Goal: Transaction & Acquisition: Purchase product/service

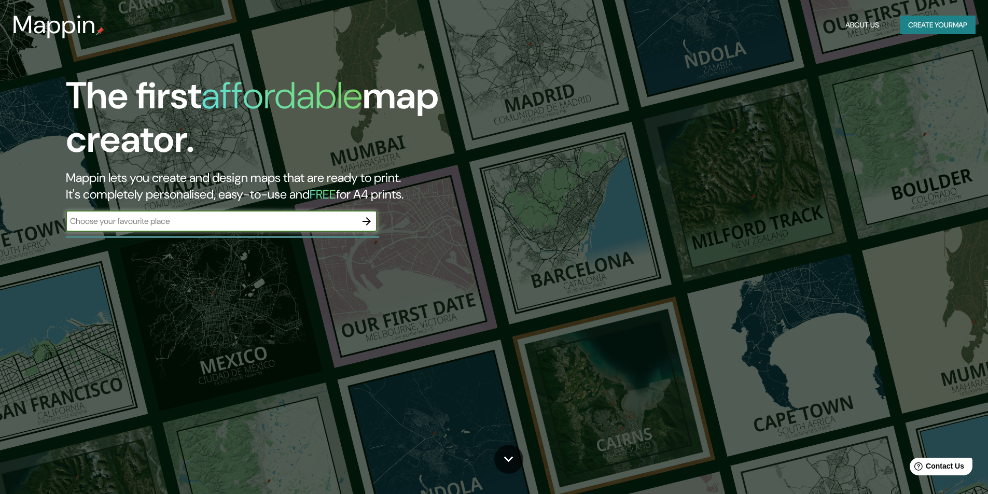
type input "B"
type input "El prat de Llobregat"
click at [368, 224] on icon "button" at bounding box center [366, 221] width 8 height 8
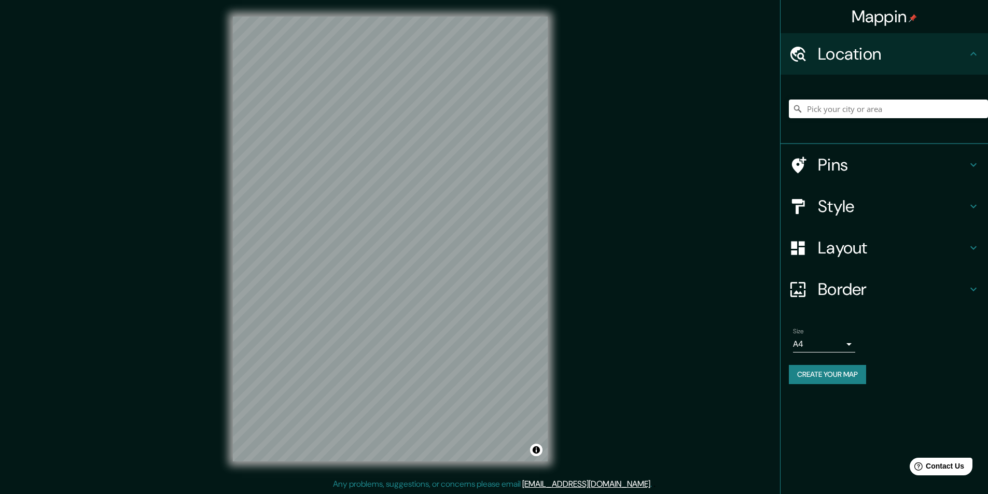
click at [841, 166] on h4 "Pins" at bounding box center [892, 165] width 149 height 21
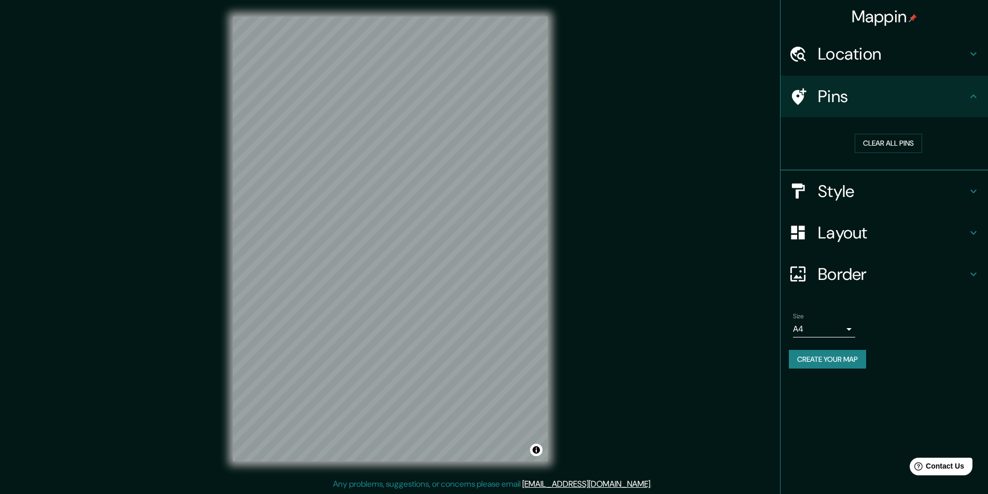
click at [418, 494] on html "Mappin Location Pins Clear all pins Style Layout Border Choose a border. Hint :…" at bounding box center [494, 247] width 988 height 494
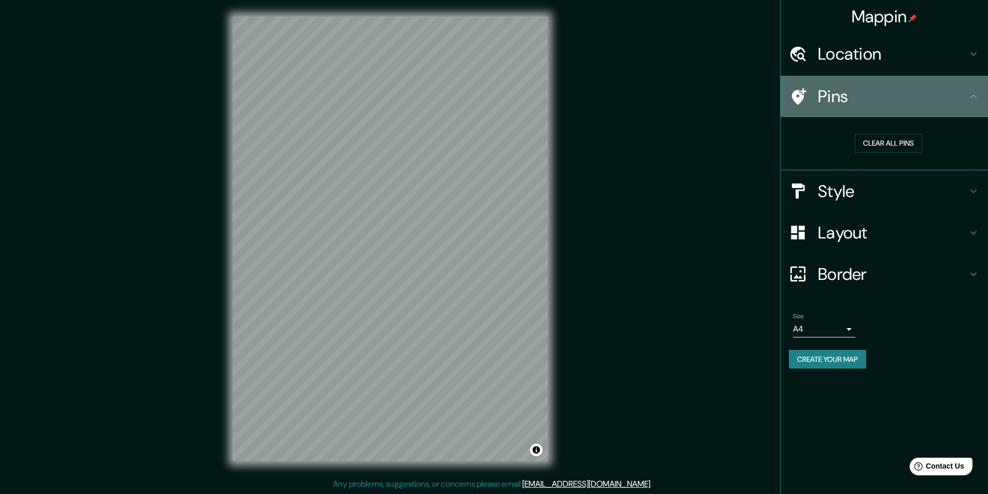
click at [792, 104] on icon at bounding box center [798, 97] width 18 height 18
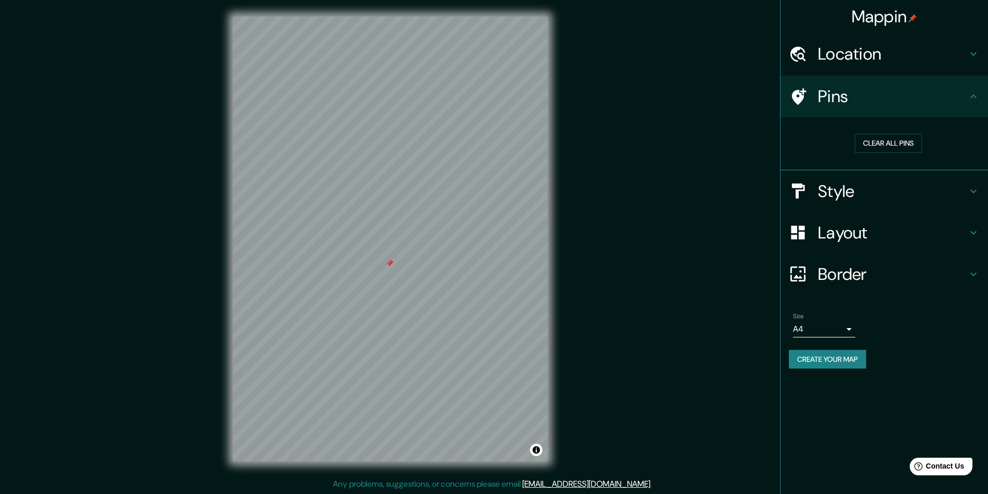
click at [846, 195] on h4 "Style" at bounding box center [892, 191] width 149 height 21
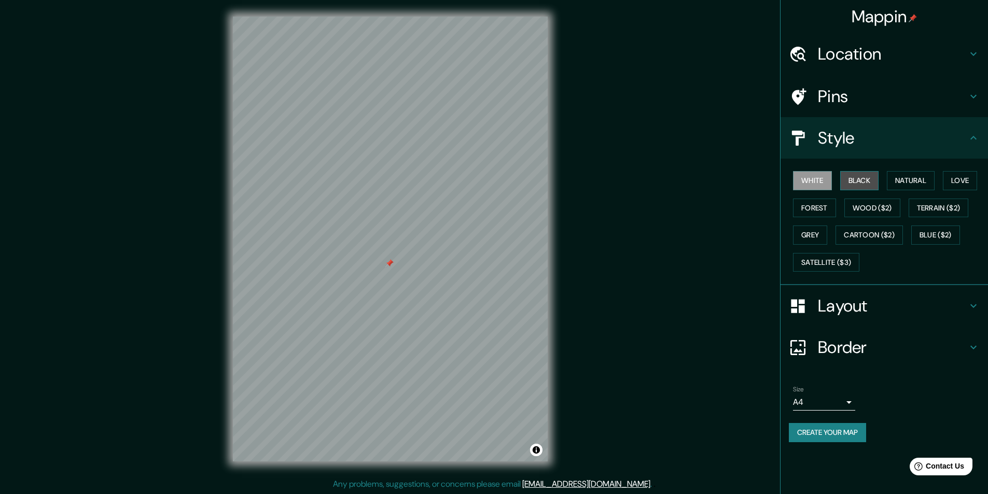
click at [870, 183] on button "Black" at bounding box center [859, 180] width 39 height 19
click at [901, 178] on button "Natural" at bounding box center [911, 180] width 48 height 19
click at [953, 181] on button "Love" at bounding box center [960, 180] width 34 height 19
click at [827, 206] on button "Forest" at bounding box center [814, 208] width 43 height 19
click at [874, 211] on button "Wood ($2)" at bounding box center [872, 208] width 56 height 19
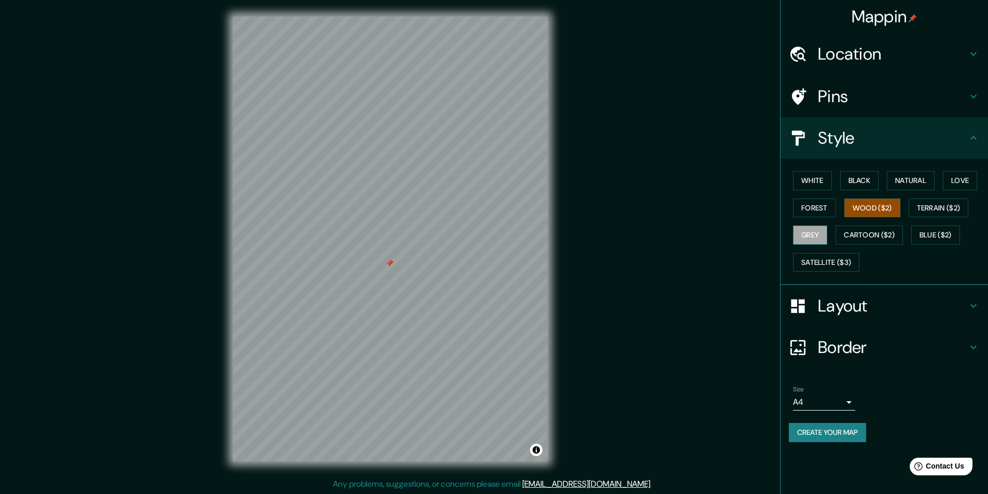
click at [824, 238] on button "Grey" at bounding box center [810, 235] width 34 height 19
click at [857, 235] on button "Cartoon ($2)" at bounding box center [868, 235] width 67 height 19
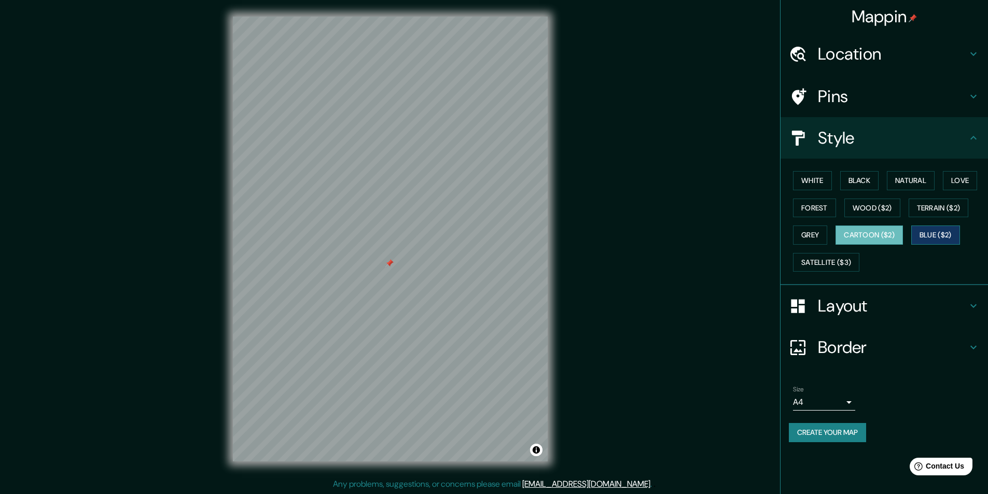
click at [922, 236] on button "Blue ($2)" at bounding box center [935, 235] width 49 height 19
click at [825, 265] on button "Satellite ($3)" at bounding box center [826, 262] width 66 height 19
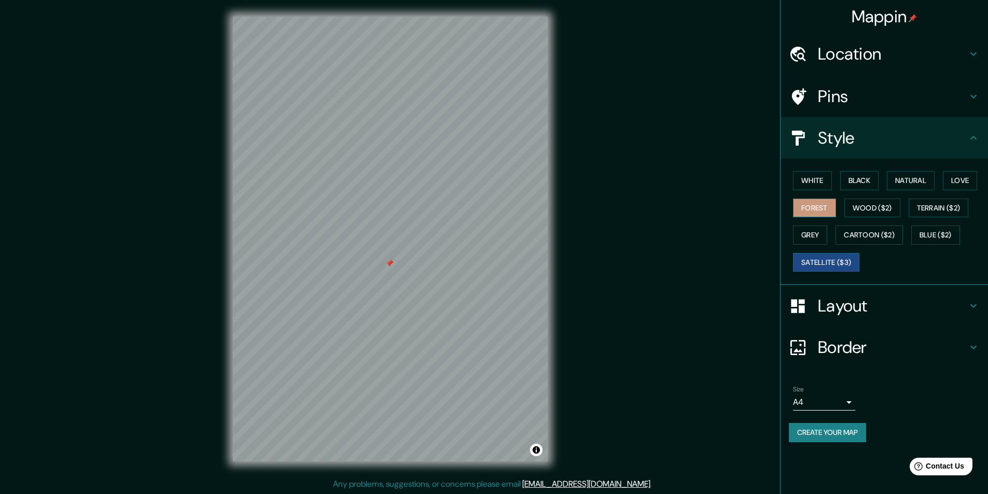
click at [808, 210] on button "Forest" at bounding box center [814, 208] width 43 height 19
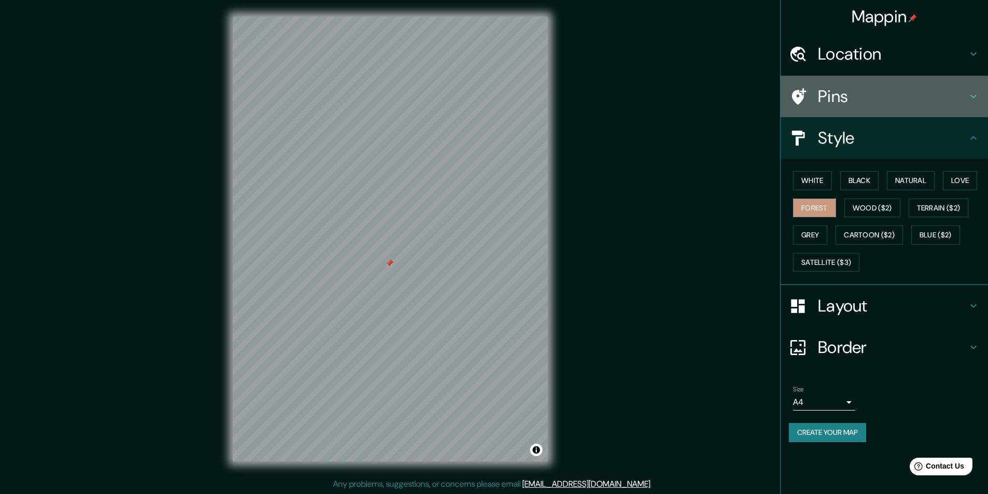
click at [847, 103] on h4 "Pins" at bounding box center [892, 96] width 149 height 21
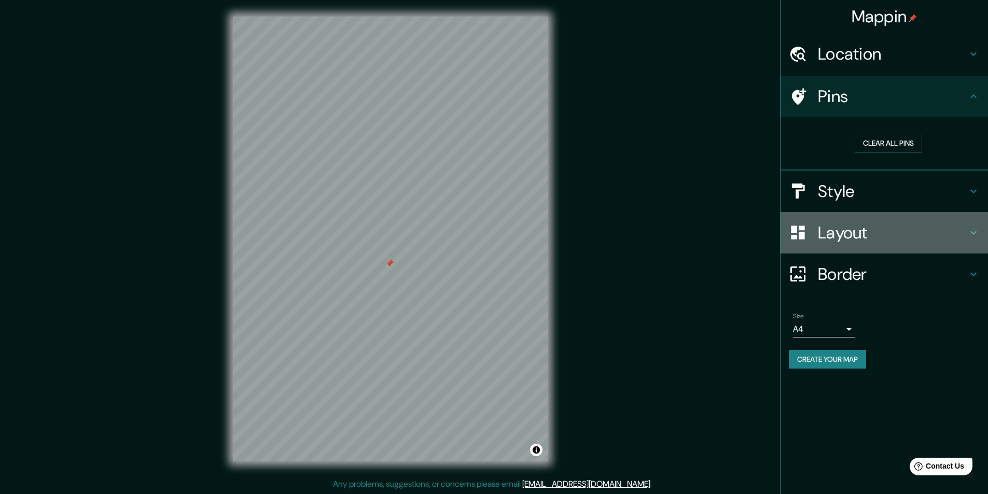
click at [834, 226] on h4 "Layout" at bounding box center [892, 232] width 149 height 21
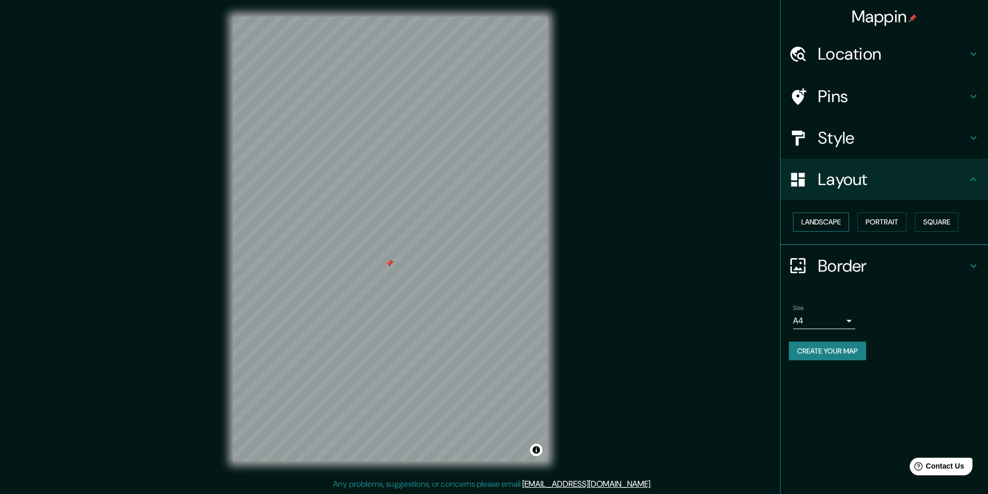
click at [825, 217] on button "Landscape" at bounding box center [821, 222] width 56 height 19
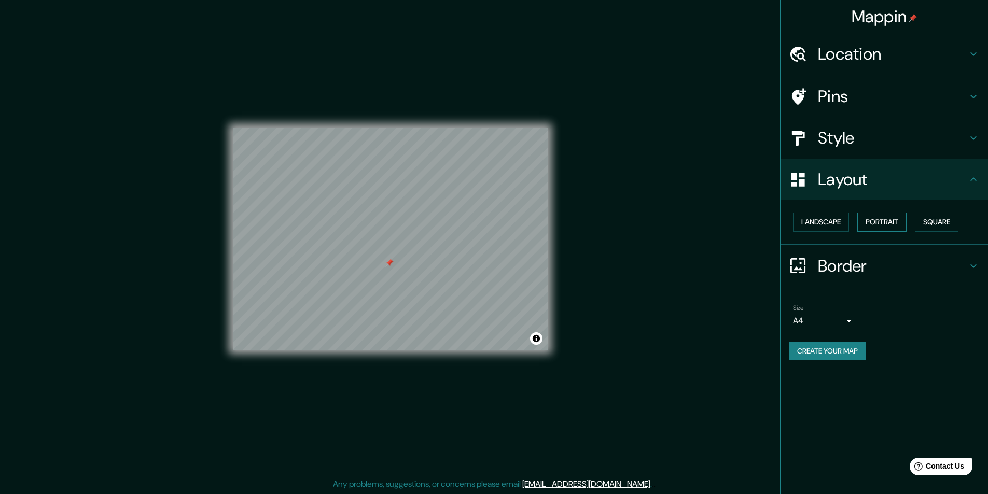
click at [878, 221] on button "Portrait" at bounding box center [881, 222] width 49 height 19
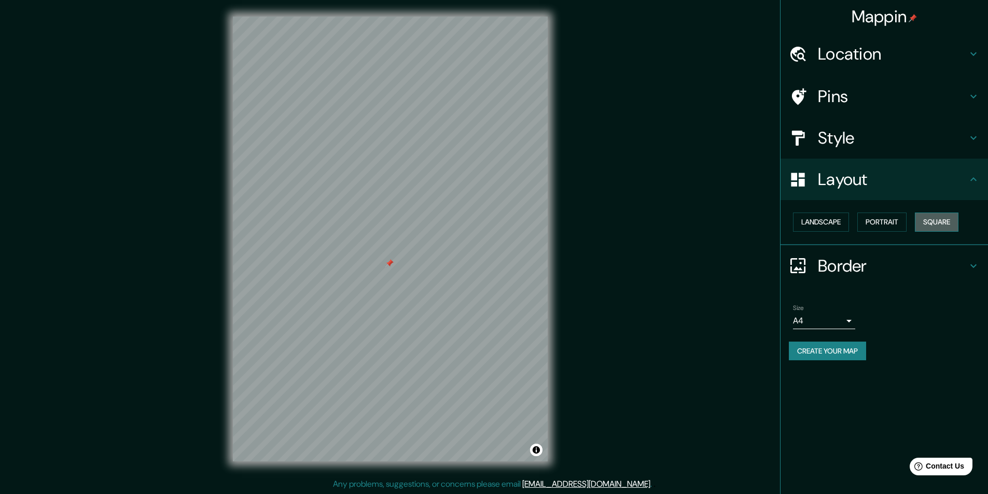
click at [937, 221] on button "Square" at bounding box center [937, 222] width 44 height 19
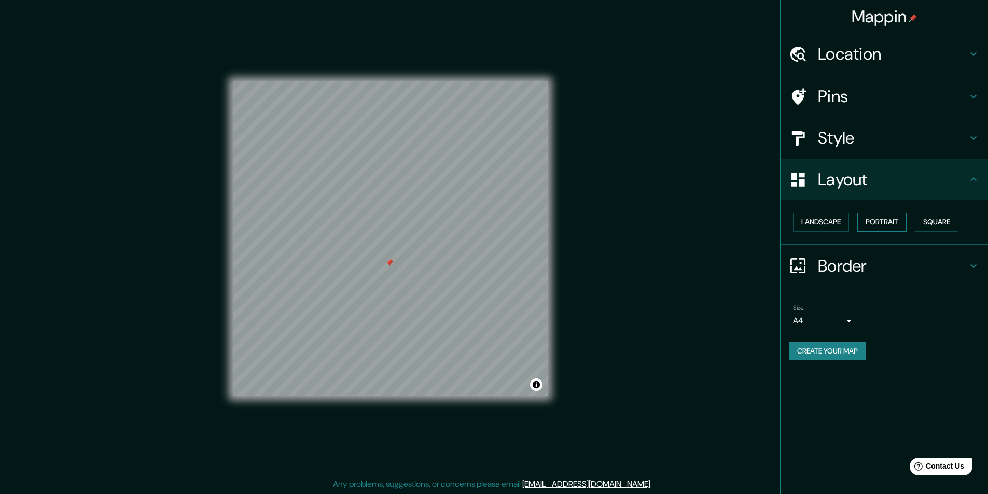
click at [893, 225] on button "Portrait" at bounding box center [881, 222] width 49 height 19
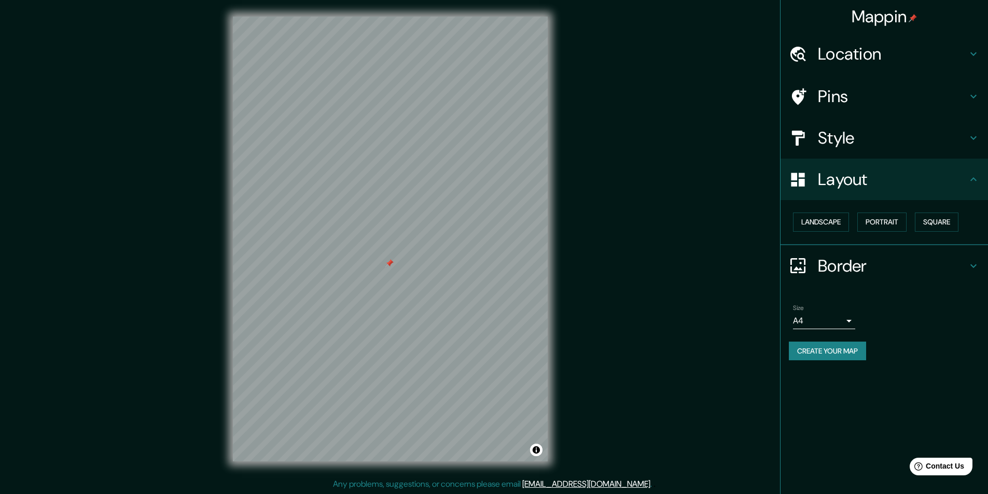
click at [823, 134] on h4 "Style" at bounding box center [892, 138] width 149 height 21
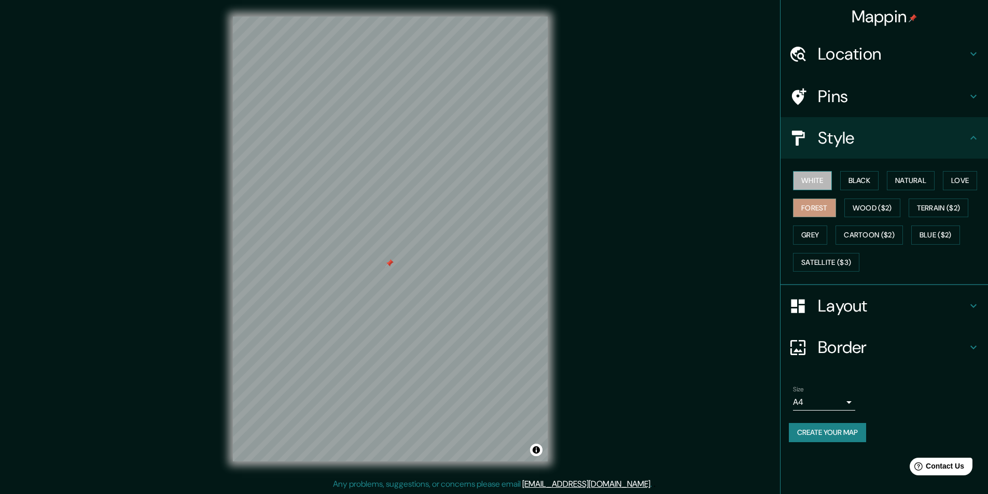
click at [823, 186] on button "White" at bounding box center [812, 180] width 39 height 19
click at [902, 176] on button "Natural" at bounding box center [911, 180] width 48 height 19
click at [943, 177] on div "White Black Natural Love Forest Wood ($2) Terrain ($2) Grey Cartoon ($2) Blue (…" at bounding box center [888, 221] width 199 height 109
click at [952, 176] on button "Love" at bounding box center [960, 180] width 34 height 19
click at [810, 212] on button "Forest" at bounding box center [814, 208] width 43 height 19
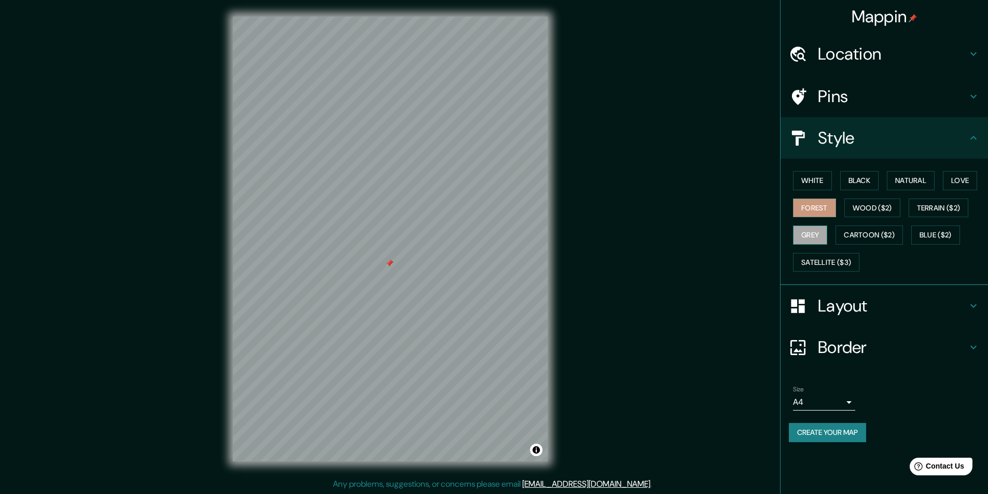
click at [797, 239] on button "Grey" at bounding box center [810, 235] width 34 height 19
click at [815, 207] on button "Forest" at bounding box center [814, 208] width 43 height 19
click at [887, 306] on h4 "Layout" at bounding box center [892, 306] width 149 height 21
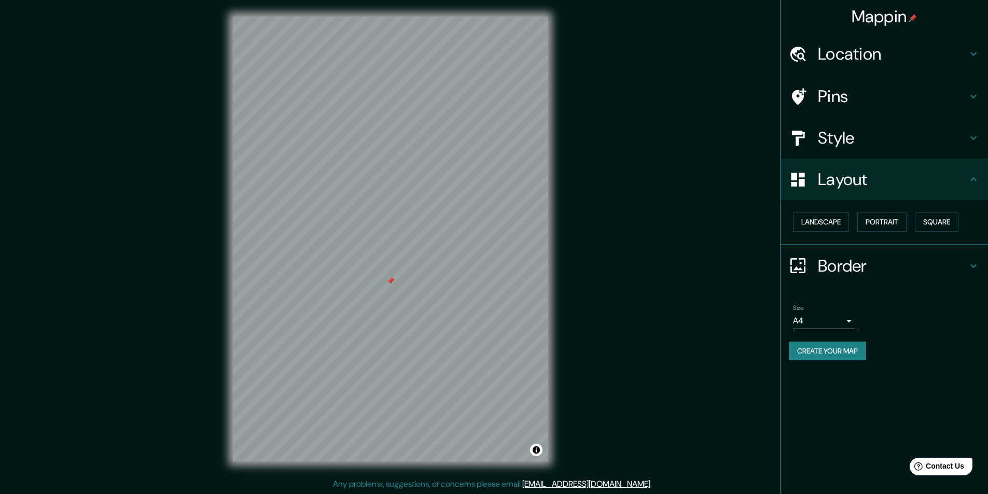
click at [844, 270] on h4 "Border" at bounding box center [892, 266] width 149 height 21
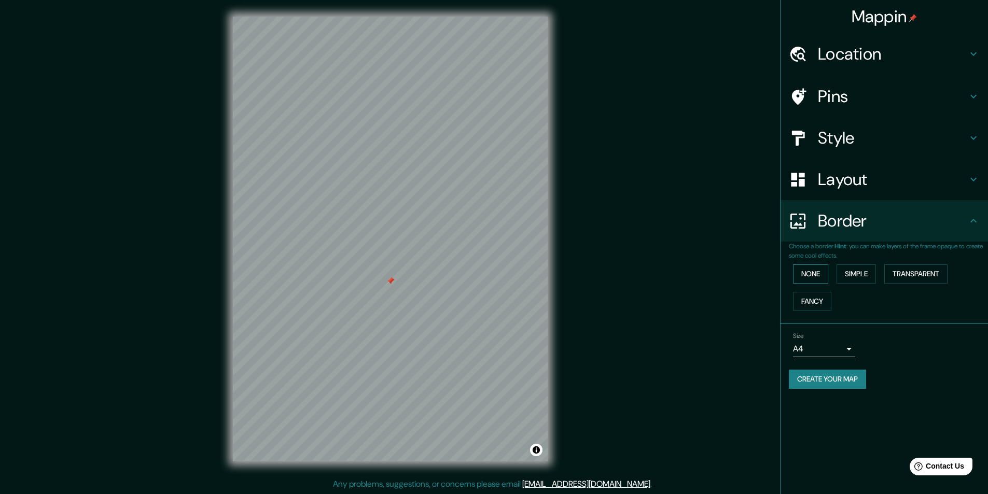
click at [815, 278] on button "None" at bounding box center [810, 273] width 35 height 19
click at [859, 270] on button "Simple" at bounding box center [855, 273] width 39 height 19
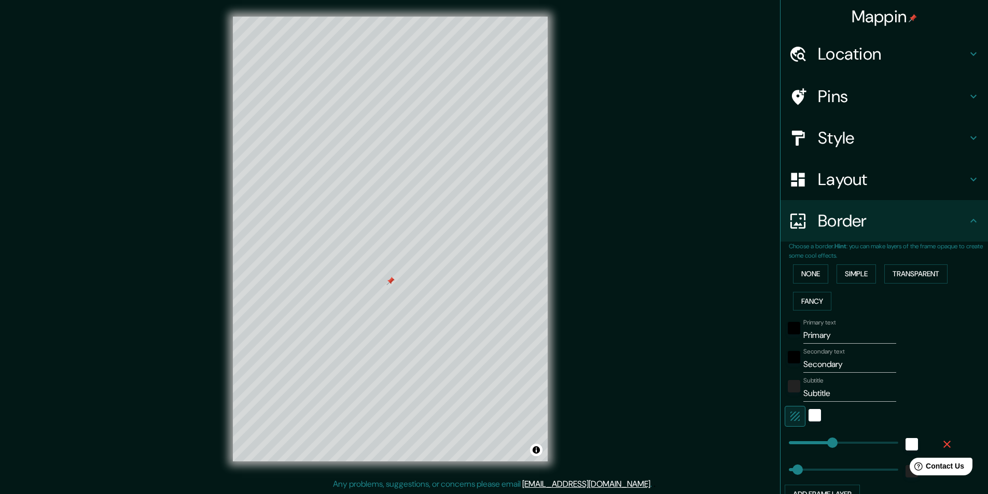
click at [806, 138] on div at bounding box center [803, 138] width 29 height 18
type input "243"
type input "49"
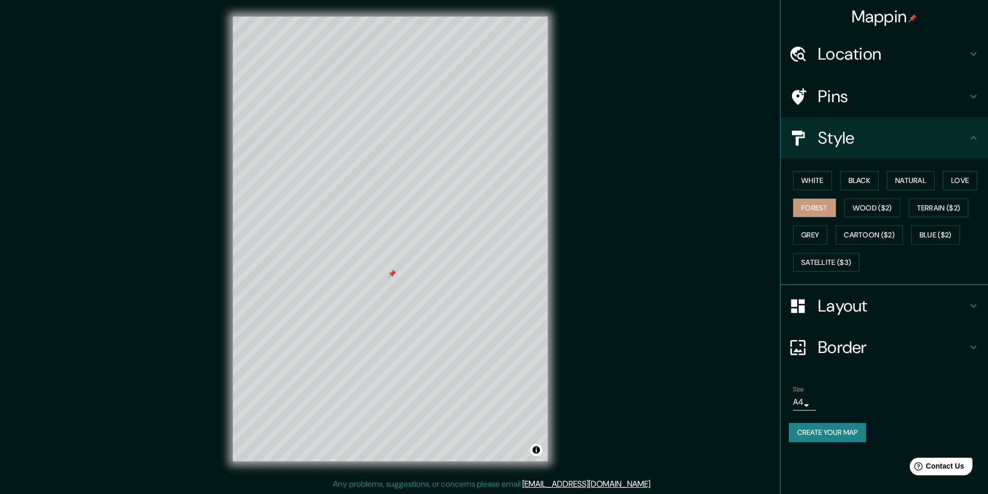
click at [855, 345] on h4 "Border" at bounding box center [892, 347] width 149 height 21
type input "243"
type input "49"
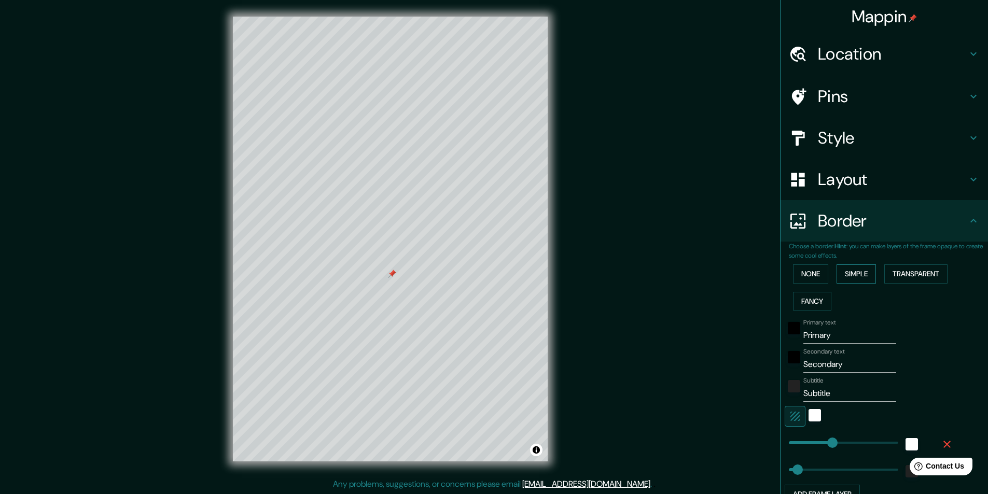
click at [845, 274] on button "Simple" at bounding box center [855, 273] width 39 height 19
type input "243"
type input "49"
click at [909, 272] on button "Transparent" at bounding box center [915, 273] width 63 height 19
click at [809, 314] on div "None Simple Transparent Fancy" at bounding box center [888, 287] width 199 height 54
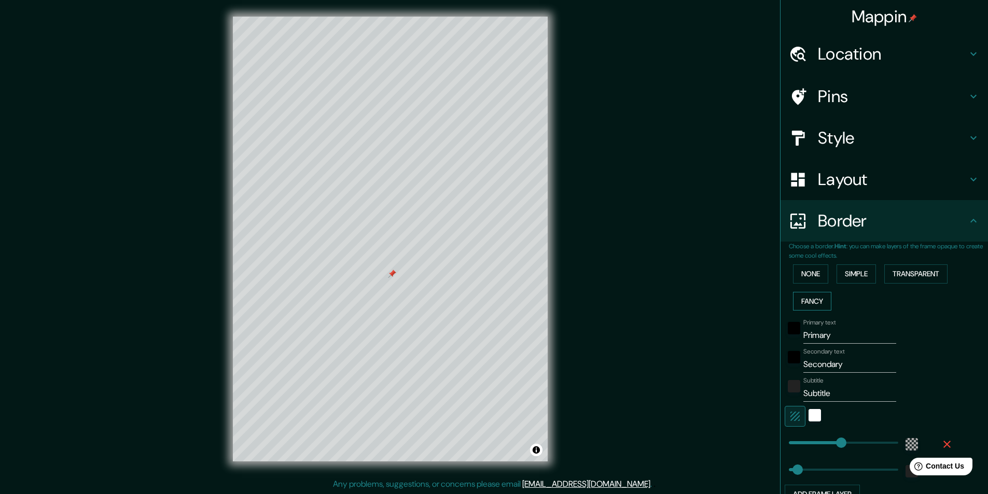
click at [812, 309] on button "Fancy" at bounding box center [812, 301] width 38 height 19
click at [841, 280] on button "Simple" at bounding box center [855, 273] width 39 height 19
drag, startPoint x: 836, startPoint y: 335, endPoint x: 733, endPoint y: 336, distance: 103.2
click at [733, 336] on div "Mappin Location Pins Style Layout Border Choose a border. Hint : you can make l…" at bounding box center [494, 247] width 988 height 495
type input "A"
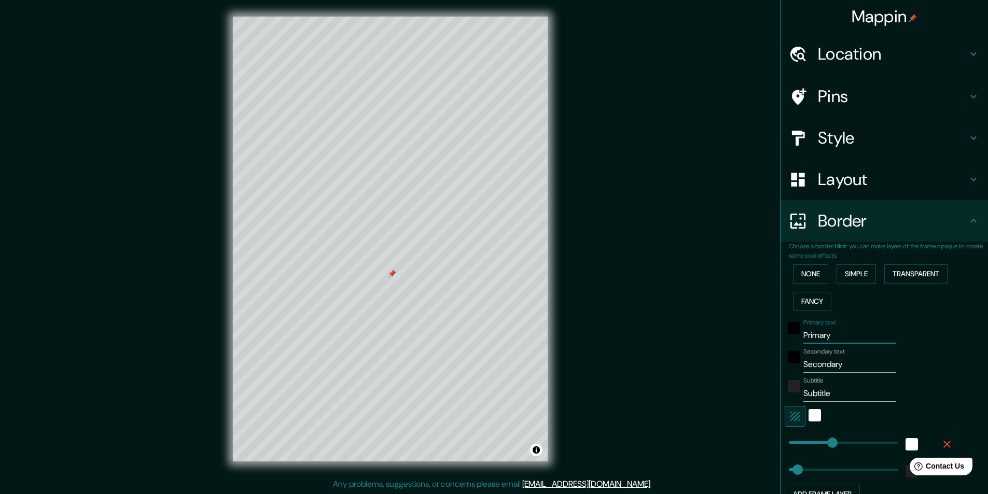
type input "243"
type input "49"
type input "Al"
type input "243"
type input "49"
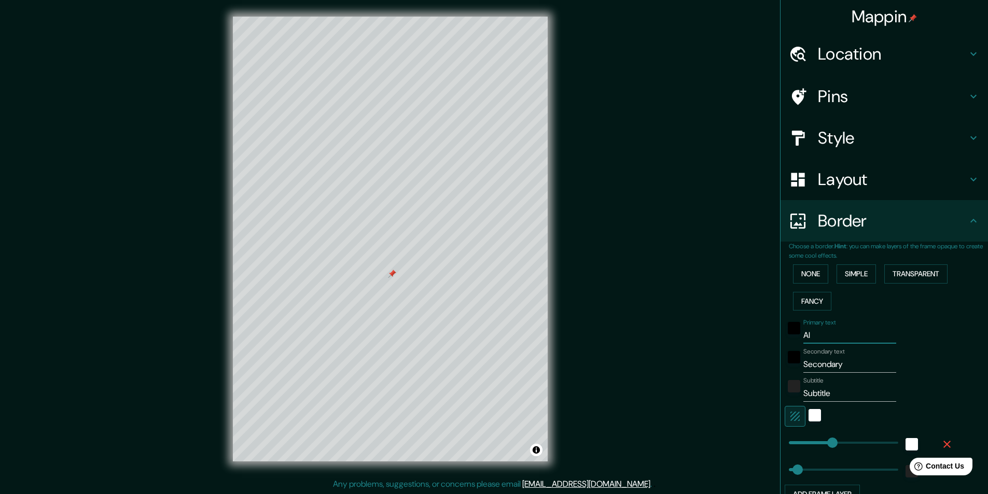
type input "Ale"
type input "243"
type input "49"
type input "Alex"
type input "243"
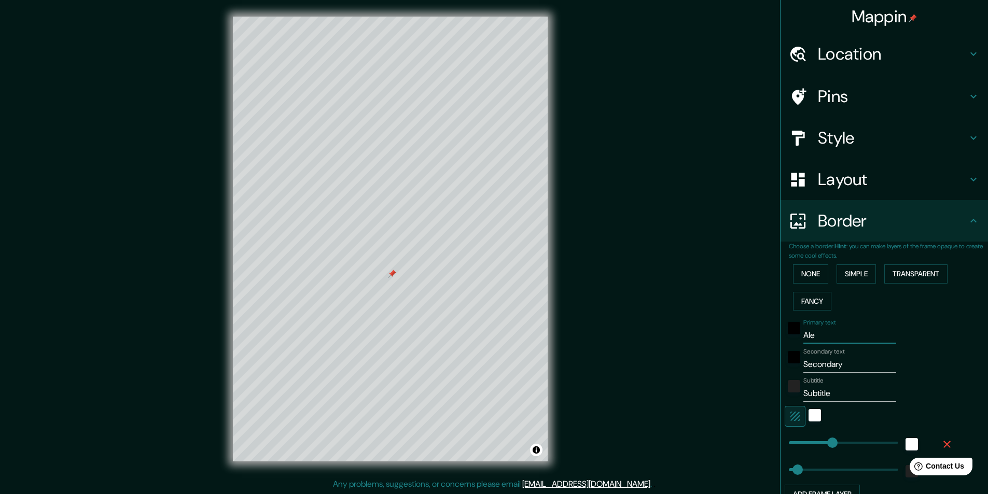
type input "49"
type input "Alex"
type input "243"
type input "49"
type input "Alex &"
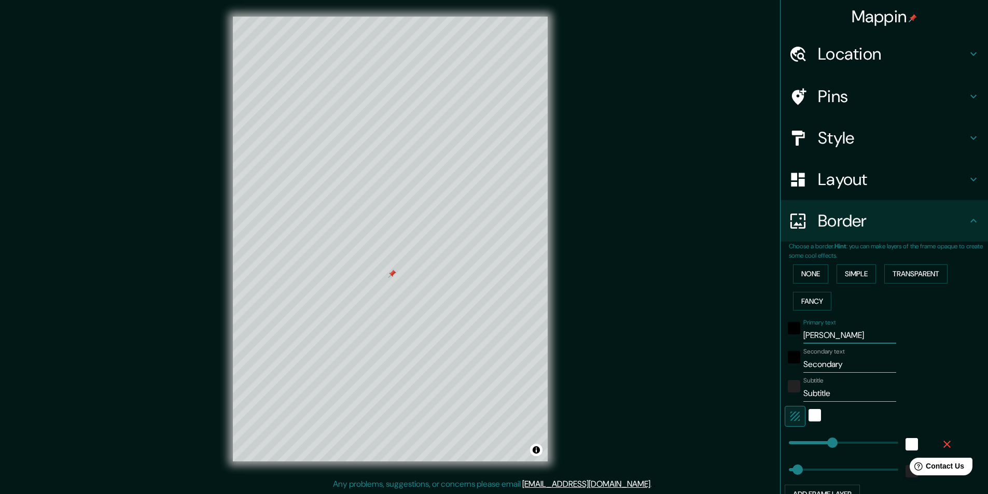
type input "243"
type input "49"
type input "Alex &"
type input "243"
type input "49"
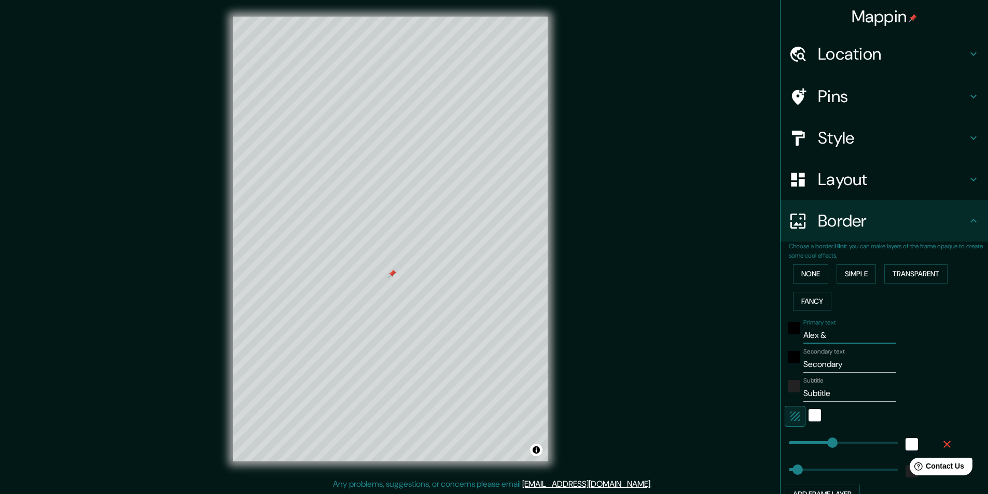
type input "Alex & L"
type input "243"
type input "49"
type input "Alex & Lo"
type input "243"
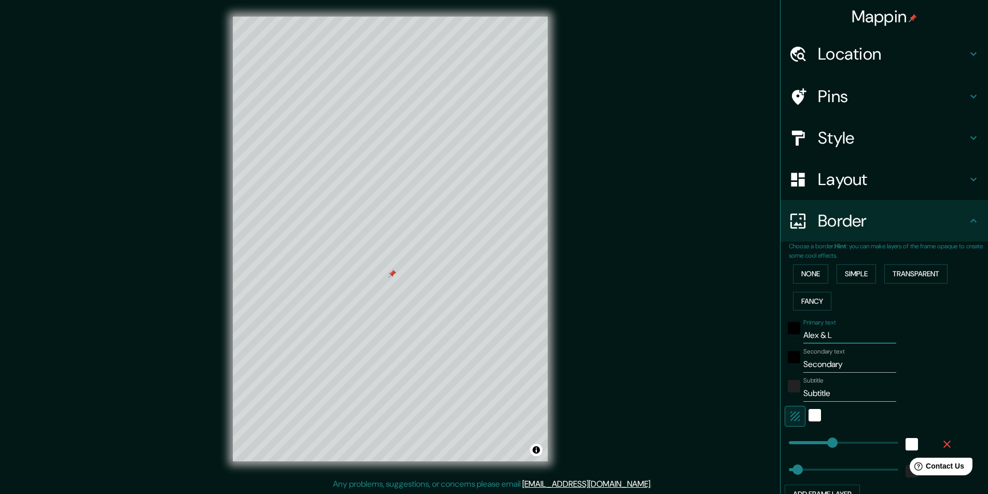
type input "49"
type input "Alex & Lore"
type input "243"
type input "49"
type input "Alex & Loren"
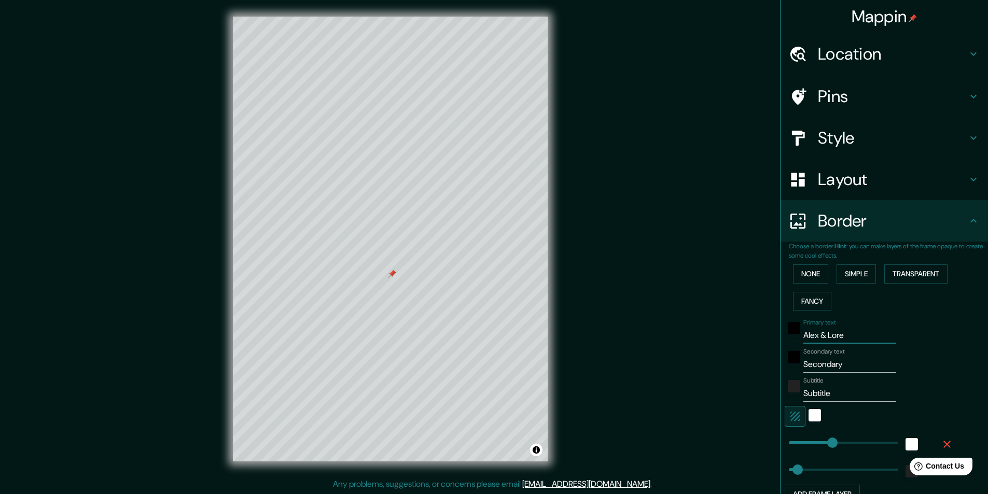
type input "243"
type input "49"
type input "Alex & Lorena"
type input "243"
type input "49"
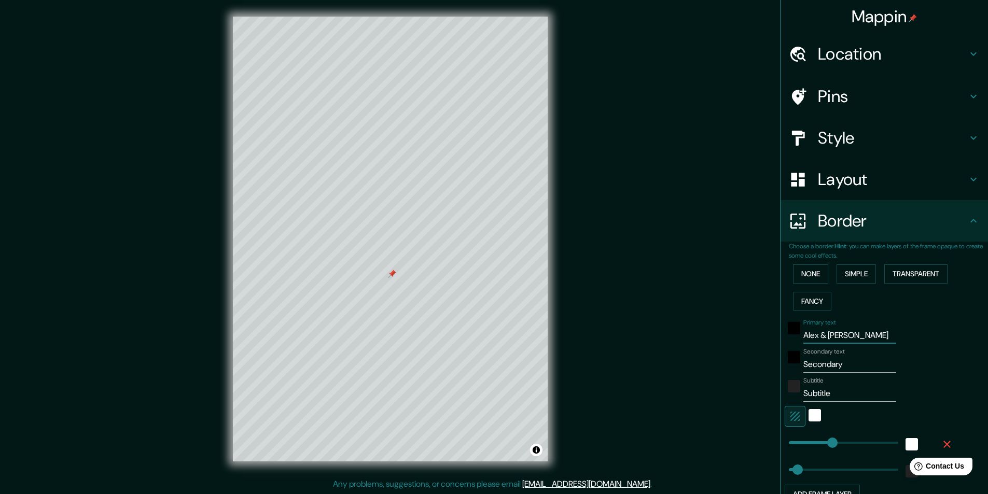
scroll to position [96, 0]
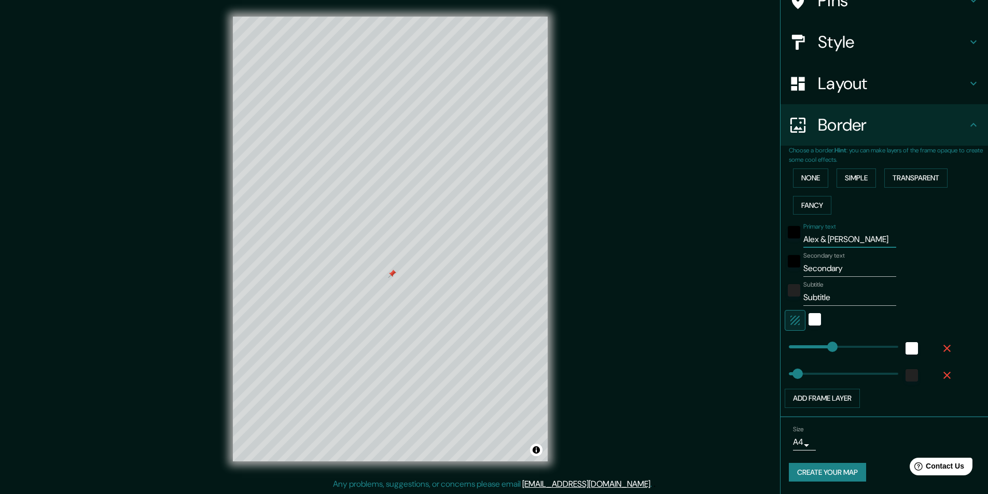
type input "243"
type input "Alex & Lorena"
type input "127"
drag, startPoint x: 824, startPoint y: 342, endPoint x: 804, endPoint y: 344, distance: 20.9
type input "49"
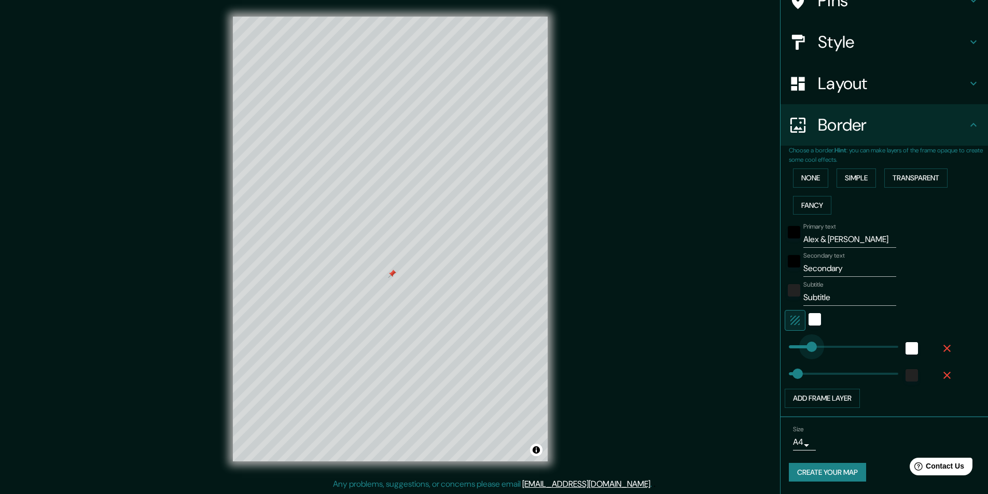
type input "104"
type input "49"
type input "182"
drag, startPoint x: 801, startPoint y: 349, endPoint x: 813, endPoint y: 348, distance: 13.0
type input "49"
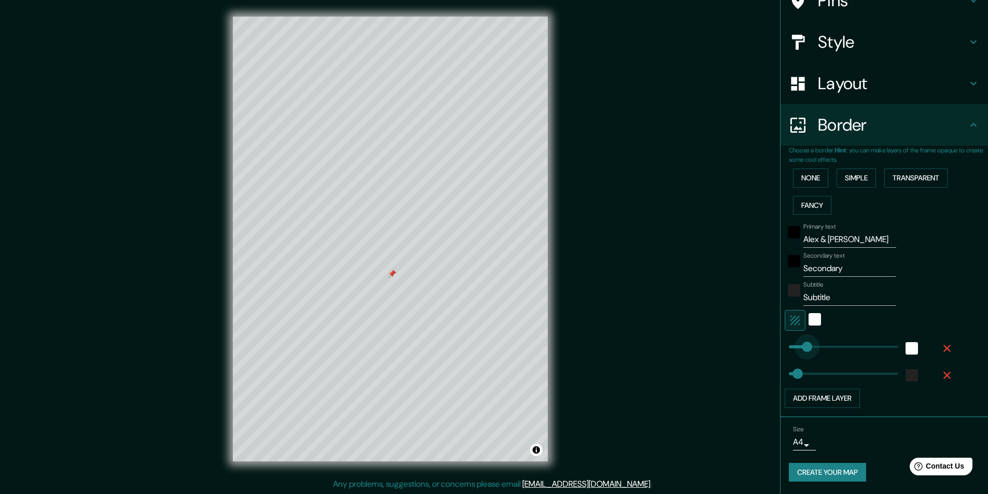
type input "101"
drag, startPoint x: 813, startPoint y: 348, endPoint x: 799, endPoint y: 350, distance: 14.6
type input "49"
type input "101"
type input "164"
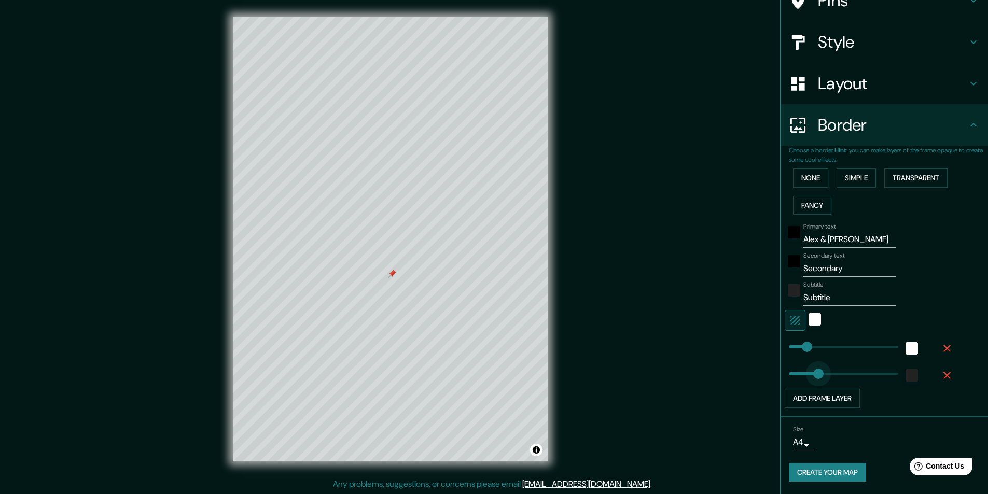
drag, startPoint x: 791, startPoint y: 371, endPoint x: 810, endPoint y: 371, distance: 19.2
type input "101"
type input "127"
drag, startPoint x: 810, startPoint y: 371, endPoint x: 804, endPoint y: 373, distance: 7.1
type input "101"
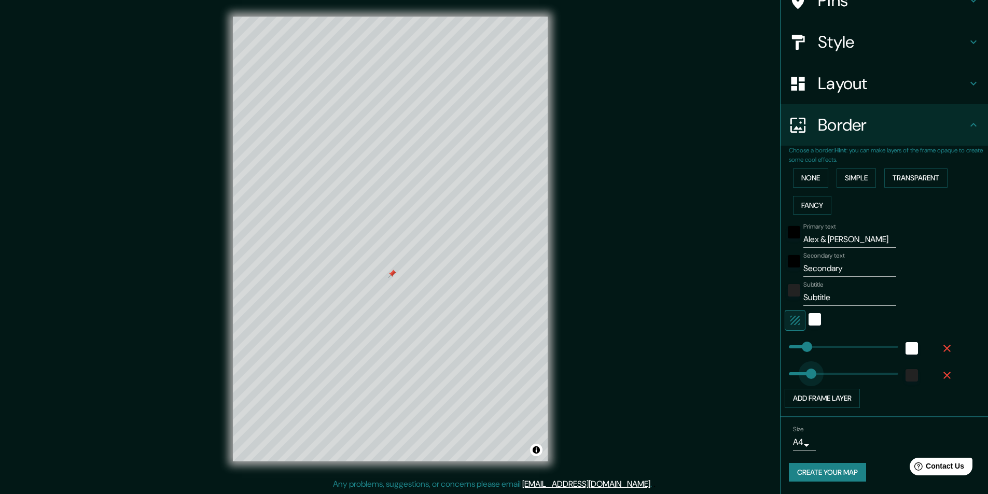
type input "104"
type input "101"
type input "104"
click at [800, 441] on body "Mappin Location Pins Style Layout Border Choose a border. Hint : you can make l…" at bounding box center [494, 246] width 988 height 494
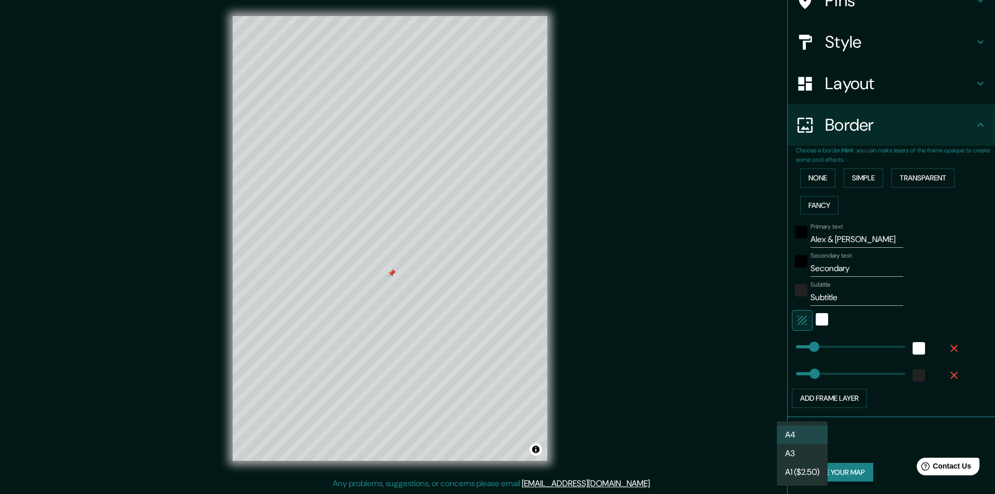
click at [797, 453] on li "A3" at bounding box center [802, 453] width 51 height 19
type input "a4"
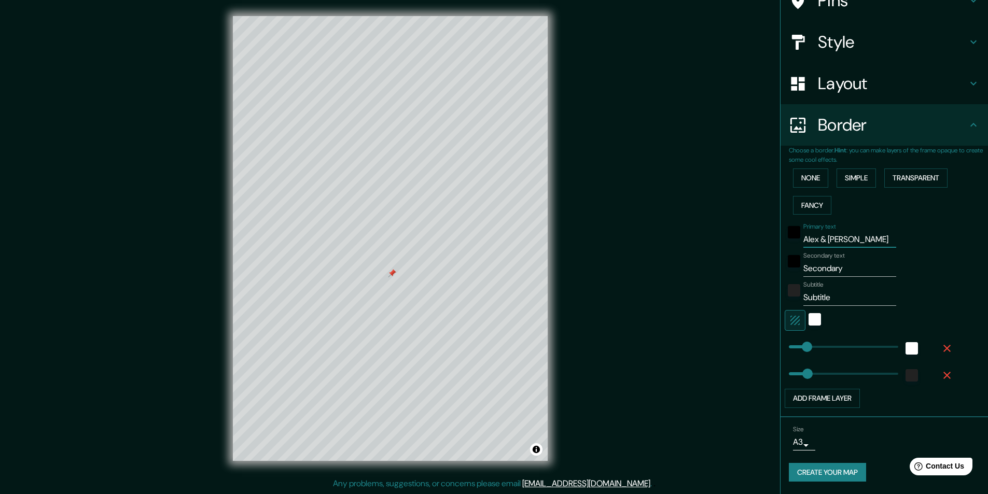
drag, startPoint x: 862, startPoint y: 239, endPoint x: 790, endPoint y: 240, distance: 71.6
click at [790, 240] on div "Primary text Alex & Lorena" at bounding box center [869, 235] width 170 height 25
type input "101"
type input "104"
drag, startPoint x: 768, startPoint y: 270, endPoint x: 762, endPoint y: 270, distance: 6.2
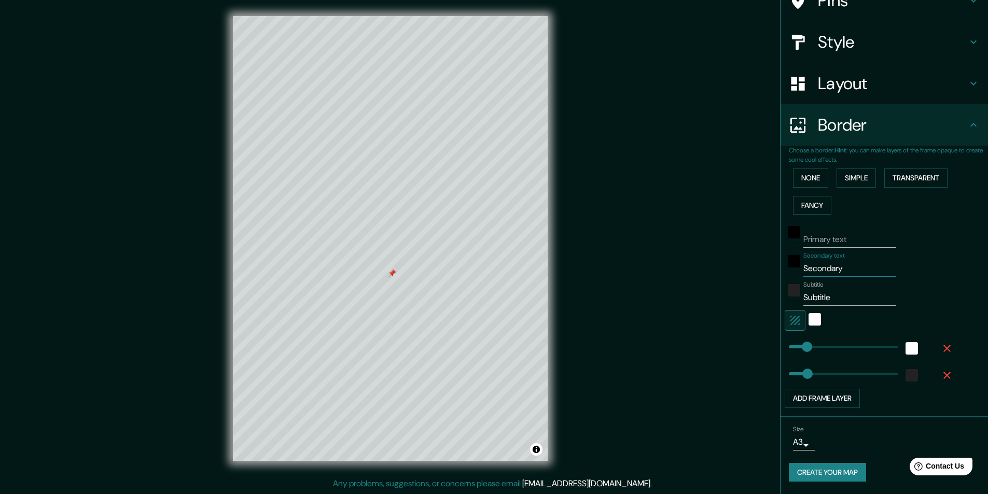
click at [762, 270] on div "Mappin Location Pins Style Layout Border Choose a border. Hint : you can make l…" at bounding box center [494, 246] width 988 height 495
type input "A"
type input "101"
type input "104"
type input "Ale"
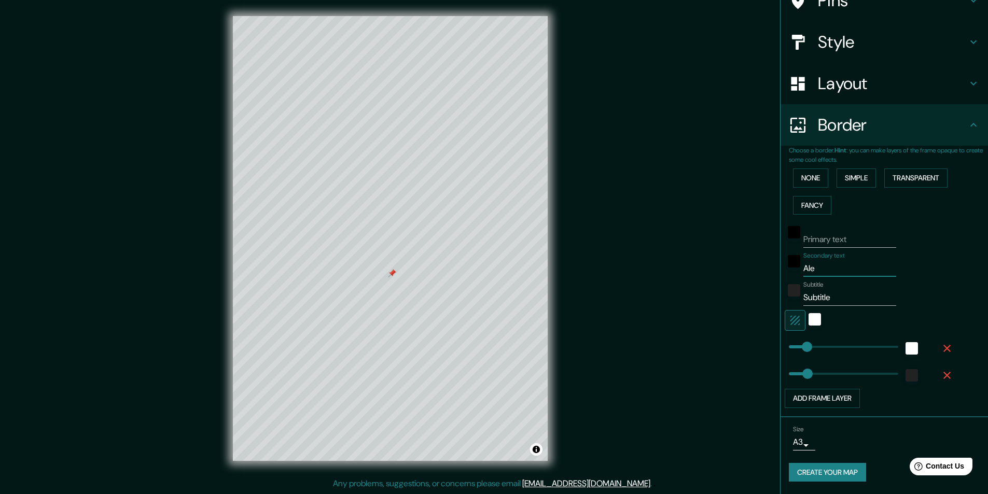
type input "101"
type input "104"
type input "Alex"
type input "101"
type input "104"
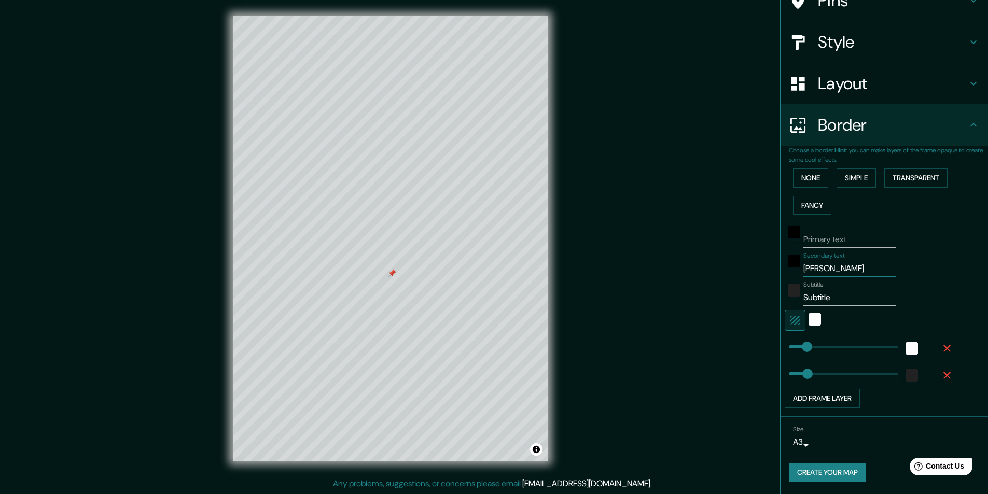
type input "Alex"
type input "101"
type input "104"
type input "Alex"
type input "101"
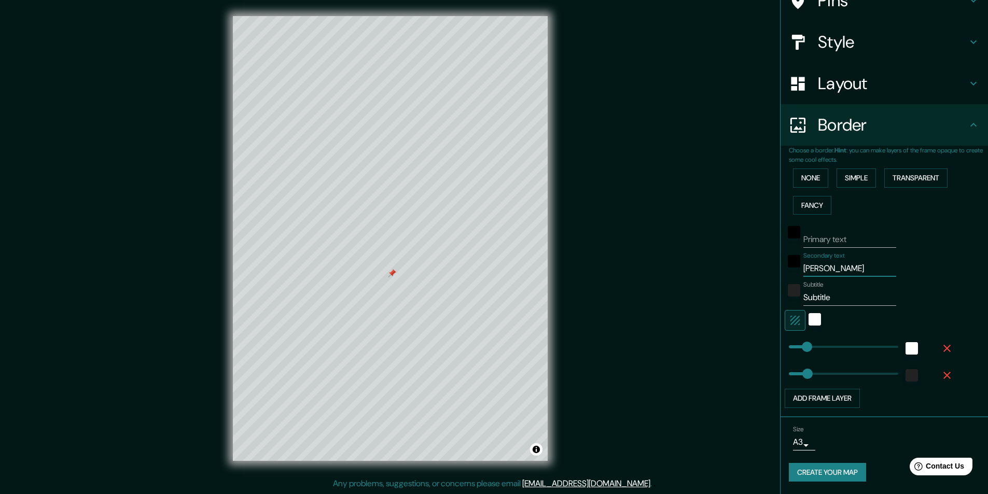
type input "104"
type input "Ale"
type input "101"
type input "104"
type input "Alex"
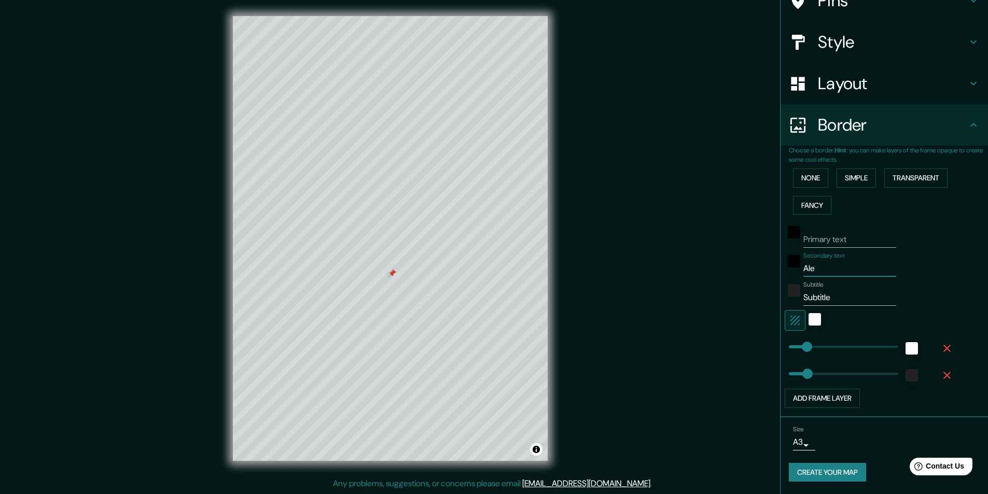
type input "101"
type input "104"
type input "Alex"
type input "101"
type input "104"
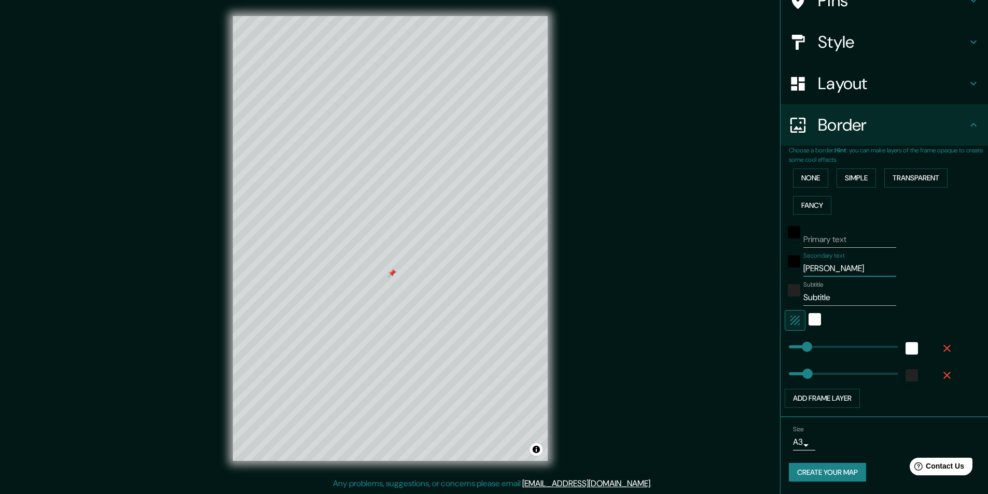
type input "Alex ty"
type input "101"
type input "104"
type input "Alex t"
type input "101"
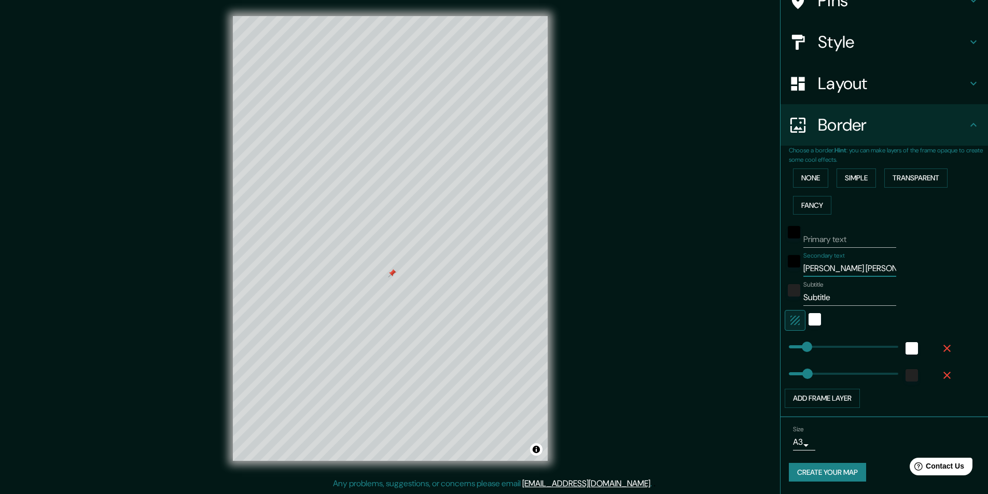
type input "104"
type input "Alex"
type input "101"
type input "104"
type input "Alex y"
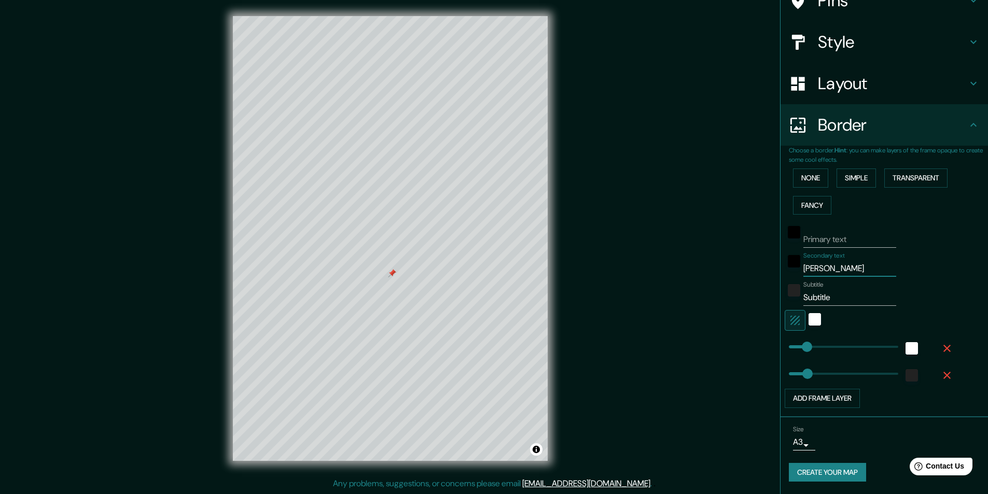
type input "101"
type input "104"
type input "Alex y"
type input "101"
type input "104"
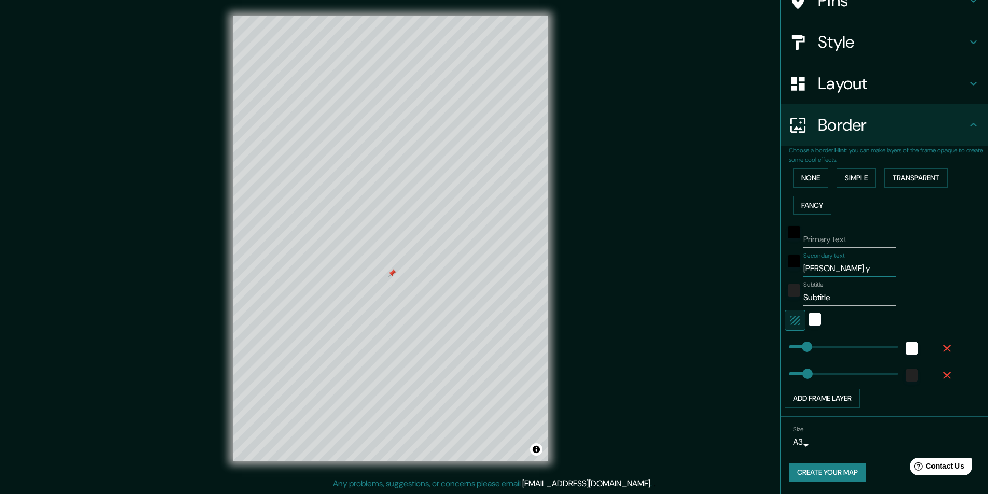
type input "Alex y l"
type input "101"
type input "104"
type input "Alex y lor"
type input "101"
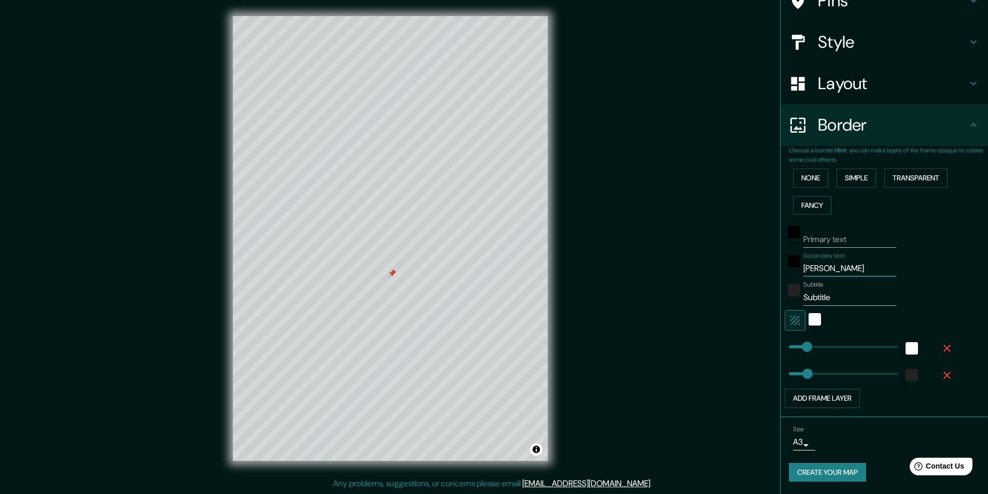
type input "104"
type input "Alex y lore"
type input "101"
type input "104"
type input "Alex y loren"
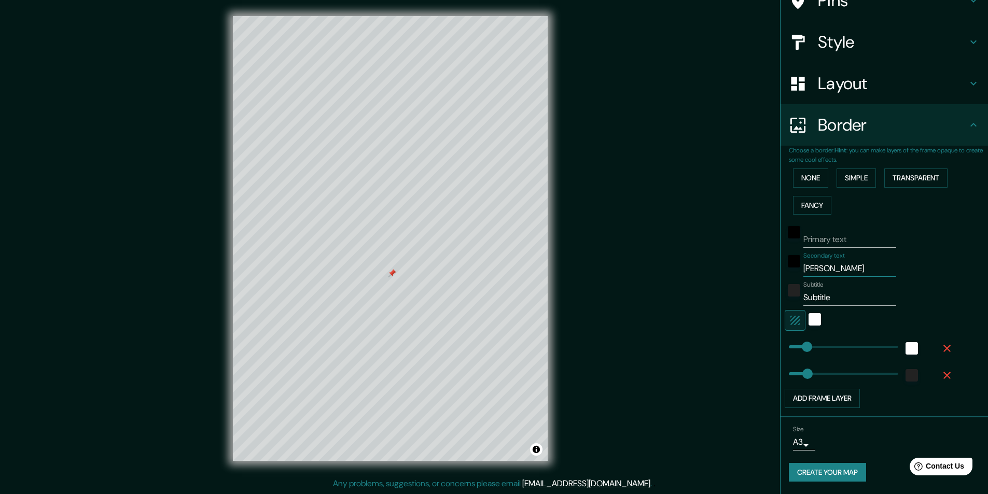
type input "101"
type input "104"
type input "Alex y lorena"
type input "101"
type input "104"
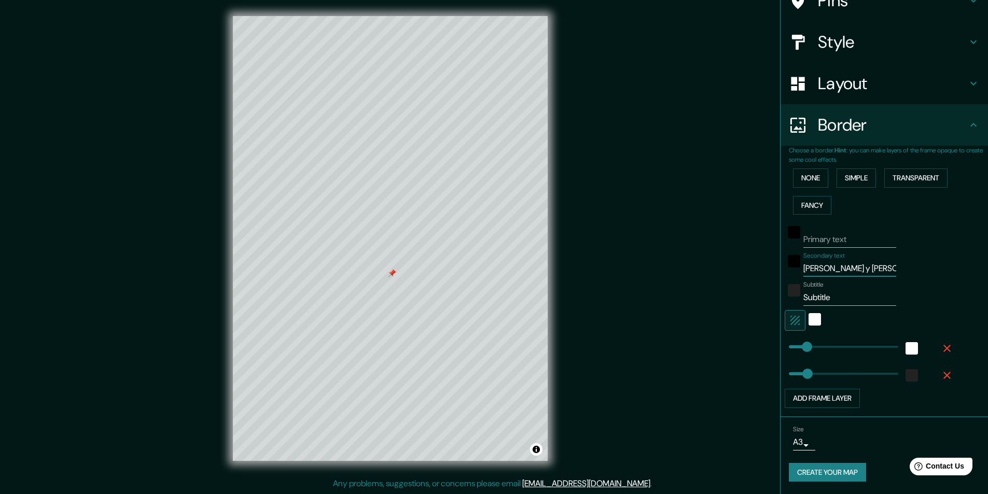
type input "Alex y lorena"
click at [831, 300] on input "Subtitle" at bounding box center [849, 297] width 93 height 17
drag, startPoint x: 835, startPoint y: 296, endPoint x: 759, endPoint y: 299, distance: 76.8
click at [759, 299] on div "Mappin Location Pins Style Layout Border Choose a border. Hint : you can make l…" at bounding box center [494, 246] width 988 height 495
type input "101"
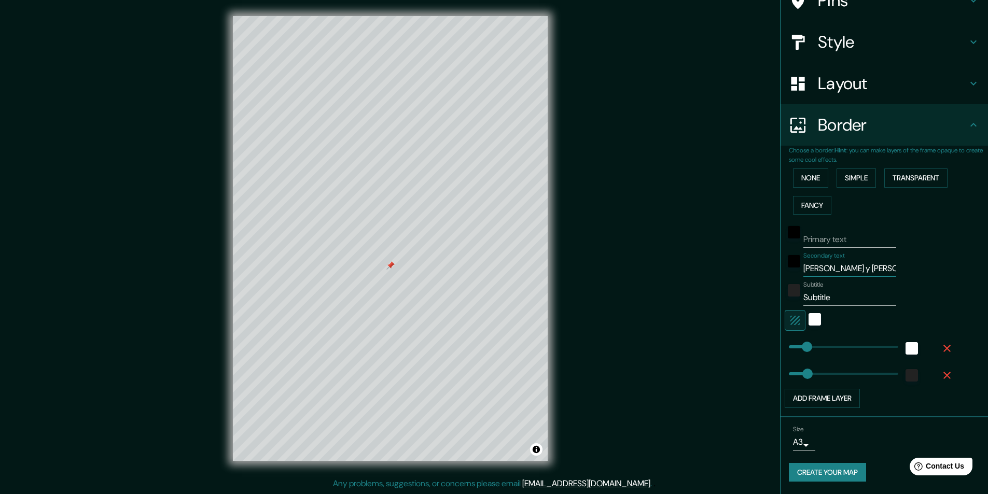
drag, startPoint x: 864, startPoint y: 271, endPoint x: 668, endPoint y: 266, distance: 195.5
click at [668, 266] on div "Mappin Location Pins Style Layout Border Choose a border. Hint : you can make l…" at bounding box center [494, 246] width 988 height 495
type input "E"
type input "101"
type input "104"
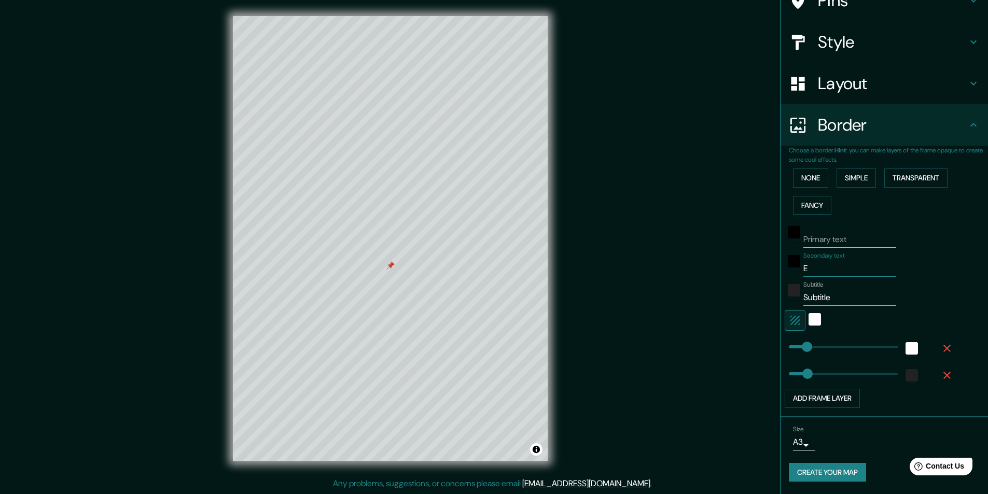
type input "El"
type input "101"
type input "104"
type input "El"
type input "101"
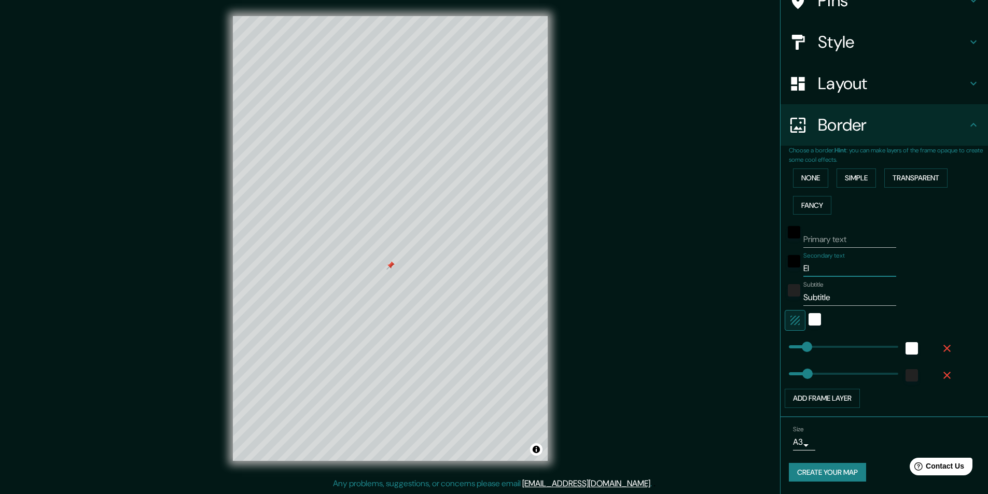
type input "104"
type input "El p"
type input "101"
type input "104"
type input "El pr"
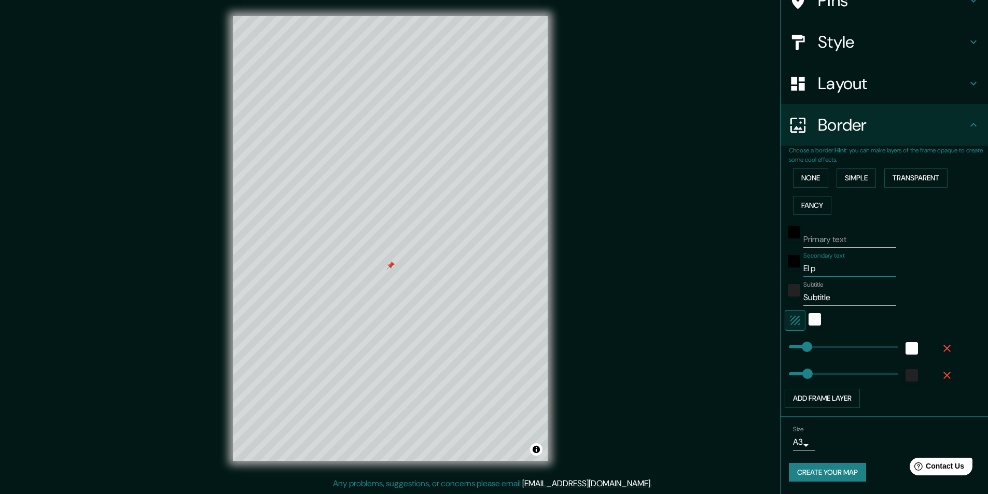
type input "101"
type input "104"
type input "El pri"
type input "101"
type input "104"
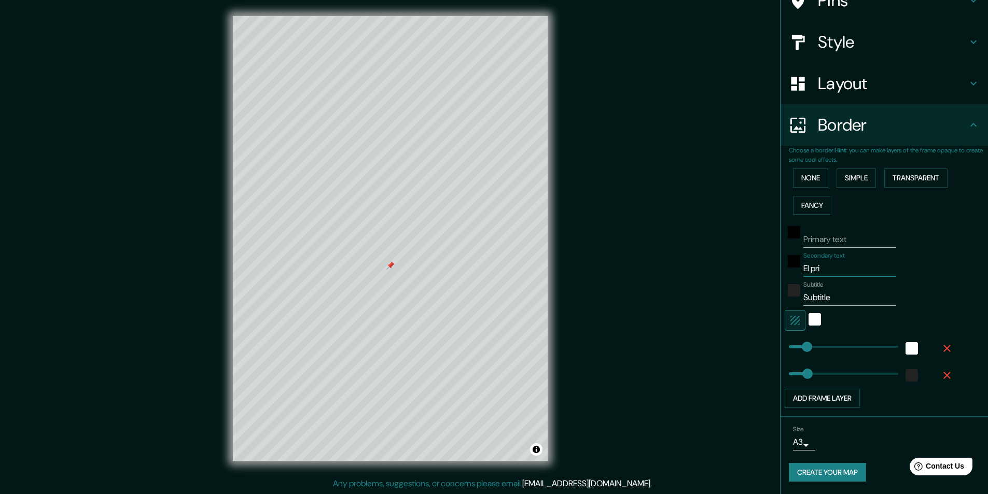
type input "El prim"
type input "101"
type input "104"
type input "El prime"
type input "101"
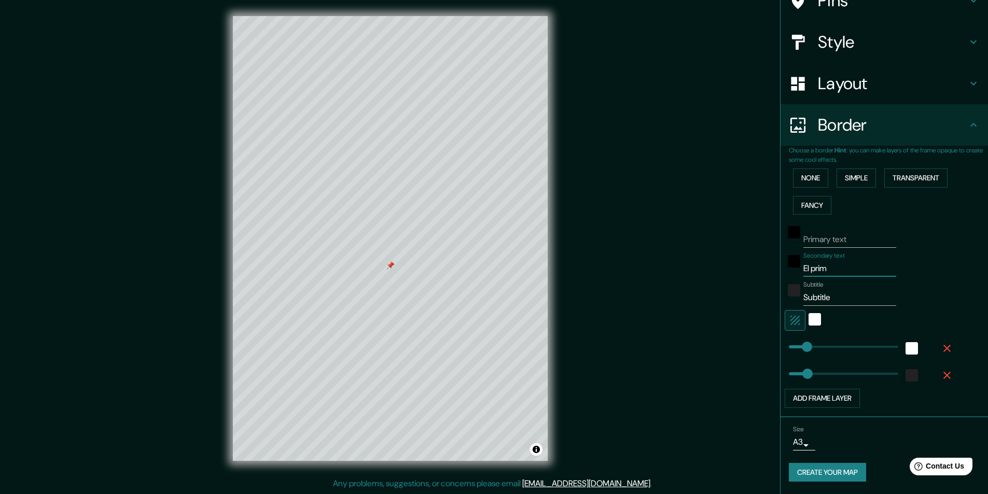
type input "104"
type input "El primer"
type input "101"
type input "104"
type input "El primer"
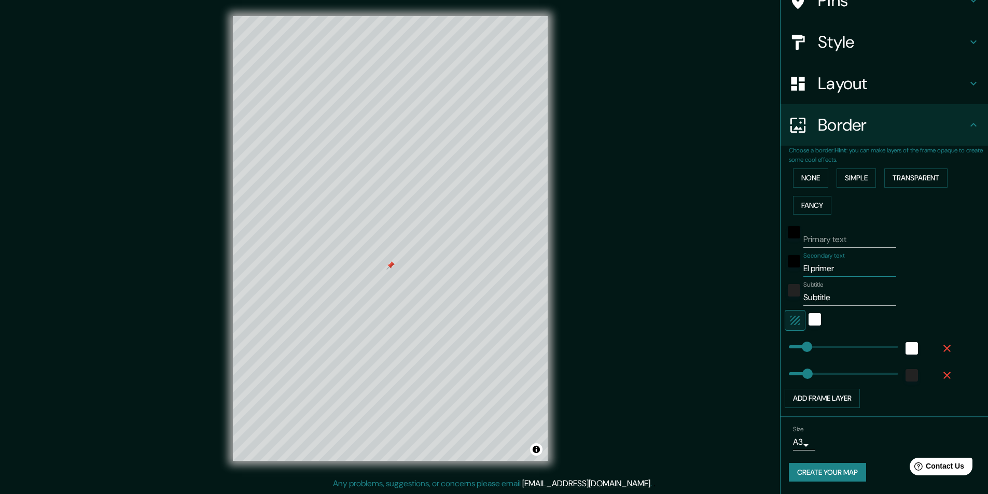
type input "101"
type input "104"
type input "El primer b"
type input "101"
type input "104"
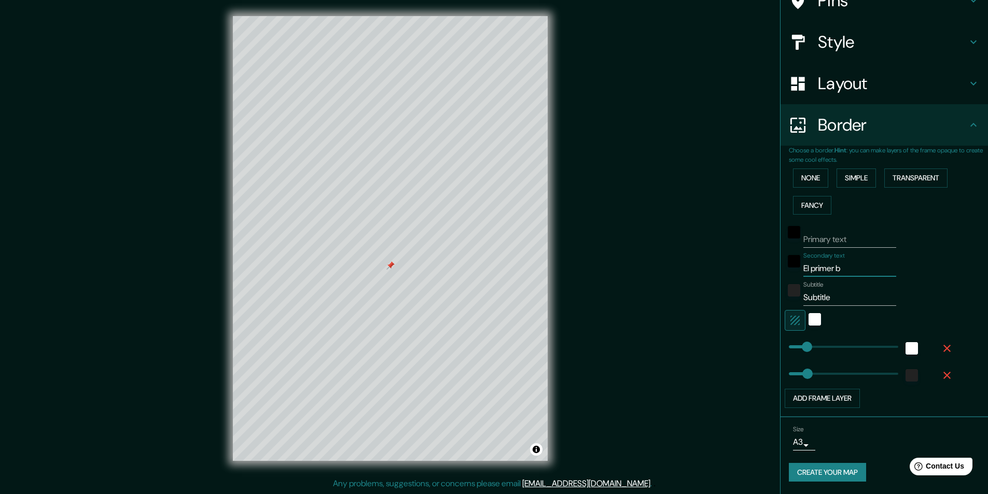
type input "El primer be"
type input "101"
type input "104"
type input "El primer bes"
type input "101"
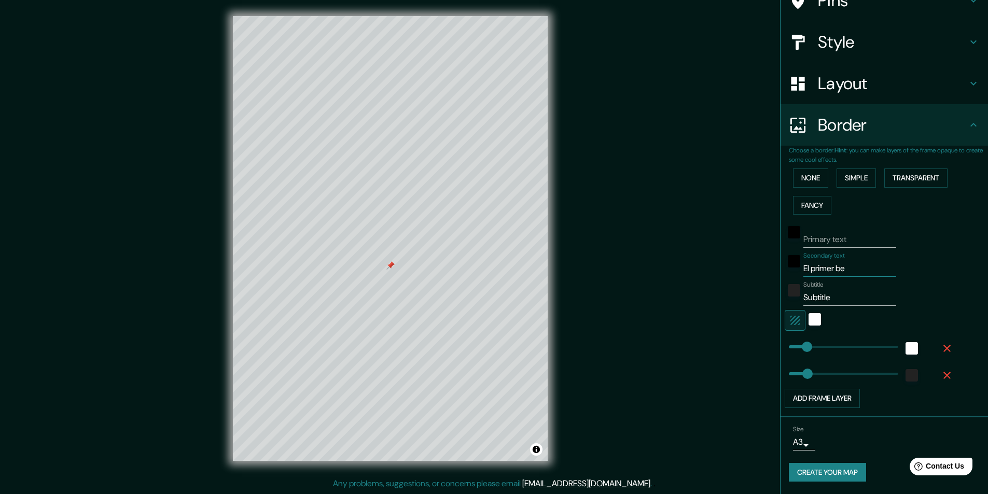
type input "104"
type input "El primer beso"
type input "101"
type input "104"
type input "El primer beso"
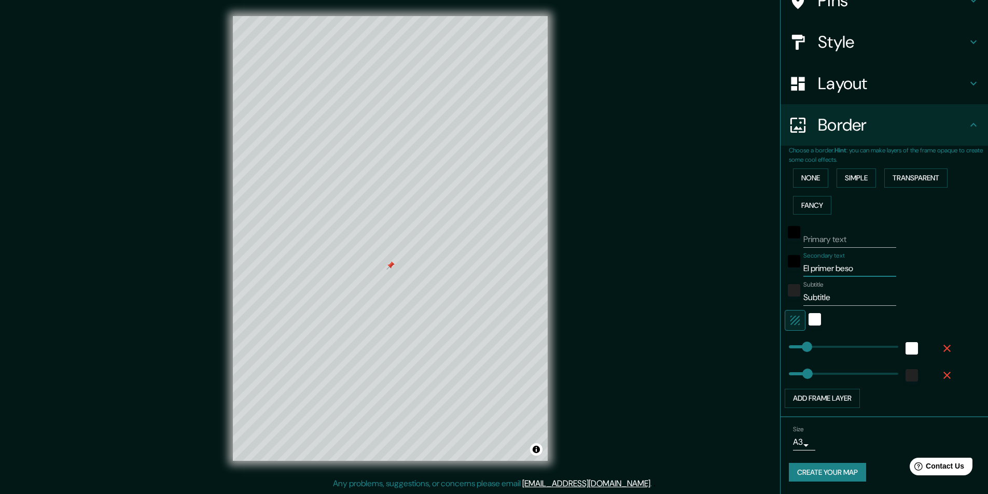
type input "101"
click at [844, 300] on input "Subtitle" at bounding box center [849, 297] width 93 height 17
drag, startPoint x: 844, startPoint y: 300, endPoint x: 749, endPoint y: 299, distance: 94.4
click at [749, 299] on div "Mappin Location Pins Style Layout Border Choose a border. Hint : you can make l…" at bounding box center [494, 246] width 988 height 495
paste input "41.32372500767791, 2.088085001953274"
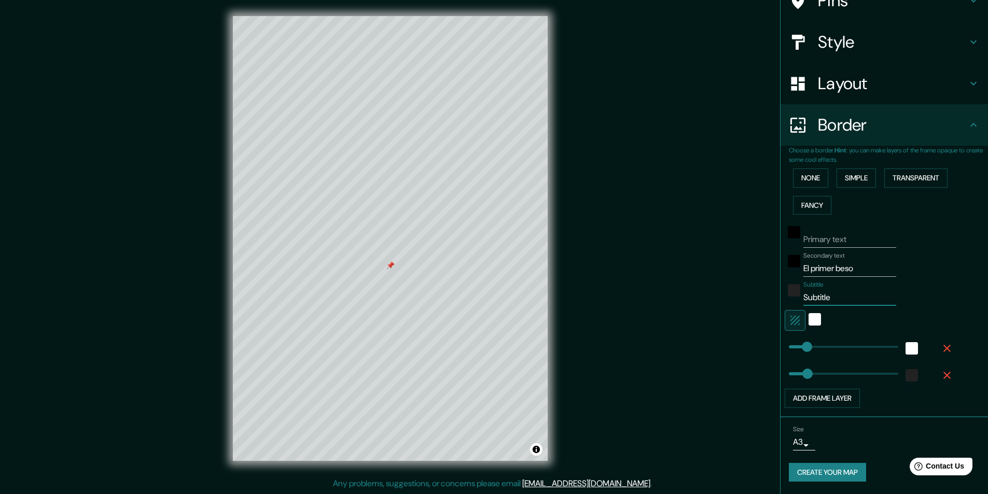
type input "41.32372500767791, 2.088085001953274"
type input "101"
type input "104"
type input "41.32372500767791, 2.088085001953274"
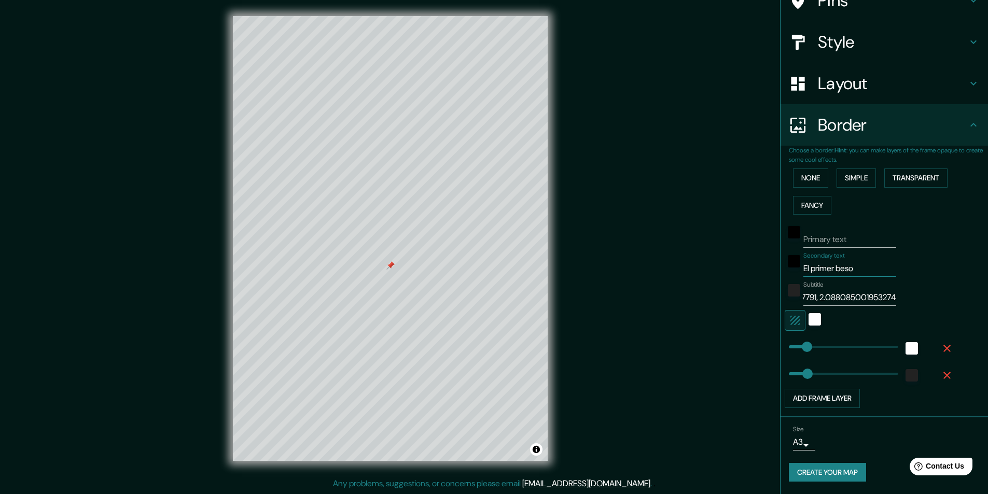
scroll to position [0, 0]
drag, startPoint x: 861, startPoint y: 271, endPoint x: 759, endPoint y: 270, distance: 102.1
click at [759, 270] on div "Mappin Location Pins Style Layout Border Choose a border. Hint : you can make l…" at bounding box center [494, 246] width 988 height 495
click at [804, 268] on input "El primer beso" at bounding box center [849, 268] width 93 height 17
type input "Elprimer beso"
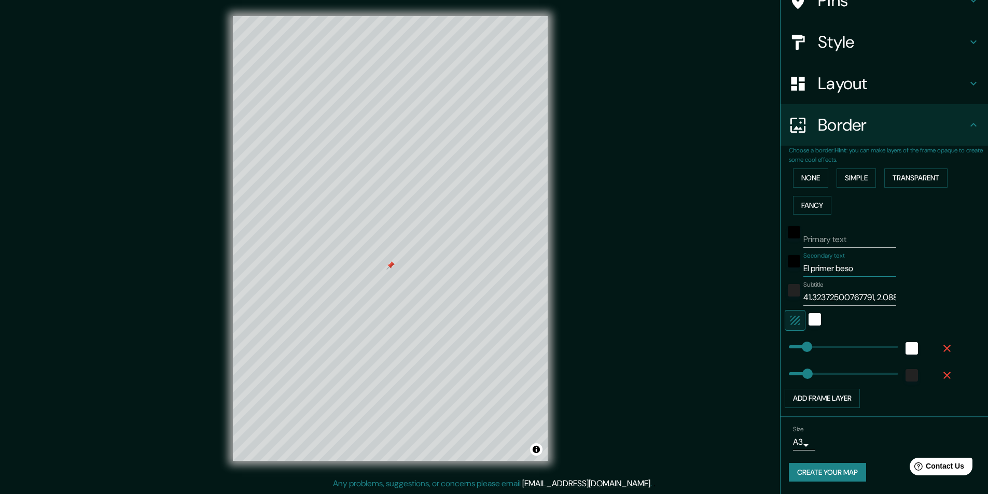
type input "101"
type input "104"
type input "Eprimer beso"
type input "101"
type input "104"
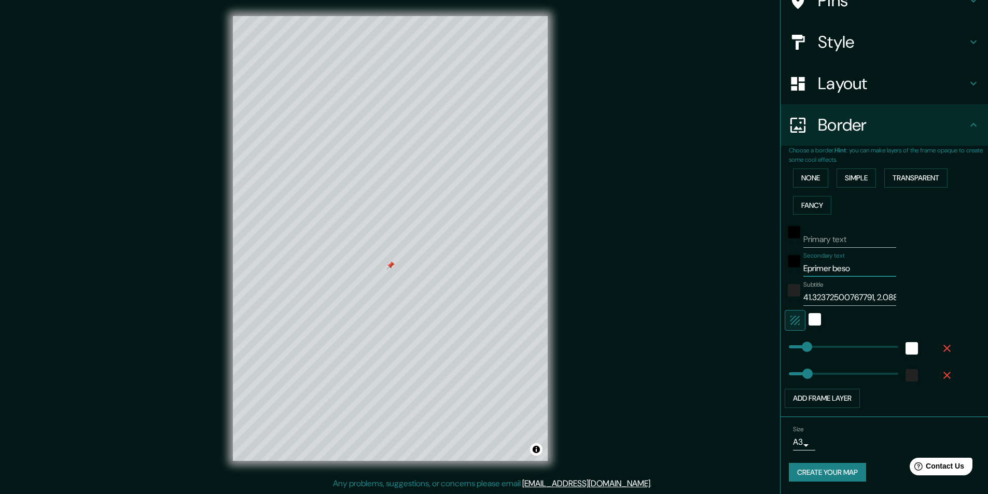
type input "primer beso"
type input "101"
type input "104"
type input "Nprimer beso"
type input "101"
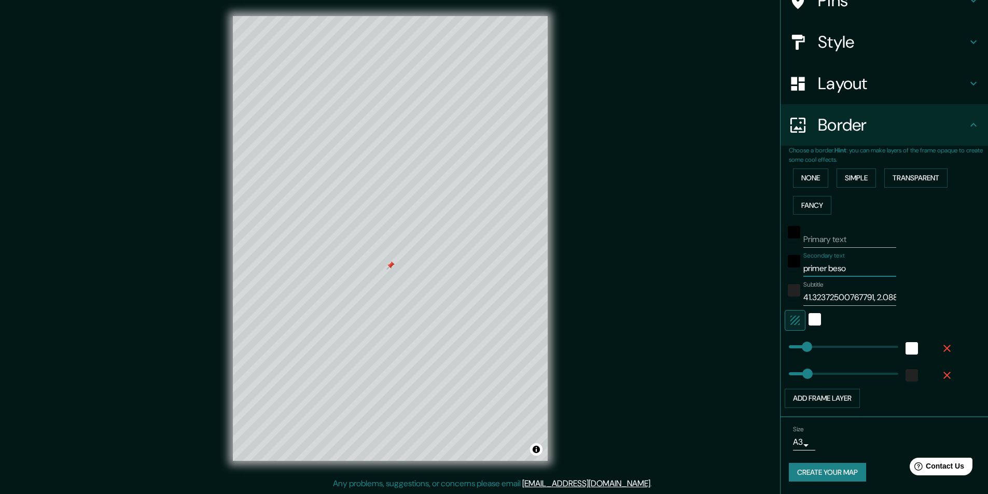
type input "104"
type input "Nuprimer beso"
type input "101"
type input "104"
type input "Nuesprimer beso"
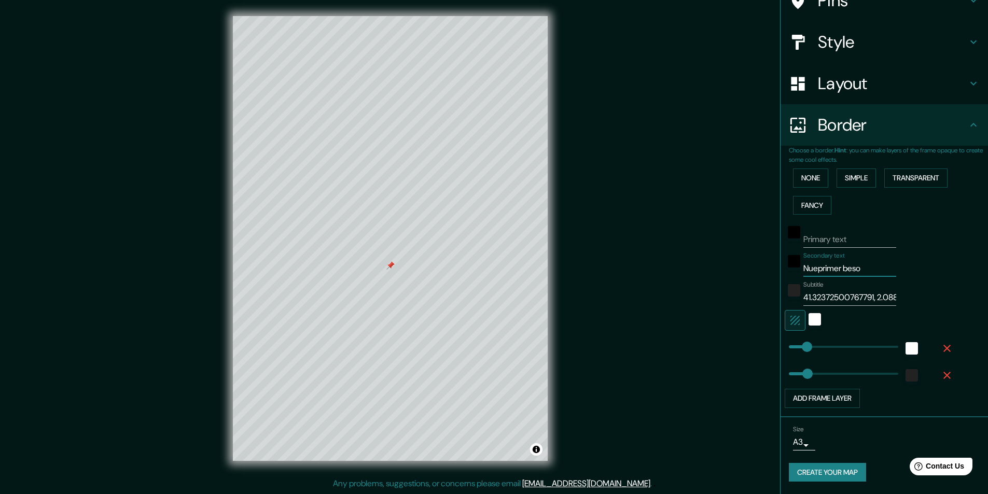
type input "101"
type input "104"
type input "Nuestprimer beso"
type input "101"
type input "104"
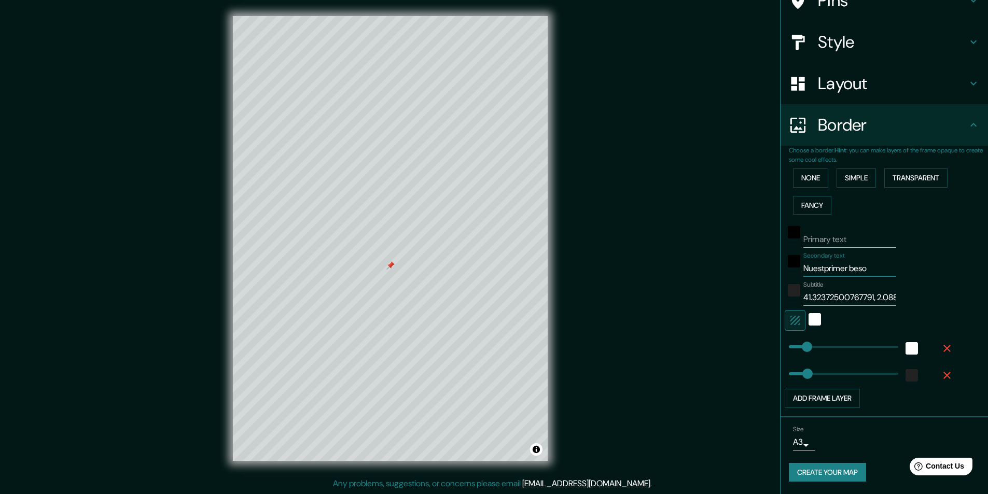
type input "Nuestrprimer beso"
type input "101"
type input "104"
type input "Nuestroprimer beso"
type input "101"
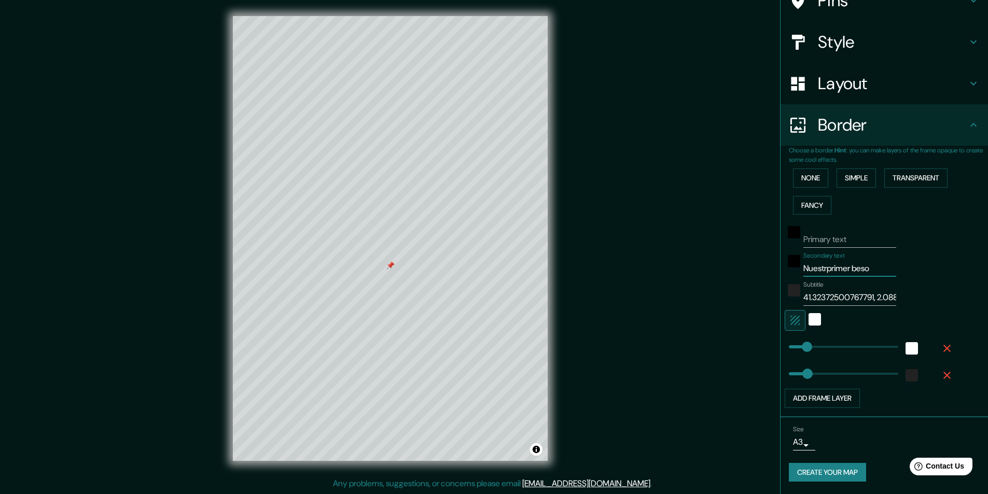
type input "104"
type input "Nuestro primer beso"
click at [808, 320] on div "white" at bounding box center [814, 319] width 12 height 12
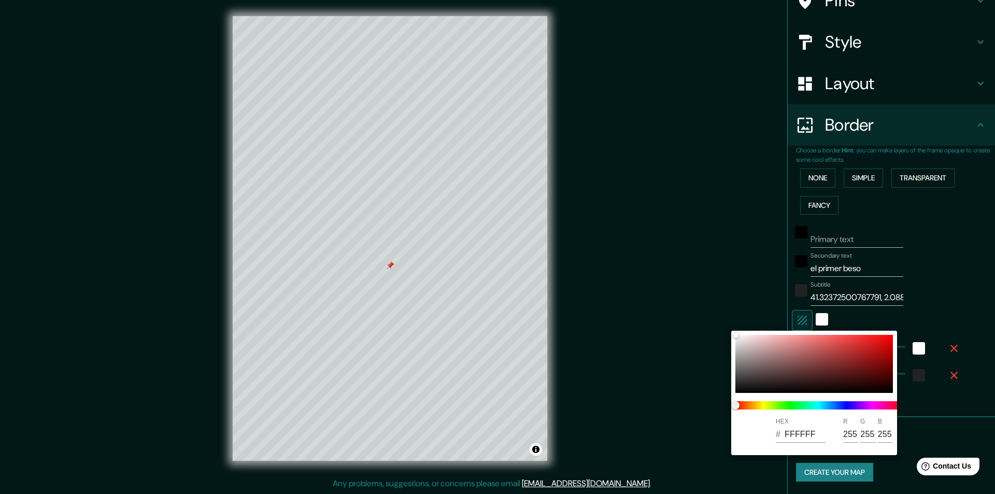
click at [798, 321] on div at bounding box center [497, 247] width 995 height 494
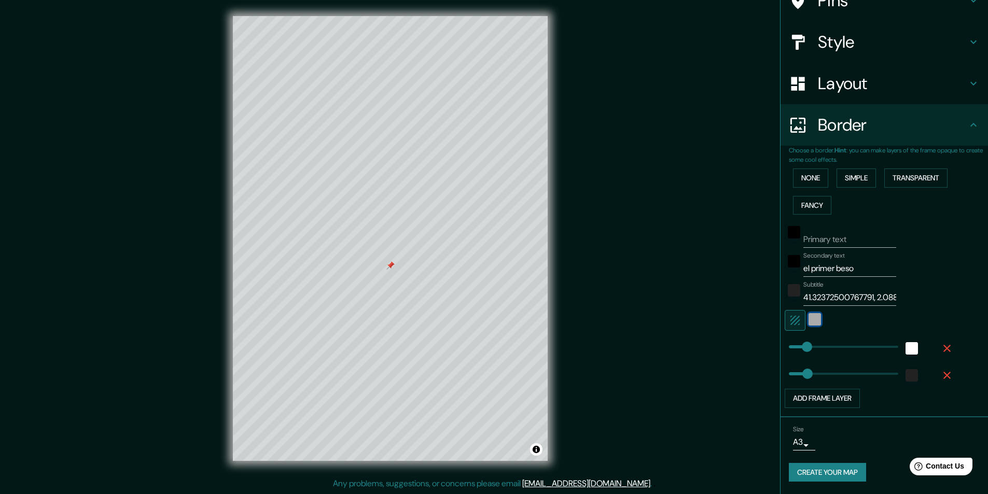
click at [808, 322] on div "white" at bounding box center [814, 319] width 12 height 12
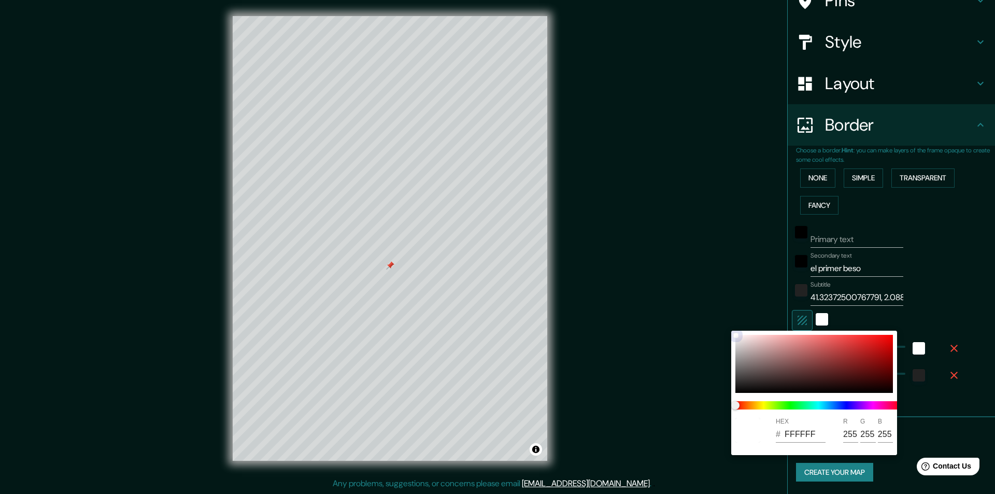
click at [781, 358] on div at bounding box center [815, 364] width 158 height 58
drag, startPoint x: 777, startPoint y: 356, endPoint x: 674, endPoint y: 319, distance: 109.2
click at [674, 319] on div "HEX # CFA9A9 R 207 G 169 B 169" at bounding box center [497, 247] width 995 height 494
drag, startPoint x: 657, startPoint y: 277, endPoint x: 642, endPoint y: 297, distance: 24.1
click at [642, 297] on div "HEX # D8B3B3 R 216 G 179 B 179" at bounding box center [497, 247] width 995 height 494
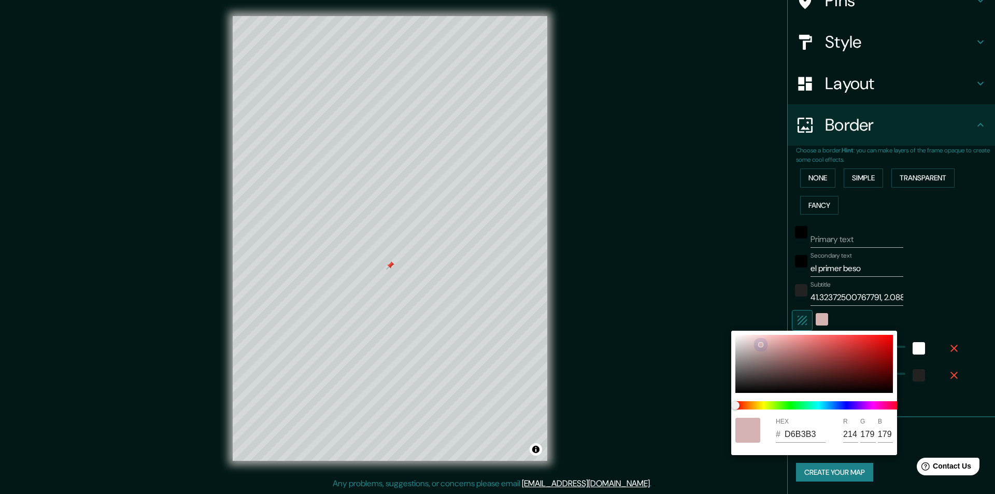
drag, startPoint x: 694, startPoint y: 303, endPoint x: 679, endPoint y: 318, distance: 22.0
click at [679, 318] on div "HEX # D6B3B3 R 214 G 179 B 179" at bounding box center [497, 247] width 995 height 494
click at [736, 338] on div at bounding box center [815, 364] width 158 height 58
click at [736, 338] on div at bounding box center [736, 337] width 4 height 4
click at [695, 257] on div at bounding box center [497, 247] width 995 height 494
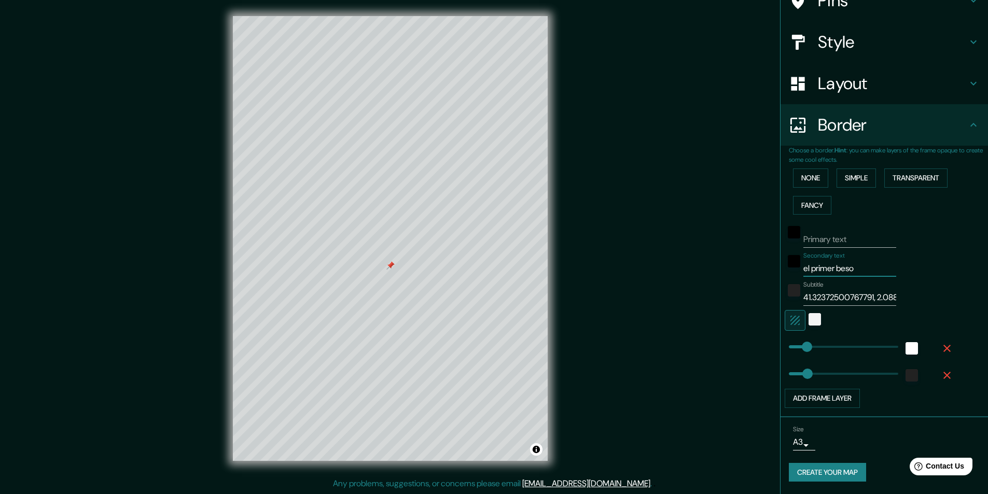
click at [858, 271] on input "el primer beso" at bounding box center [849, 268] width 93 height 17
click at [850, 240] on input "Primary text" at bounding box center [849, 239] width 93 height 17
click at [819, 237] on input "Primary text" at bounding box center [849, 239] width 93 height 17
click at [819, 238] on input "Primary text" at bounding box center [849, 239] width 93 height 17
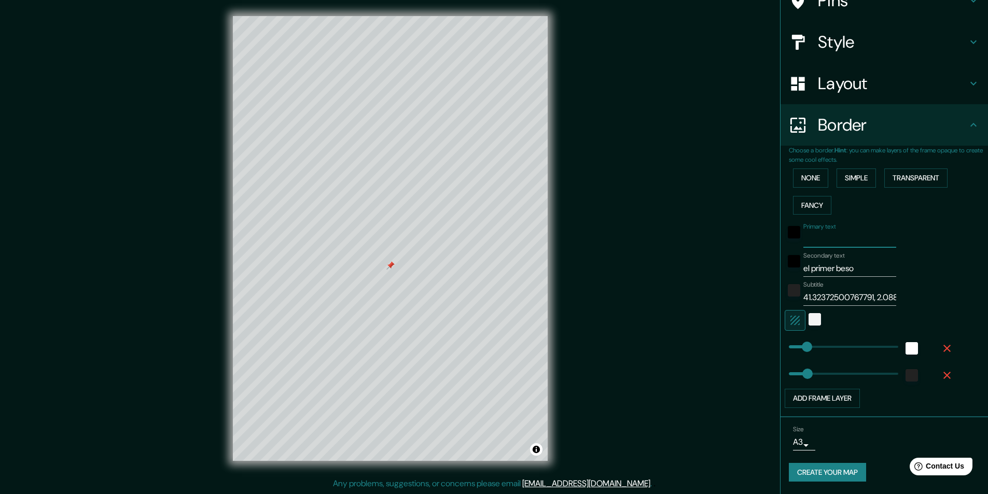
click at [819, 238] on input "Primary text" at bounding box center [849, 239] width 93 height 17
click at [838, 271] on input "el primer beso" at bounding box center [849, 268] width 93 height 17
click at [845, 235] on input "Primary text" at bounding box center [849, 239] width 93 height 17
click at [851, 266] on input "el primer beso" at bounding box center [849, 268] width 93 height 17
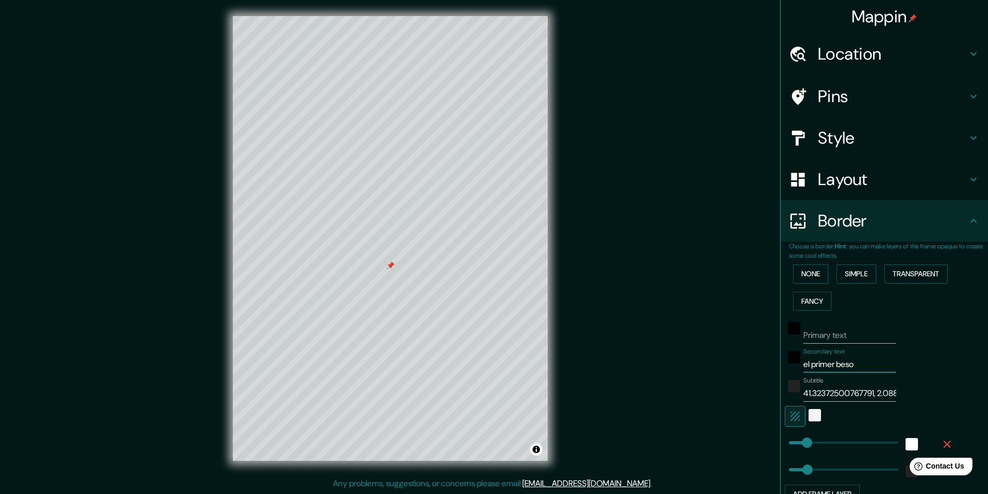
scroll to position [96, 0]
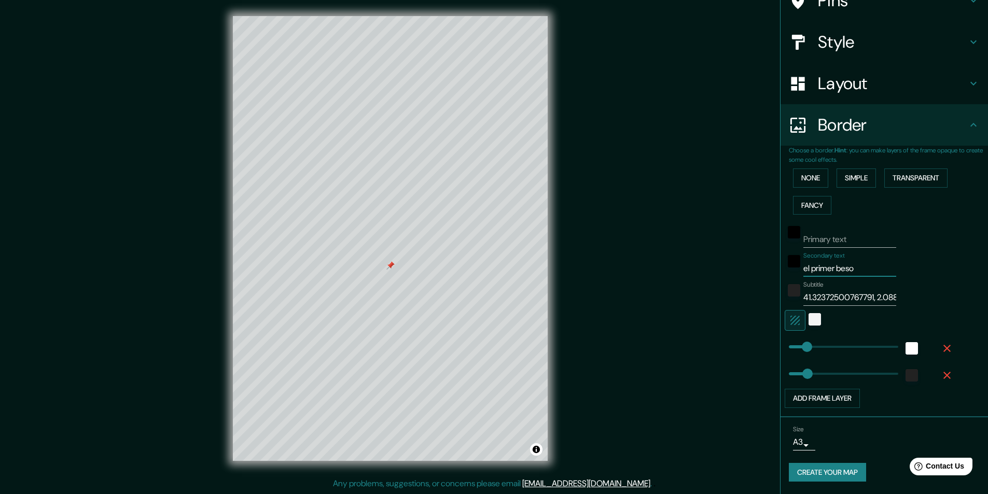
click at [871, 300] on input "41.32372500767791, 2.088085001953274" at bounding box center [849, 297] width 93 height 17
drag, startPoint x: 796, startPoint y: 298, endPoint x: 908, endPoint y: 298, distance: 112.5
click at [908, 298] on div "Subtitle 41.32372500767791 - 2.088085001953274" at bounding box center [869, 293] width 170 height 25
paste input "°19'25.4"N 2°05'17.1"E"
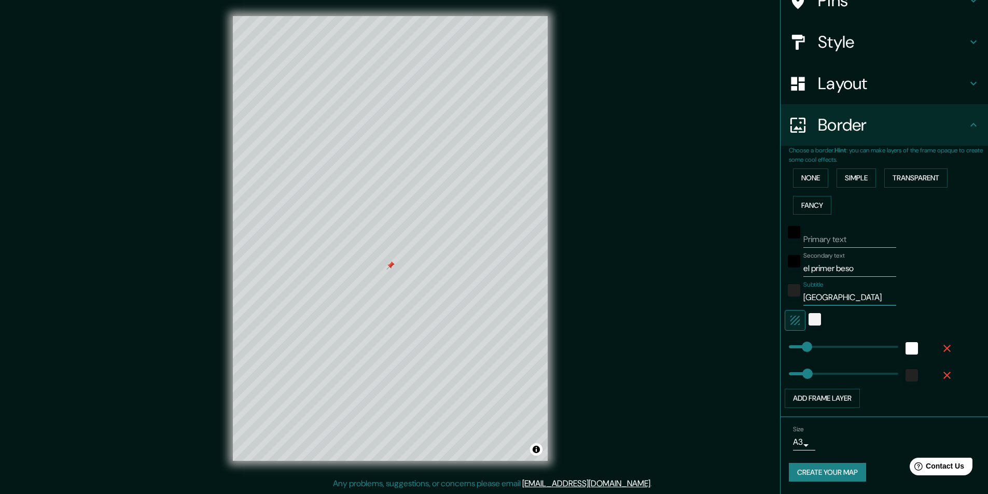
scroll to position [0, 0]
click at [841, 297] on input "41°19'25.4"N 2°05'17.1"E" at bounding box center [849, 297] width 93 height 17
click at [850, 184] on button "Simple" at bounding box center [855, 178] width 39 height 19
click at [811, 202] on button "Fancy" at bounding box center [812, 205] width 38 height 19
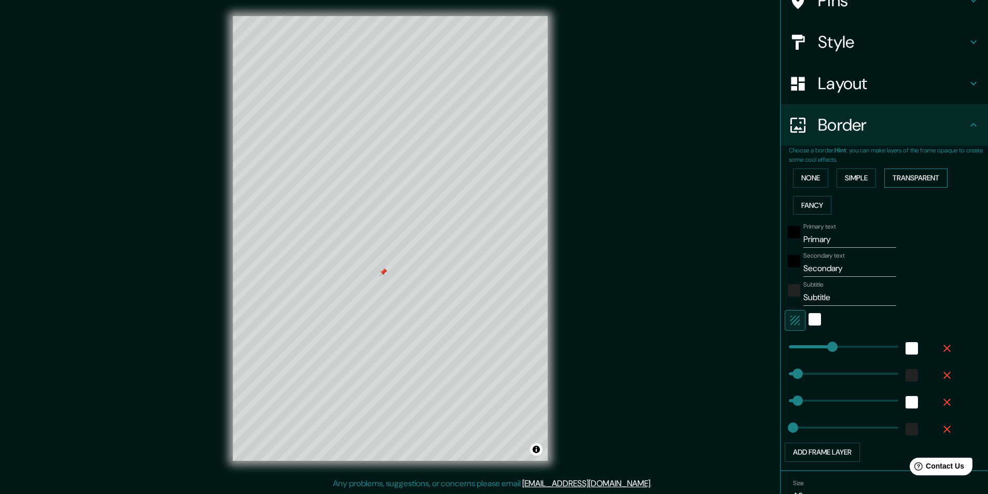
click at [910, 179] on button "Transparent" at bounding box center [915, 178] width 63 height 19
drag, startPoint x: 838, startPoint y: 349, endPoint x: 819, endPoint y: 350, distance: 18.7
drag, startPoint x: 819, startPoint y: 350, endPoint x: 810, endPoint y: 350, distance: 8.8
click at [851, 176] on button "Simple" at bounding box center [855, 178] width 39 height 19
click at [802, 212] on button "Fancy" at bounding box center [812, 205] width 38 height 19
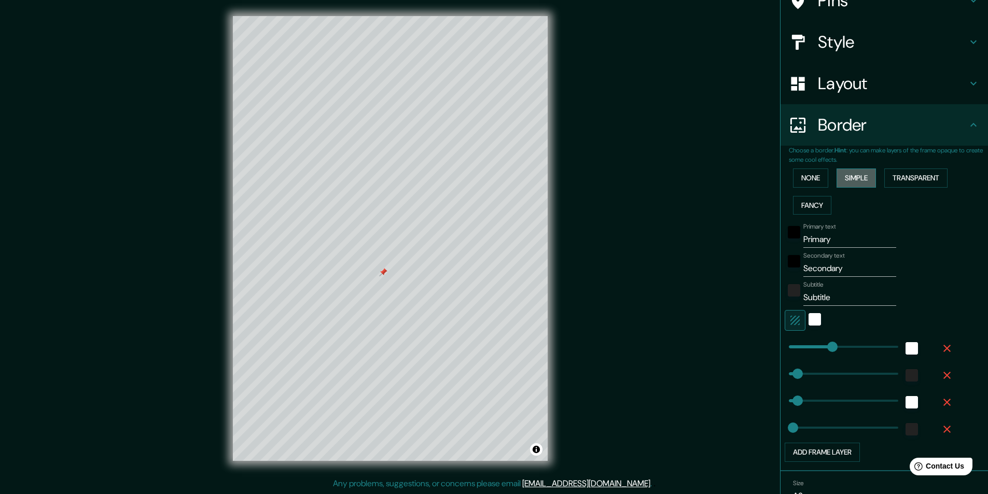
click at [841, 187] on button "Simple" at bounding box center [855, 178] width 39 height 19
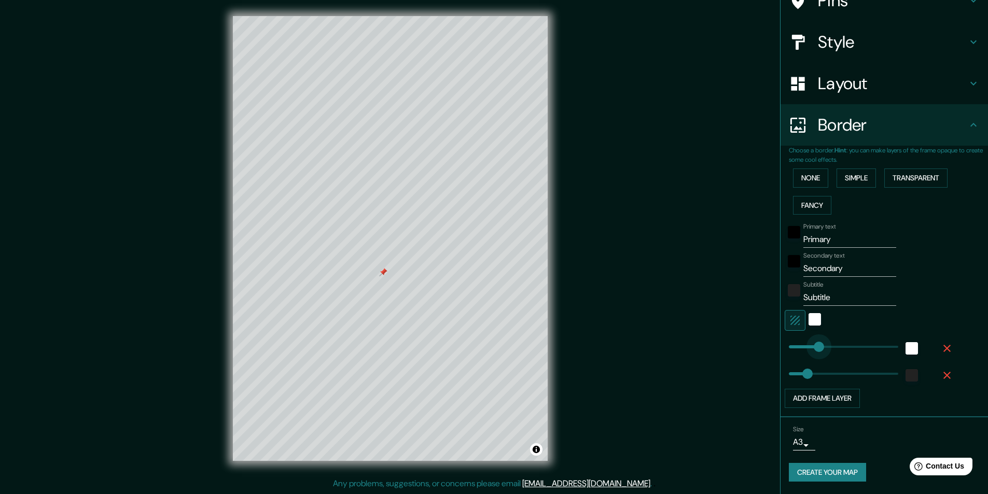
drag, startPoint x: 799, startPoint y: 346, endPoint x: 811, endPoint y: 346, distance: 11.4
drag, startPoint x: 801, startPoint y: 370, endPoint x: 793, endPoint y: 371, distance: 7.4
drag, startPoint x: 813, startPoint y: 351, endPoint x: 803, endPoint y: 353, distance: 10.0
drag, startPoint x: 838, startPoint y: 240, endPoint x: 643, endPoint y: 242, distance: 195.0
click at [643, 242] on div "Mappin Location Pins Style Layout Border Choose a border. Hint : you can make l…" at bounding box center [494, 246] width 988 height 495
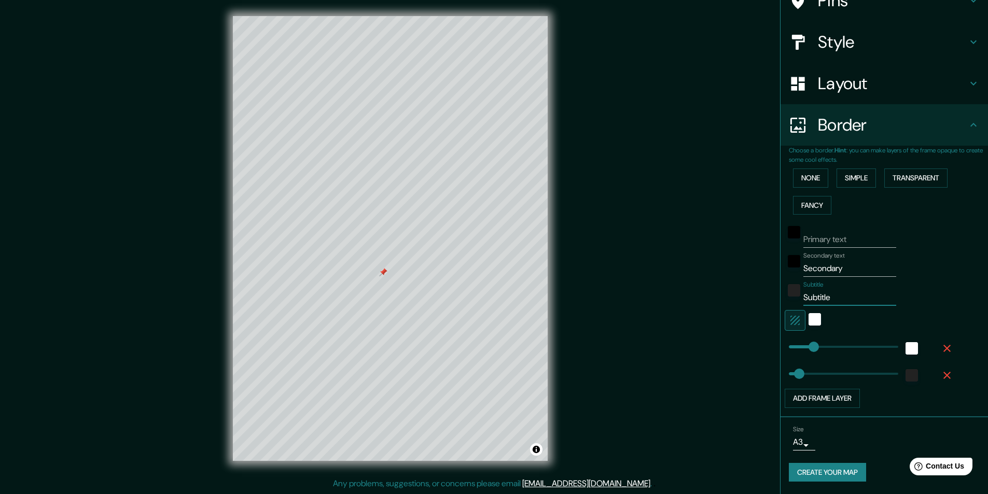
drag, startPoint x: 830, startPoint y: 301, endPoint x: 726, endPoint y: 306, distance: 103.9
click at [726, 306] on div "Mappin Location Pins Style Layout Border Choose a border. Hint : you can make l…" at bounding box center [494, 246] width 988 height 495
paste input "41°19'25.4"N 2°05'17.1"E"
click at [843, 292] on input "41°19'25.4"N 2°05'17.1"E" at bounding box center [849, 297] width 93 height 17
drag, startPoint x: 853, startPoint y: 269, endPoint x: 805, endPoint y: 269, distance: 48.2
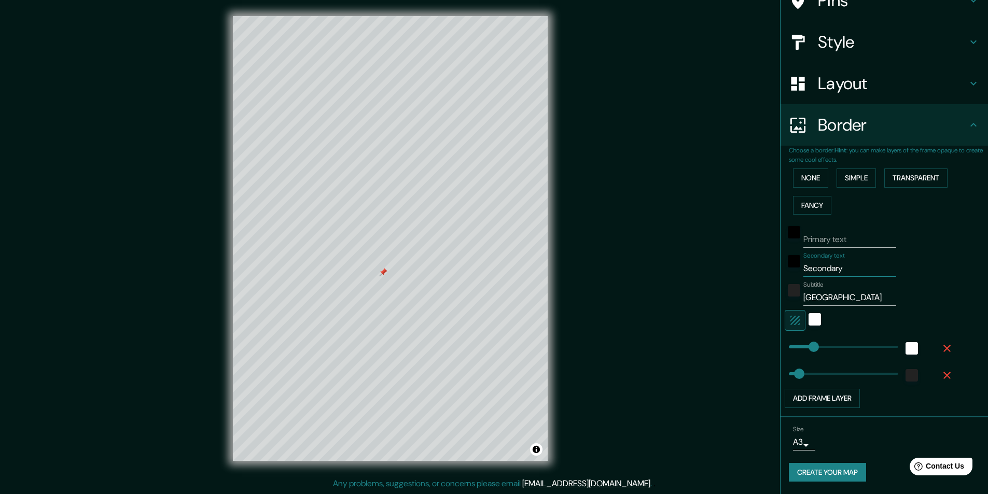
click at [805, 269] on input "Secondary" at bounding box center [849, 268] width 93 height 17
drag, startPoint x: 827, startPoint y: 269, endPoint x: 626, endPoint y: 242, distance: 203.5
click at [626, 242] on div "Mappin Location Pins Style Layout Border Choose a border. Hint : you can make l…" at bounding box center [494, 246] width 988 height 495
click at [845, 290] on input "41°19'25.4"N - 2°05'17.1"E" at bounding box center [849, 297] width 93 height 17
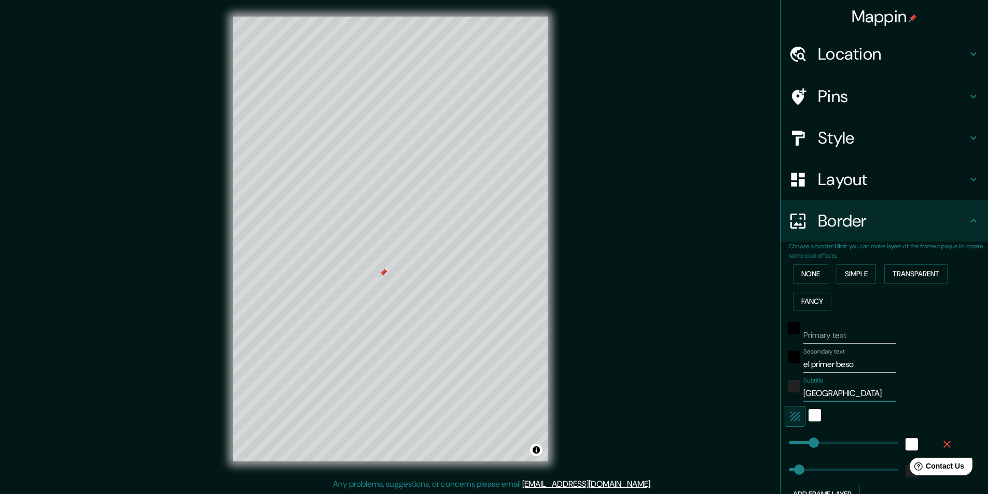
click at [851, 178] on h4 "Layout" at bounding box center [892, 179] width 149 height 21
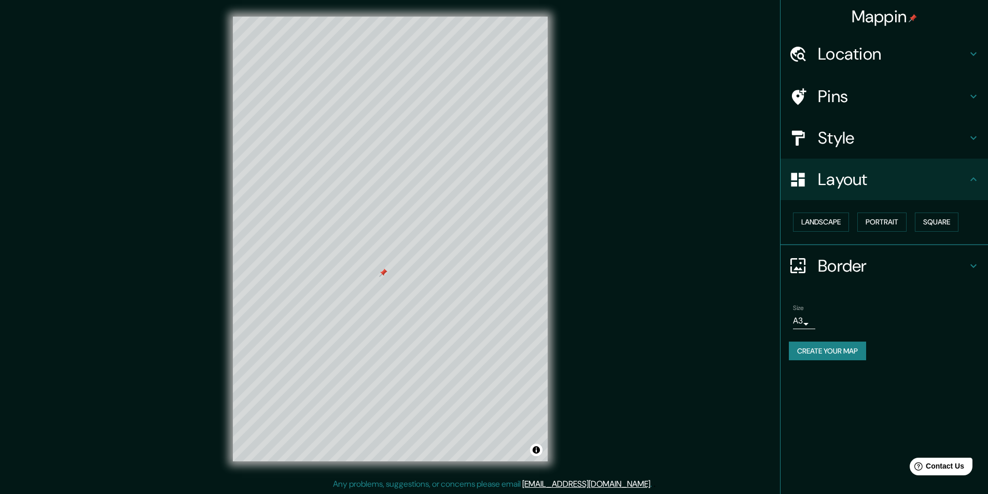
click at [844, 139] on h4 "Style" at bounding box center [892, 138] width 149 height 21
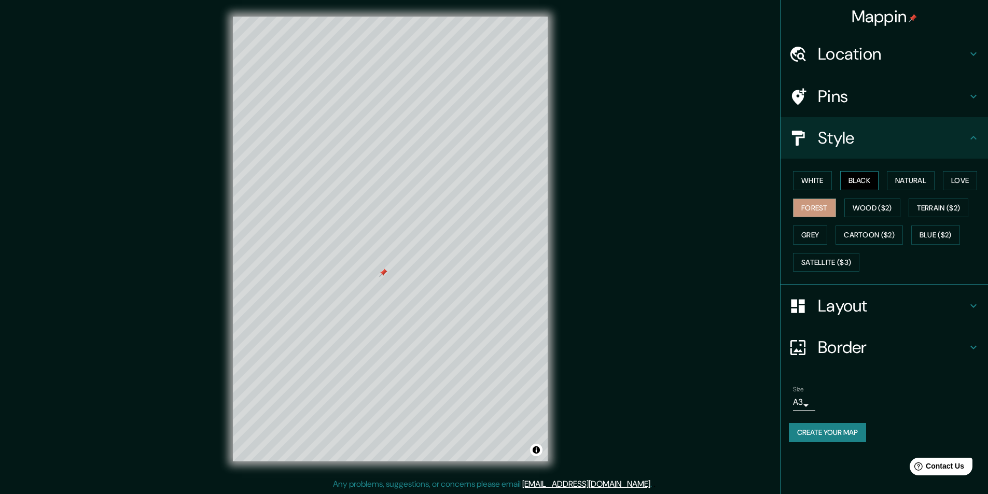
click at [862, 181] on button "Black" at bounding box center [859, 180] width 39 height 19
click at [815, 178] on button "White" at bounding box center [812, 180] width 39 height 19
click at [903, 187] on button "Natural" at bounding box center [911, 180] width 48 height 19
drag, startPoint x: 964, startPoint y: 178, endPoint x: 957, endPoint y: 181, distance: 7.9
click at [964, 178] on button "Love" at bounding box center [960, 180] width 34 height 19
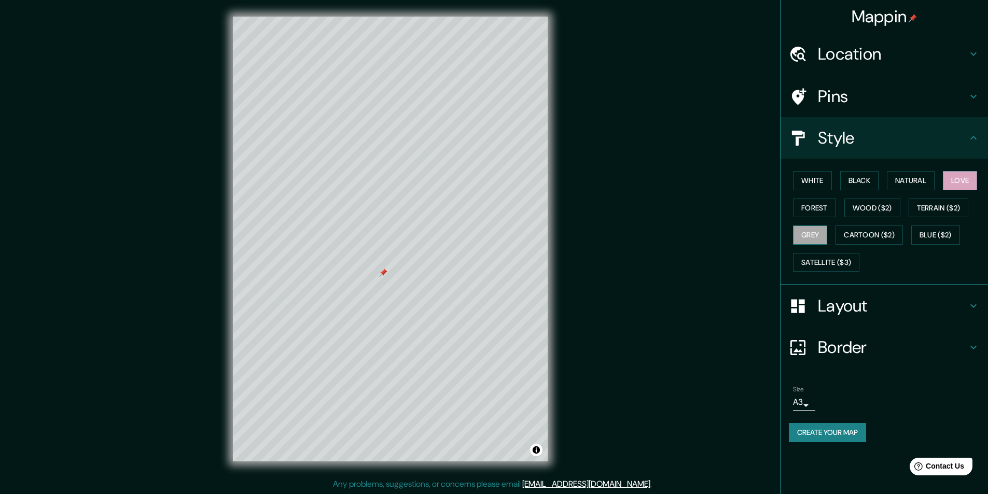
click at [822, 236] on button "Grey" at bounding box center [810, 235] width 34 height 19
click at [823, 215] on button "Forest" at bounding box center [814, 208] width 43 height 19
click at [809, 235] on button "Grey" at bounding box center [810, 235] width 34 height 19
click at [810, 203] on button "Forest" at bounding box center [814, 208] width 43 height 19
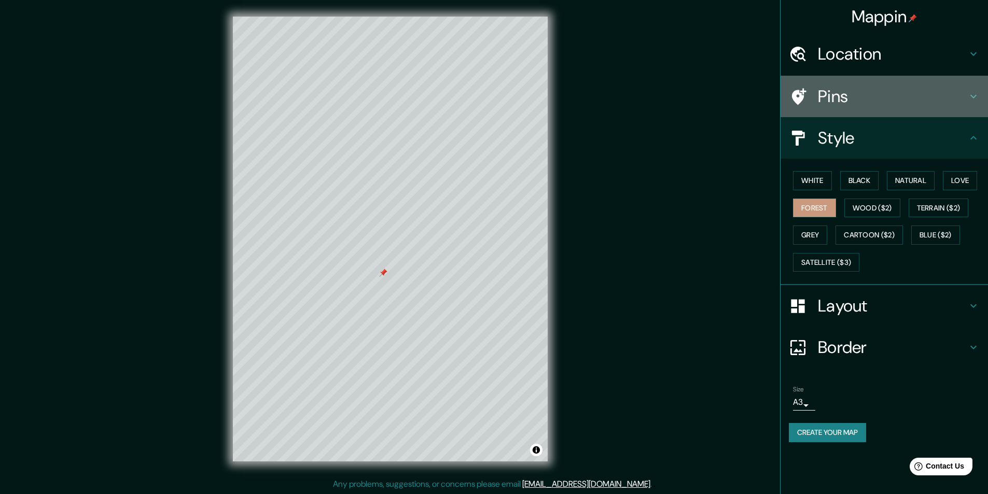
click at [854, 99] on h4 "Pins" at bounding box center [892, 96] width 149 height 21
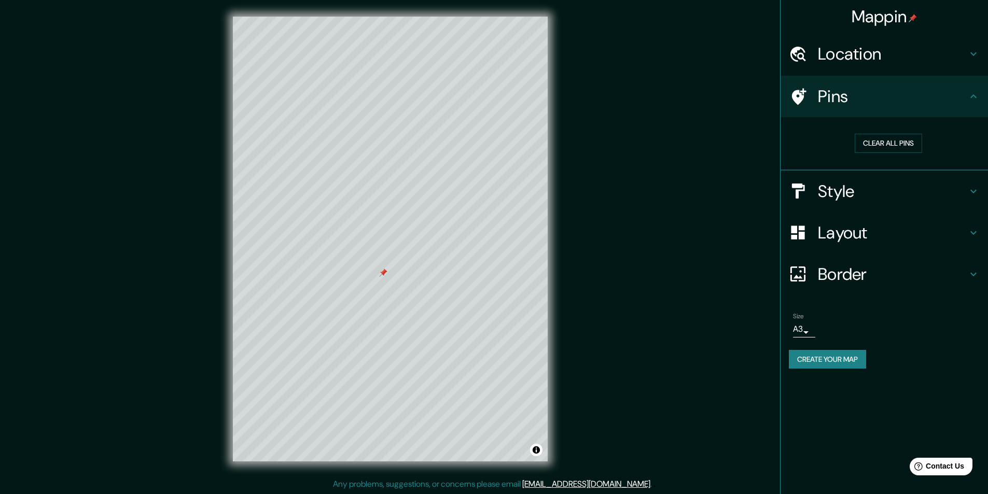
click at [893, 63] on h4 "Location" at bounding box center [892, 54] width 149 height 21
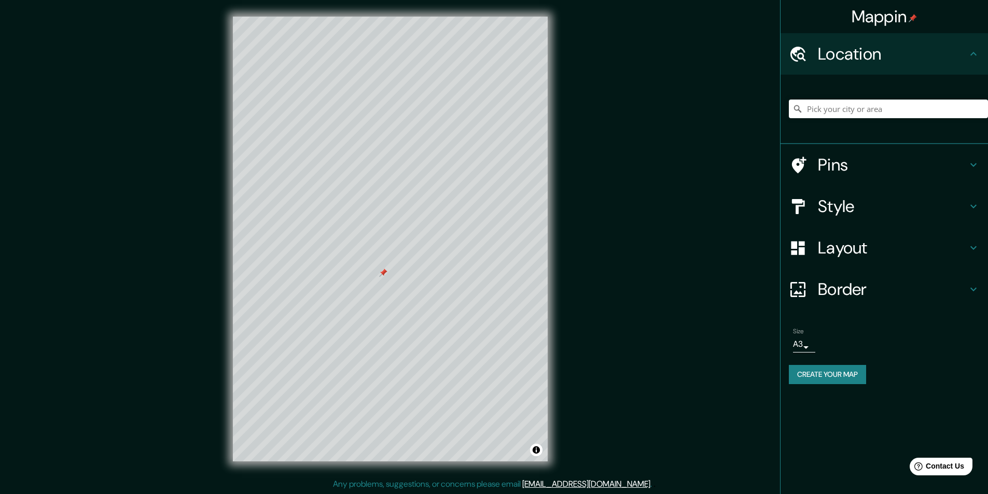
click at [879, 289] on h4 "Border" at bounding box center [892, 289] width 149 height 21
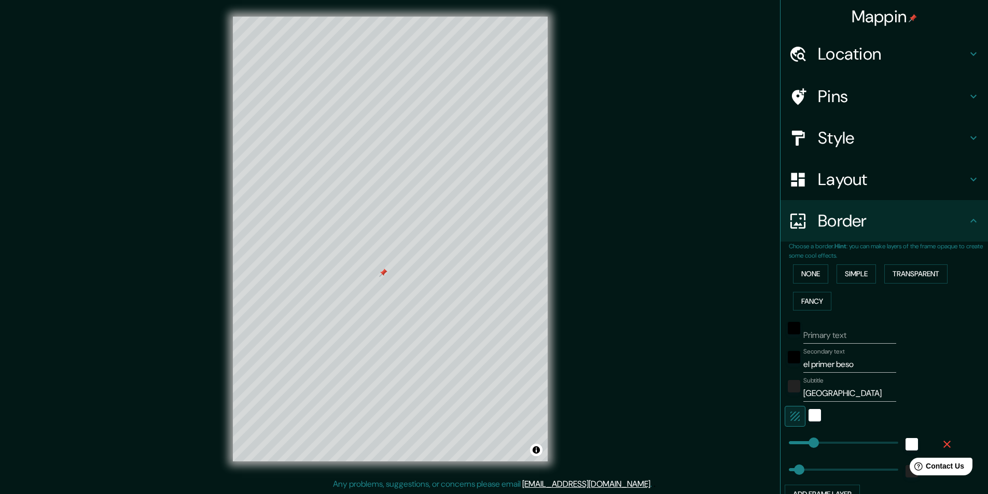
scroll to position [96, 0]
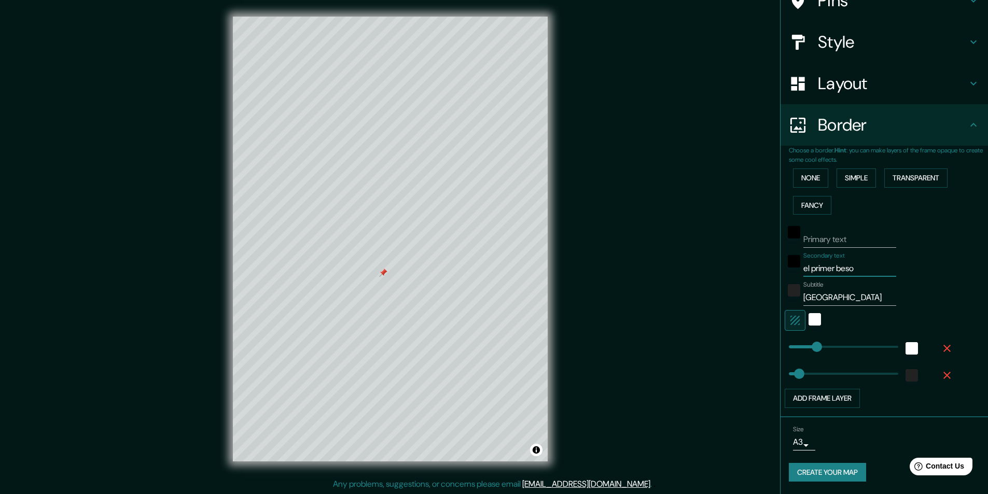
drag, startPoint x: 805, startPoint y: 270, endPoint x: 702, endPoint y: 270, distance: 103.2
click at [702, 270] on div "Mappin Location Pins Style Layout Border Choose a border. Hint : you can make l…" at bounding box center [494, 247] width 988 height 495
drag, startPoint x: 877, startPoint y: 267, endPoint x: 696, endPoint y: 267, distance: 180.4
click at [696, 267] on div "Mappin Location Pins Style Layout Border Choose a border. Hint : you can make l…" at bounding box center [494, 247] width 988 height 495
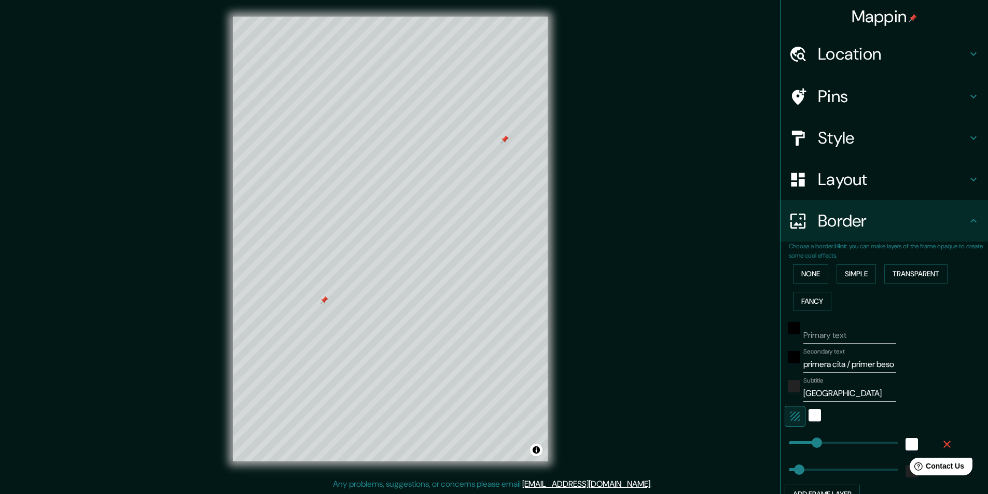
click at [904, 105] on h4 "Pins" at bounding box center [892, 96] width 149 height 21
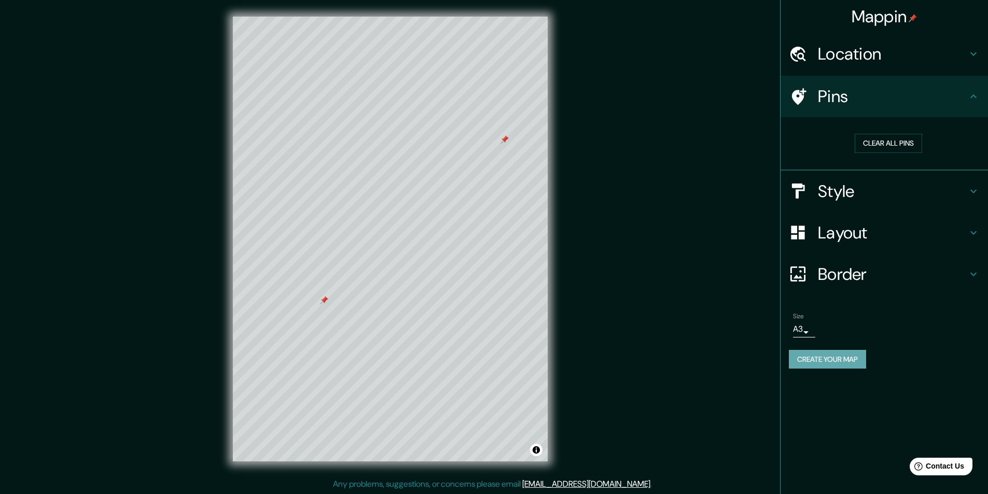
click at [850, 363] on button "Create your map" at bounding box center [827, 359] width 77 height 19
click at [974, 95] on icon at bounding box center [973, 96] width 6 height 4
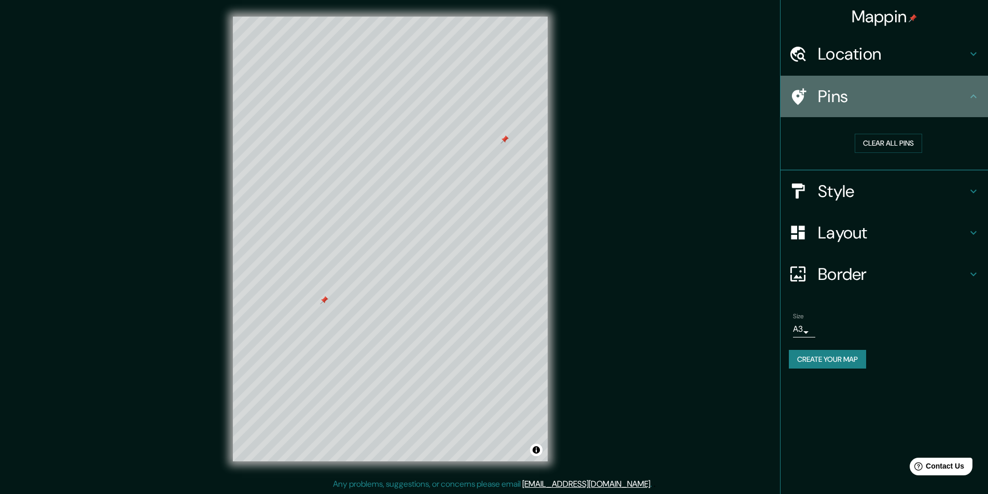
click at [974, 97] on icon at bounding box center [973, 96] width 12 height 12
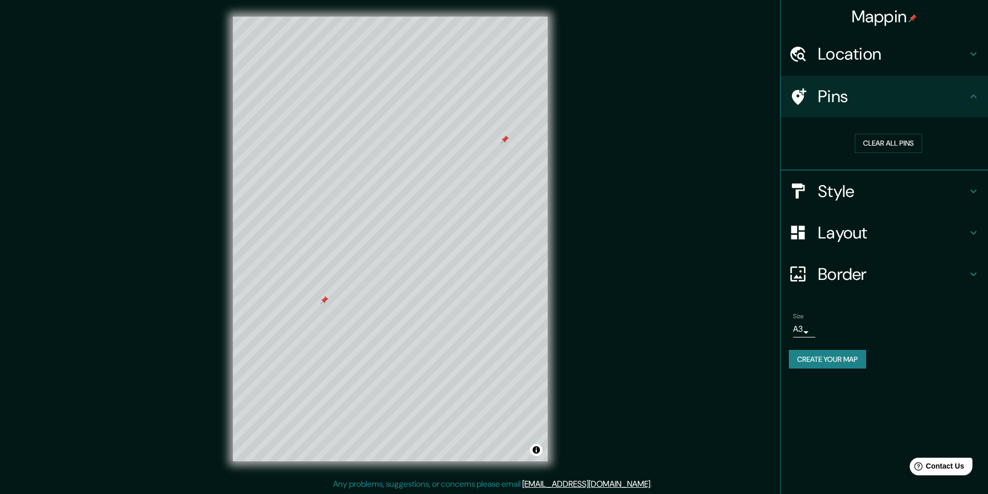
click at [972, 185] on icon at bounding box center [973, 191] width 12 height 12
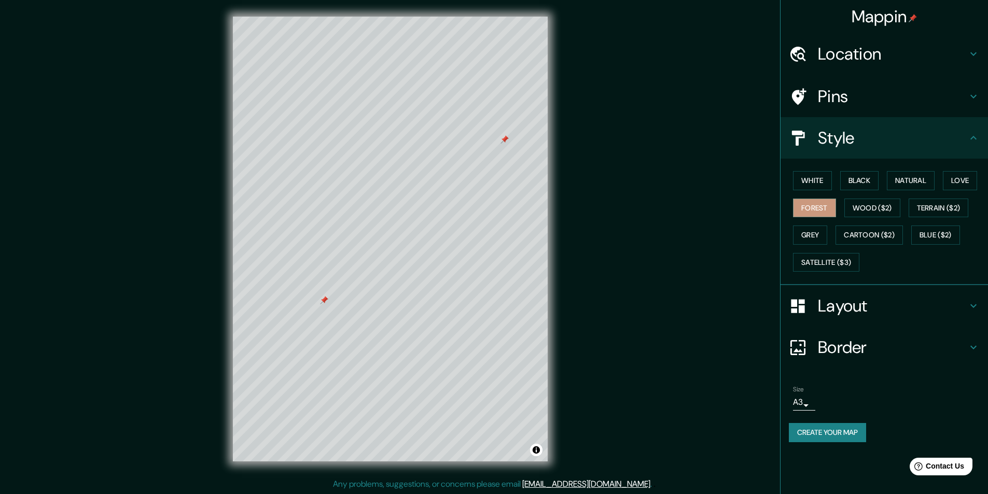
click at [910, 444] on div "Size A3 a4 Create your map" at bounding box center [884, 416] width 191 height 69
click at [843, 439] on button "Create your map" at bounding box center [827, 432] width 77 height 19
click at [893, 357] on h4 "Border" at bounding box center [892, 347] width 149 height 21
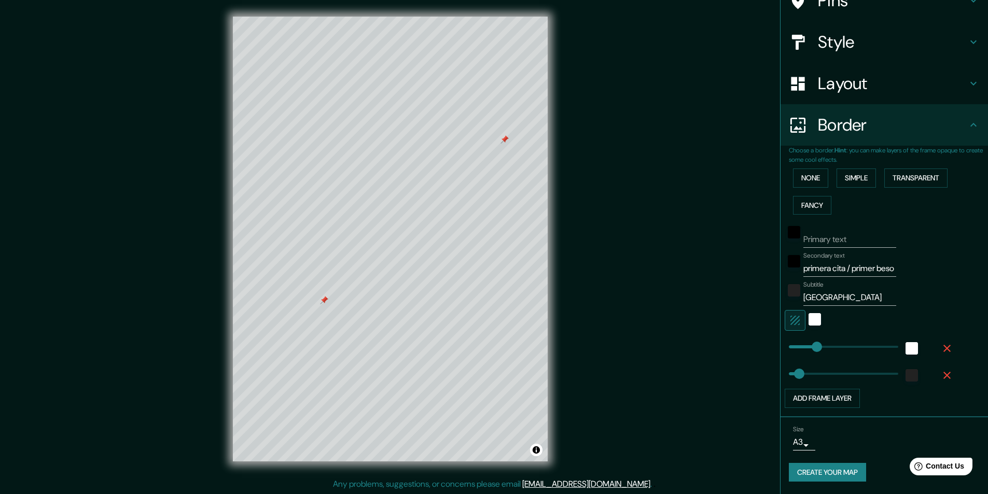
scroll to position [1, 0]
click at [943, 347] on icon "button" at bounding box center [946, 348] width 7 height 7
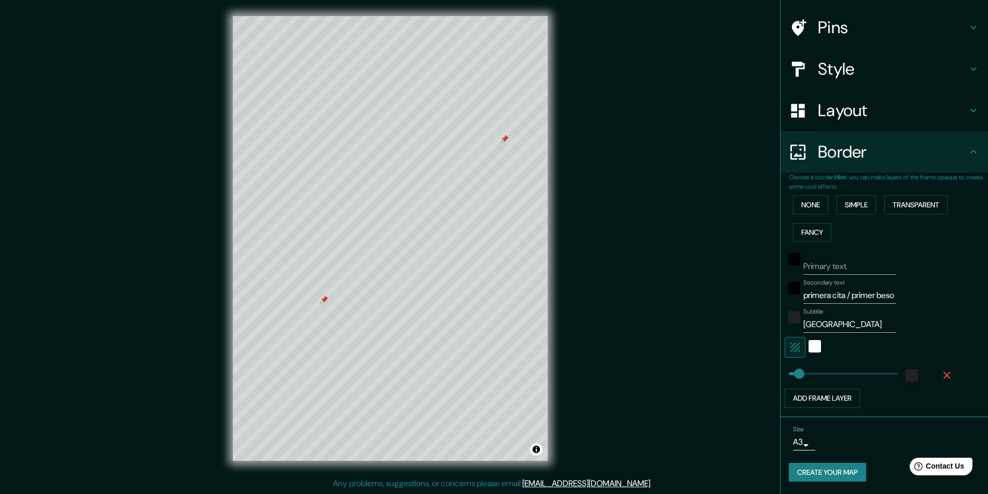
click at [943, 376] on icon "button" at bounding box center [946, 375] width 7 height 7
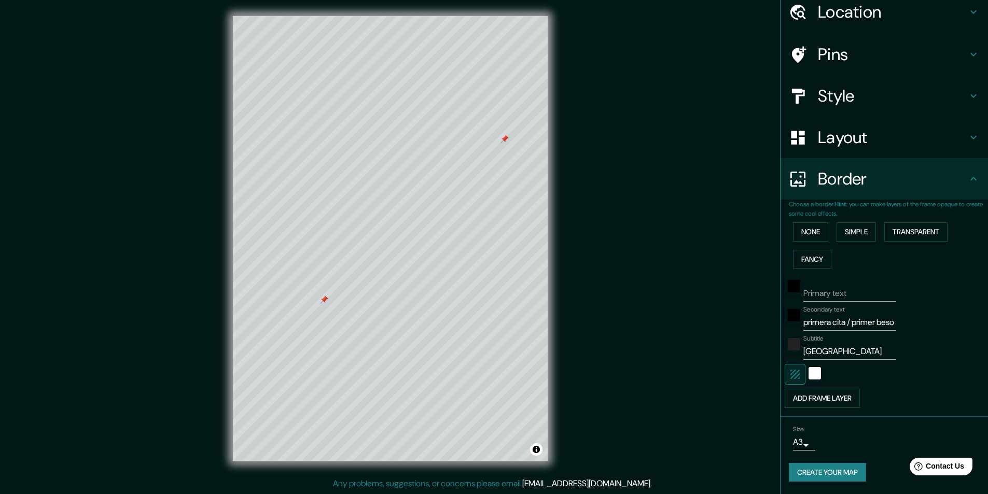
scroll to position [42, 0]
click at [780, 478] on li "Size A3 a4 Create your map" at bounding box center [883, 455] width 207 height 77
click at [789, 476] on button "Create your map" at bounding box center [827, 472] width 77 height 19
click at [798, 468] on button "Create your map" at bounding box center [827, 472] width 77 height 19
click at [843, 467] on button "Create your map" at bounding box center [827, 472] width 77 height 19
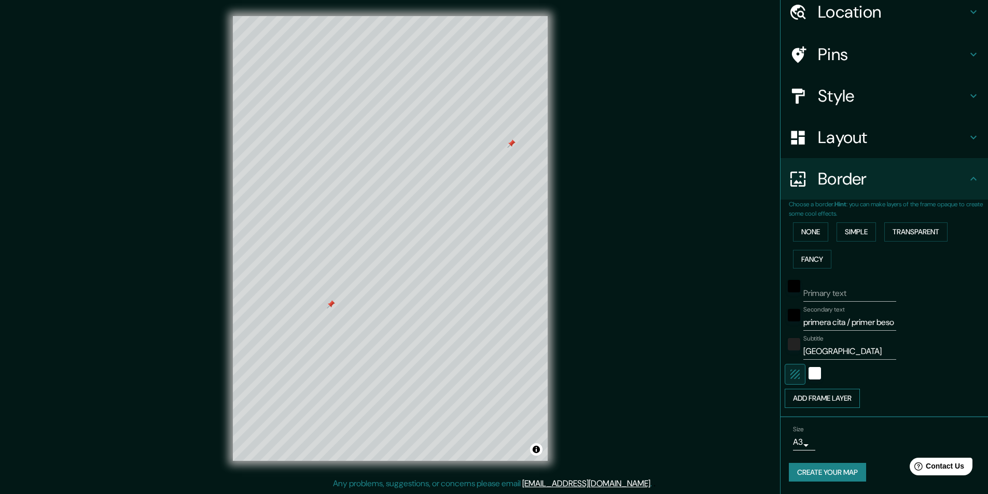
click at [851, 404] on button "Add frame layer" at bounding box center [821, 398] width 75 height 19
drag, startPoint x: 832, startPoint y: 402, endPoint x: 858, endPoint y: 400, distance: 25.5
drag, startPoint x: 858, startPoint y: 400, endPoint x: 809, endPoint y: 405, distance: 49.0
click at [941, 405] on icon "button" at bounding box center [947, 402] width 12 height 12
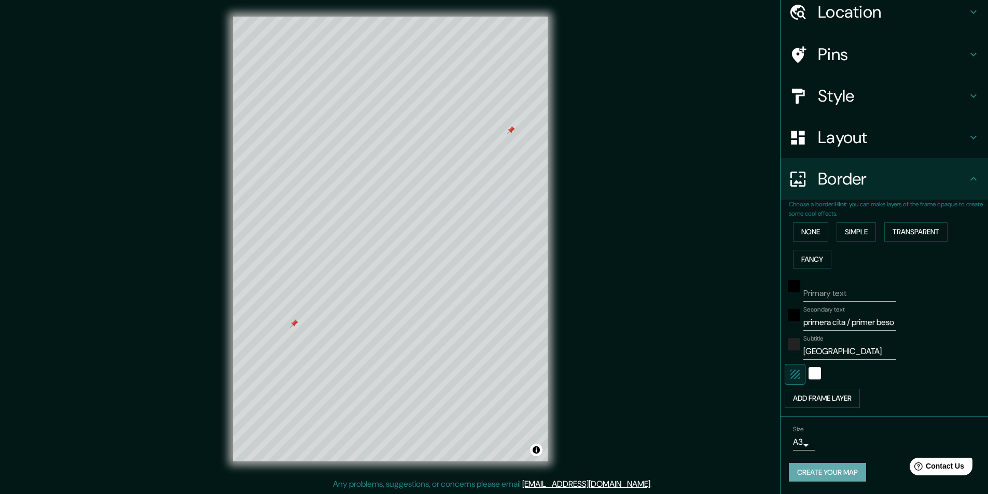
click at [843, 469] on button "Create your map" at bounding box center [827, 472] width 77 height 19
click at [736, 359] on div "Mappin Location Pins Style Layout Border Choose a border. Hint : you can make l…" at bounding box center [494, 247] width 988 height 495
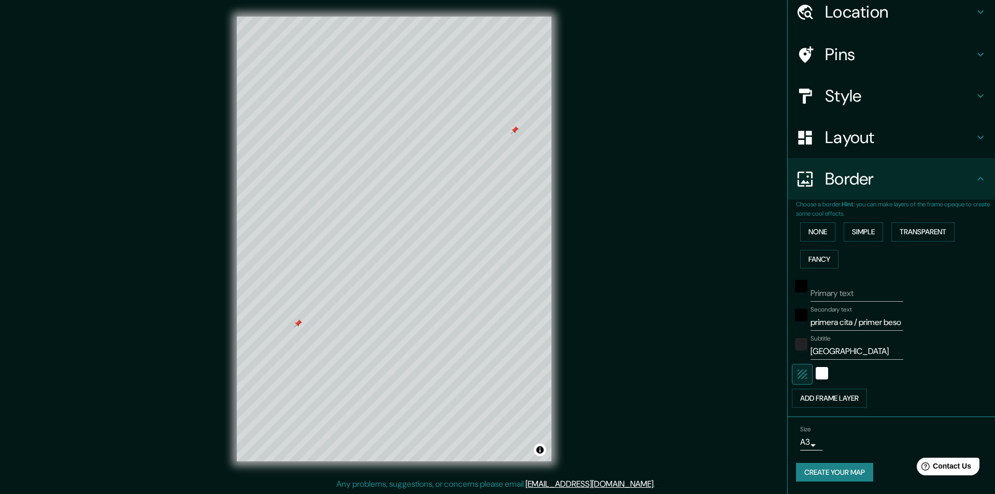
click at [796, 442] on body "Mappin Location Pins Style Layout Border Choose a border. Hint : you can make l…" at bounding box center [497, 247] width 995 height 494
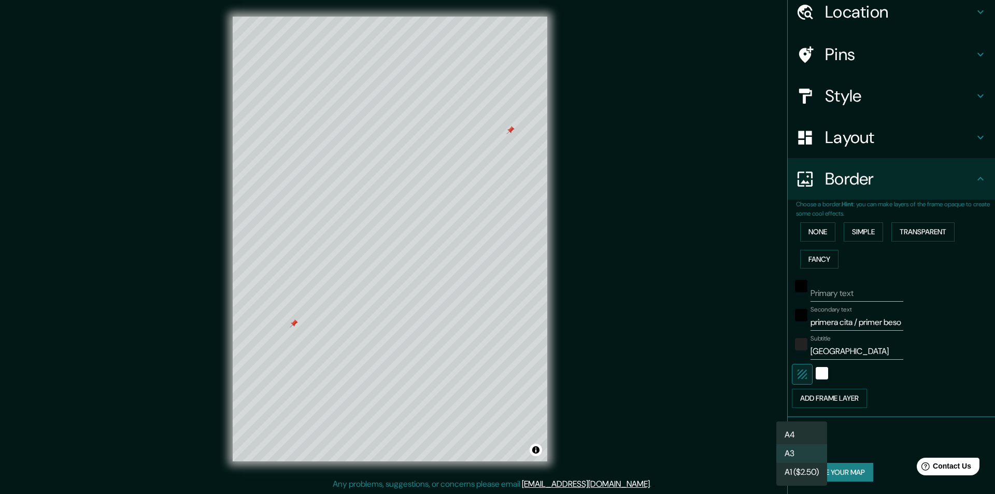
click at [801, 432] on li "A4" at bounding box center [802, 435] width 51 height 19
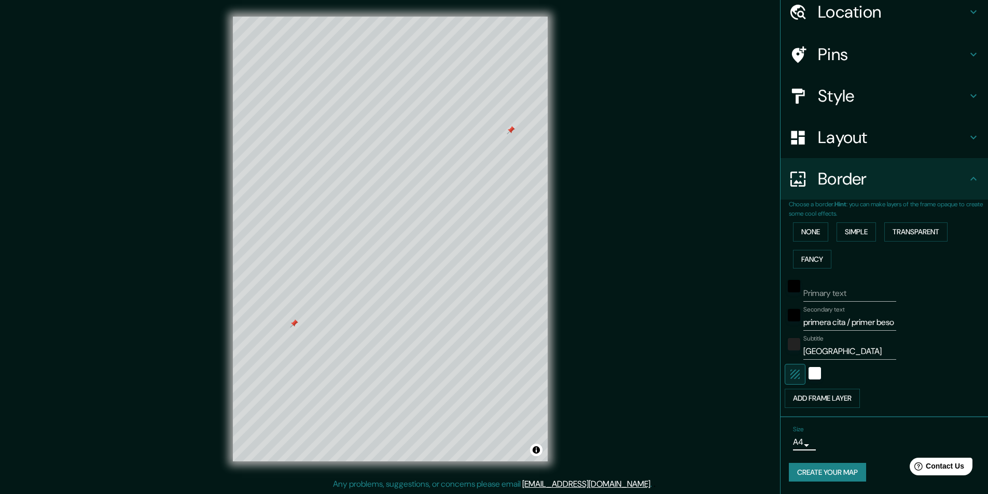
click at [825, 475] on button "Create your map" at bounding box center [827, 472] width 77 height 19
click at [791, 439] on body "Mappin Location Pins Style Layout Border Choose a border. Hint : you can make l…" at bounding box center [494, 247] width 988 height 494
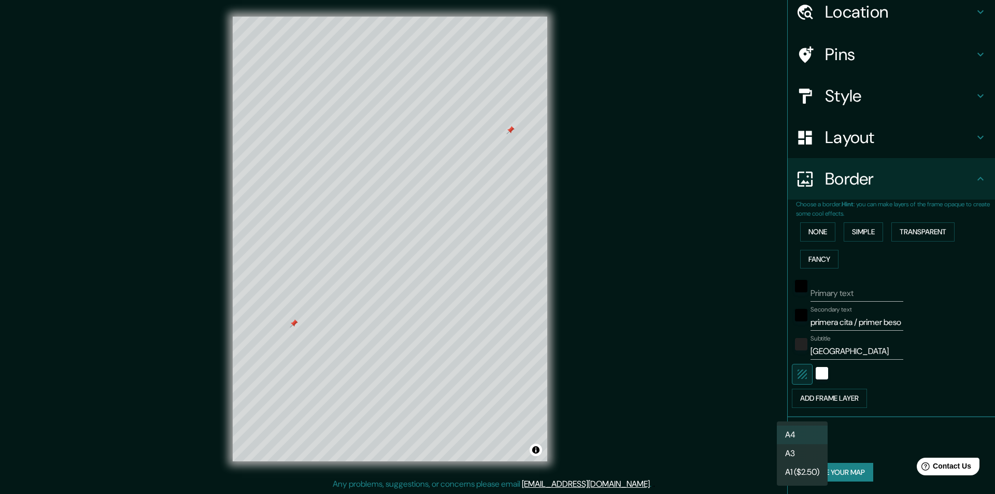
click at [803, 451] on li "A3" at bounding box center [802, 453] width 51 height 19
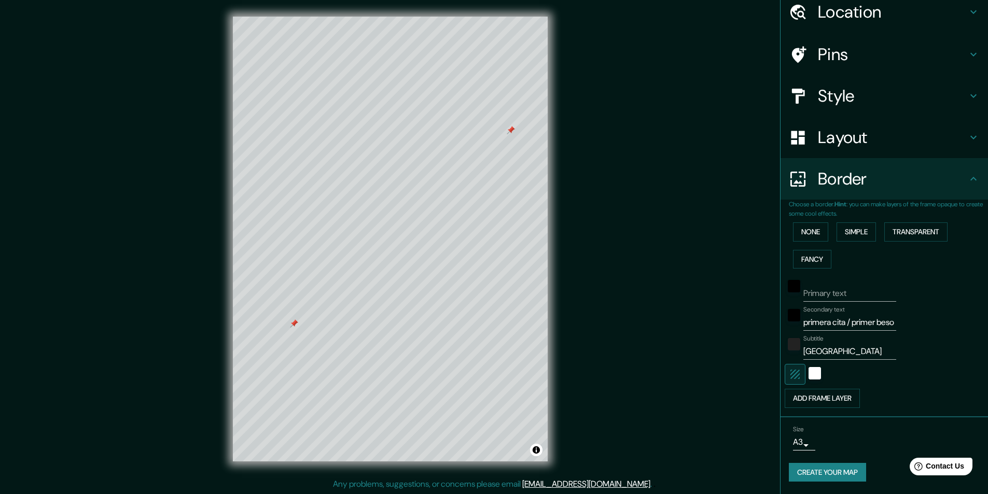
drag, startPoint x: 549, startPoint y: 272, endPoint x: 649, endPoint y: 157, distance: 152.1
click at [649, 157] on div "Mappin Location Pins Style Layout Border Choose a border. Hint : you can make l…" at bounding box center [494, 247] width 988 height 495
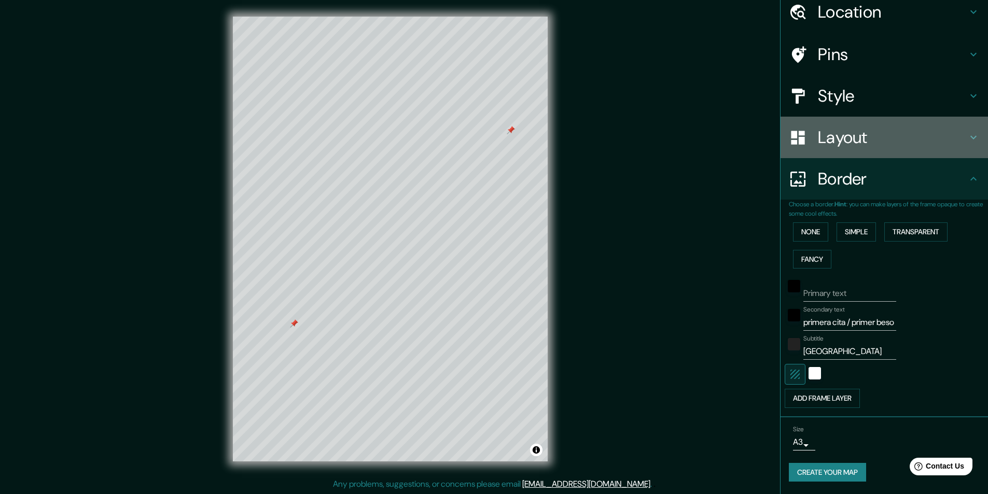
click at [851, 143] on h4 "Layout" at bounding box center [892, 137] width 149 height 21
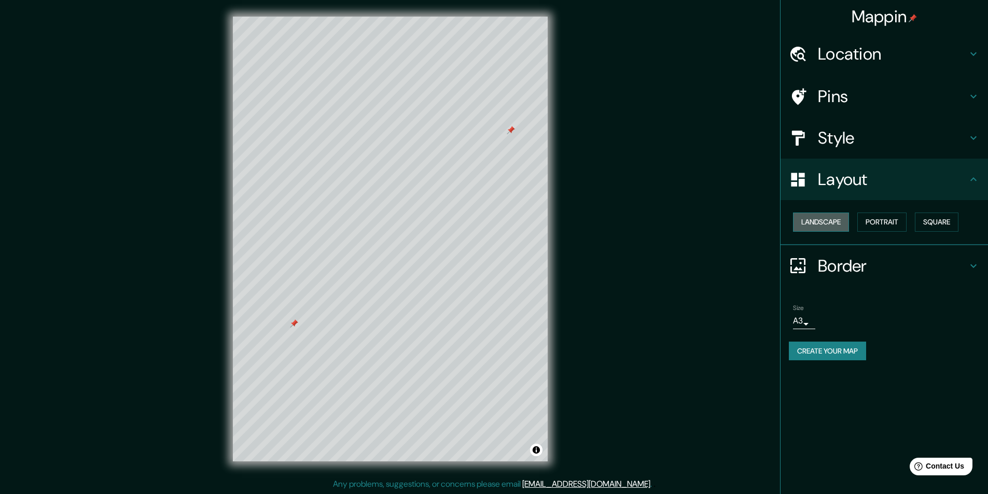
click at [822, 219] on button "Landscape" at bounding box center [821, 222] width 56 height 19
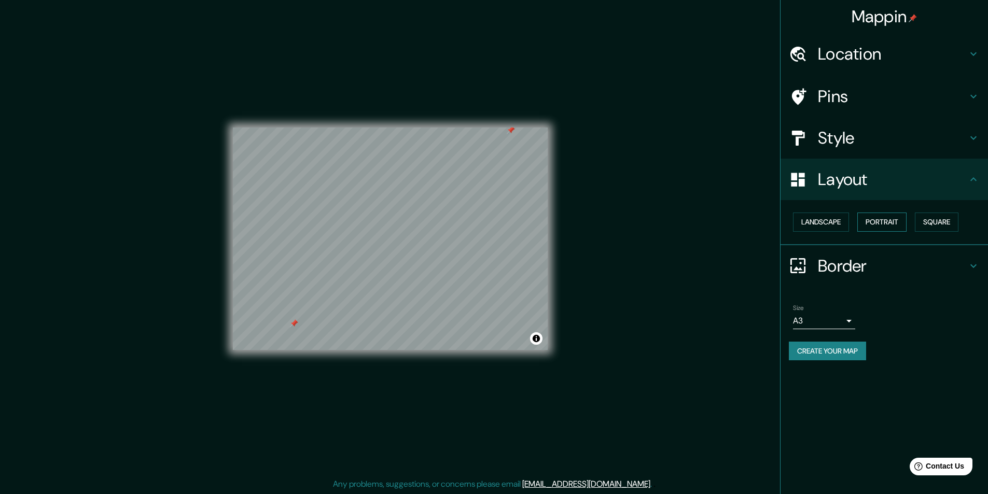
click at [876, 221] on button "Portrait" at bounding box center [881, 222] width 49 height 19
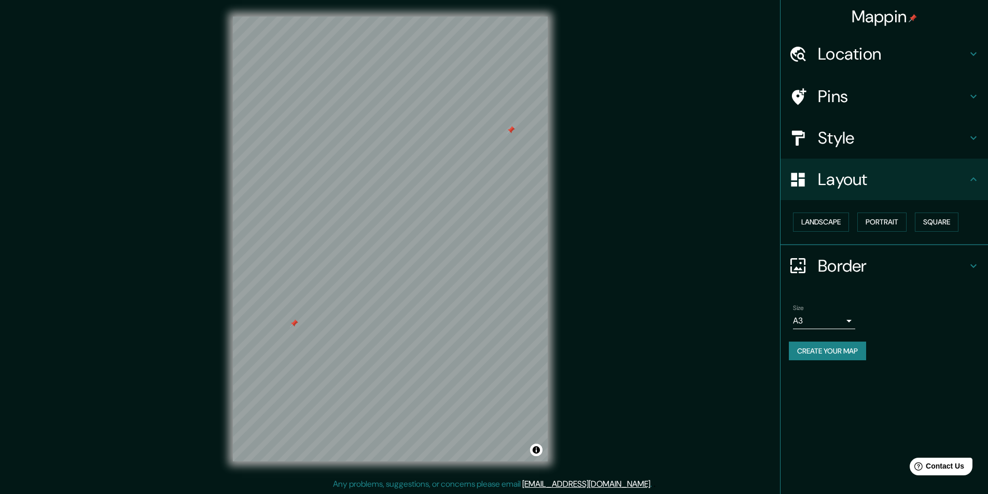
click at [827, 272] on h4 "Border" at bounding box center [892, 266] width 149 height 21
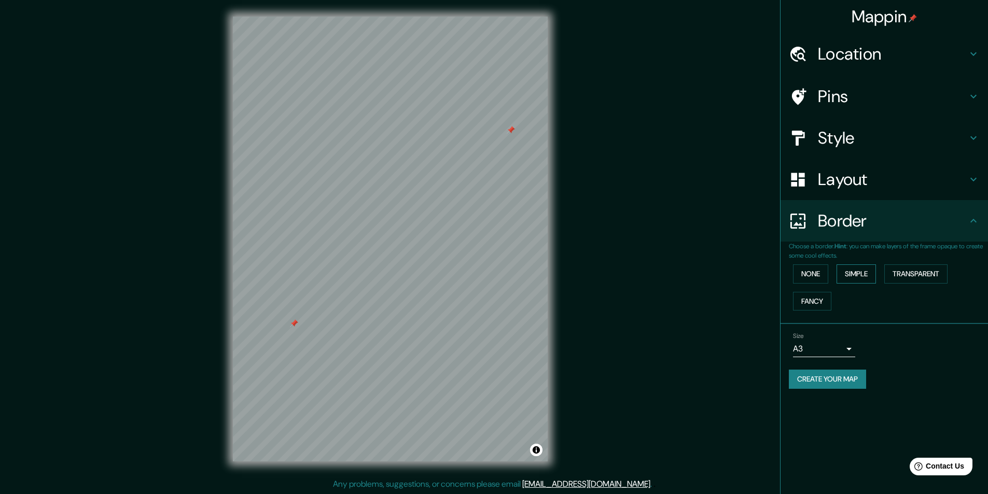
click at [850, 278] on button "Simple" at bounding box center [855, 273] width 39 height 19
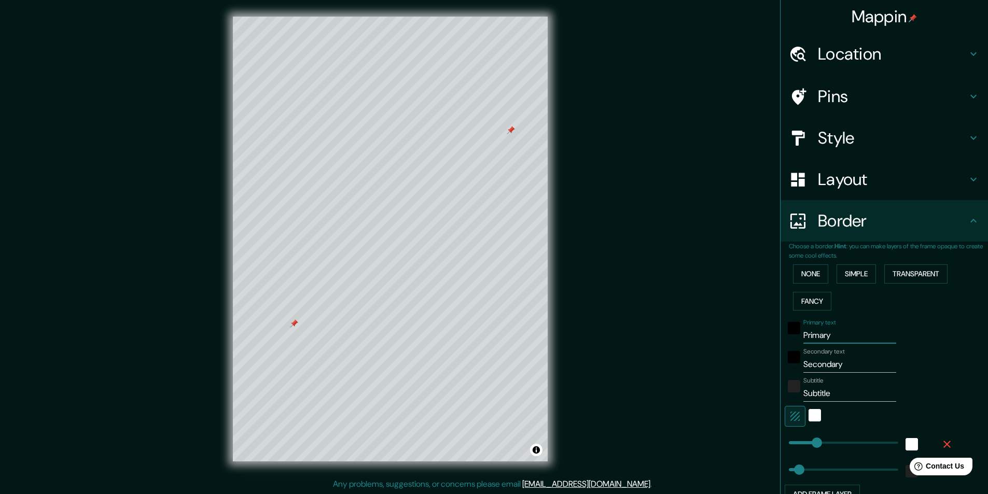
click at [538, 312] on div "Mappin Location Pins Style Layout Border Choose a border. Hint : you can make l…" at bounding box center [494, 247] width 988 height 495
click at [662, 375] on div "Mappin Location Pins Style Layout Border Choose a border. Hint : you can make l…" at bounding box center [494, 247] width 988 height 495
click at [859, 94] on h4 "Pins" at bounding box center [892, 96] width 149 height 21
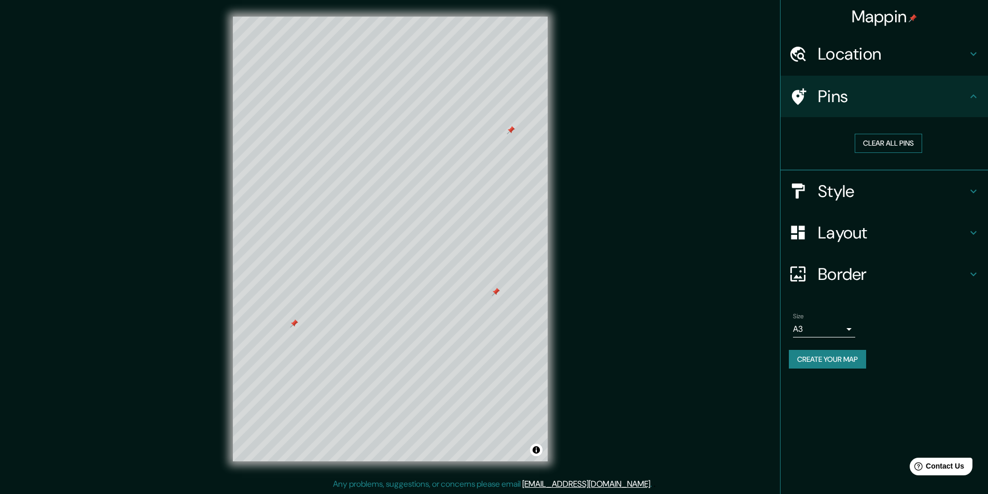
click at [880, 138] on button "Clear all pins" at bounding box center [887, 143] width 67 height 19
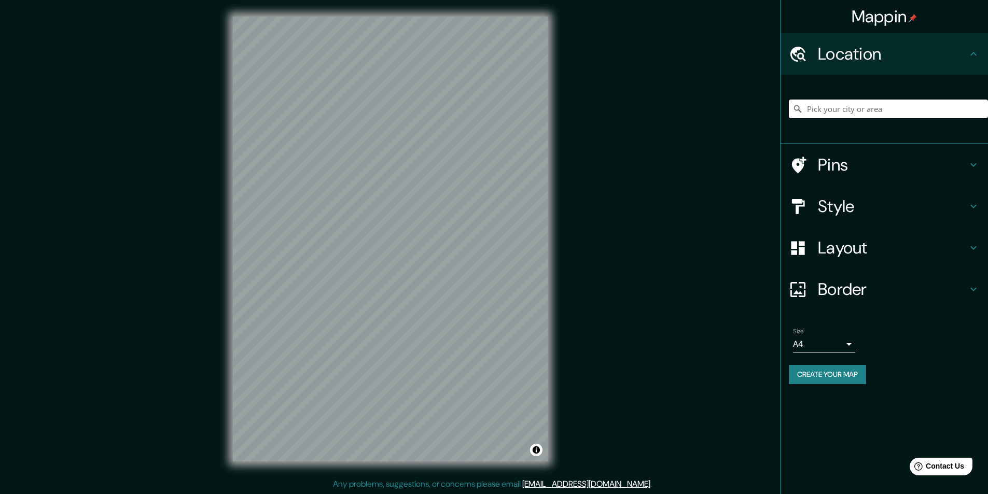
click at [869, 107] on input "Pick your city or area" at bounding box center [888, 109] width 199 height 19
type input "P"
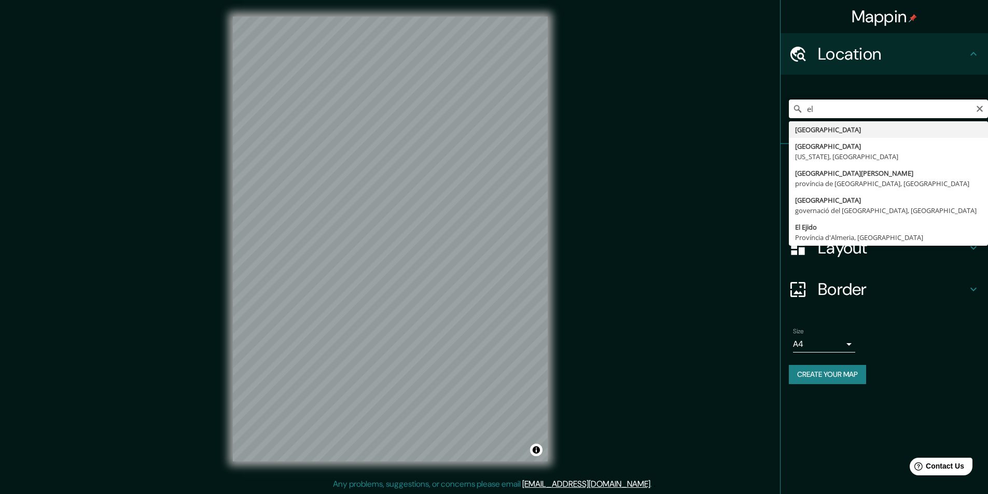
type input "e"
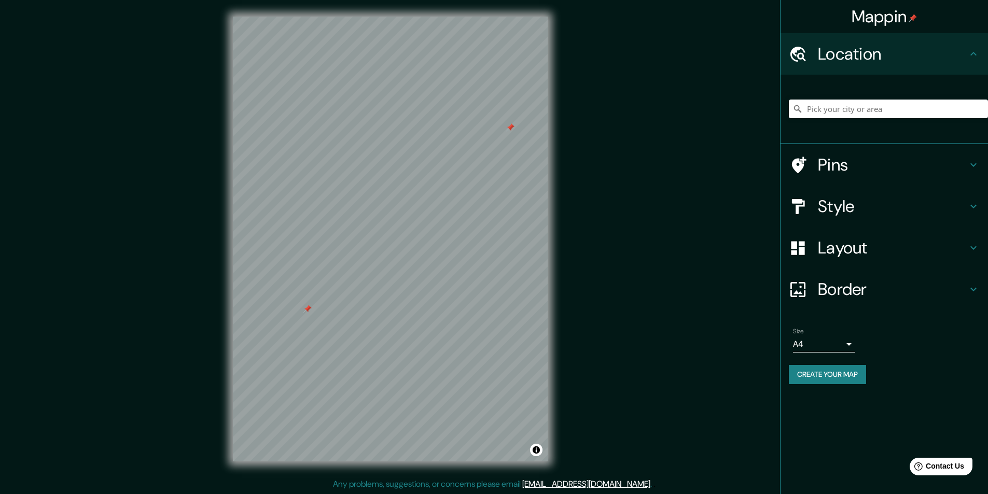
click at [863, 207] on h4 "Style" at bounding box center [892, 206] width 149 height 21
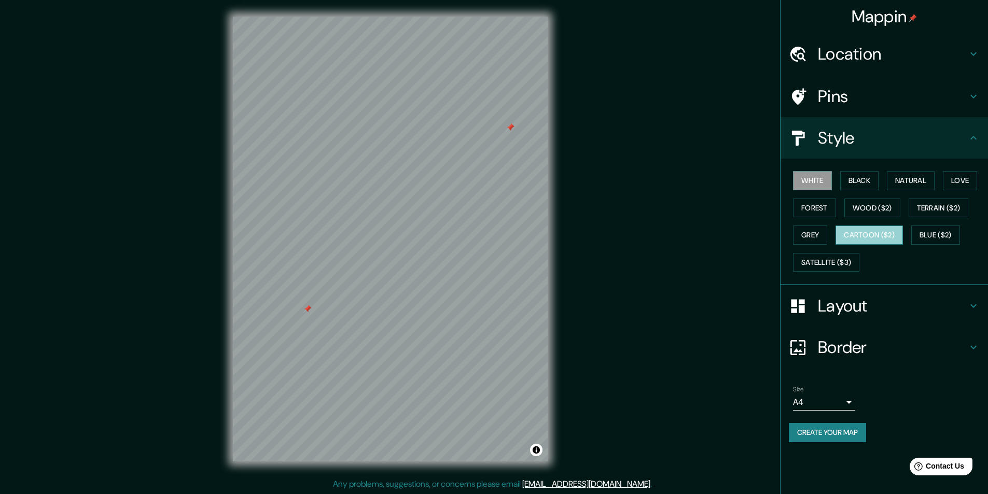
click at [868, 235] on button "Cartoon ($2)" at bounding box center [868, 235] width 67 height 19
click at [934, 237] on button "Blue ($2)" at bounding box center [935, 235] width 49 height 19
click at [809, 240] on button "Grey" at bounding box center [810, 235] width 34 height 19
click at [811, 208] on button "Forest" at bounding box center [814, 208] width 43 height 19
click at [882, 312] on h4 "Layout" at bounding box center [892, 306] width 149 height 21
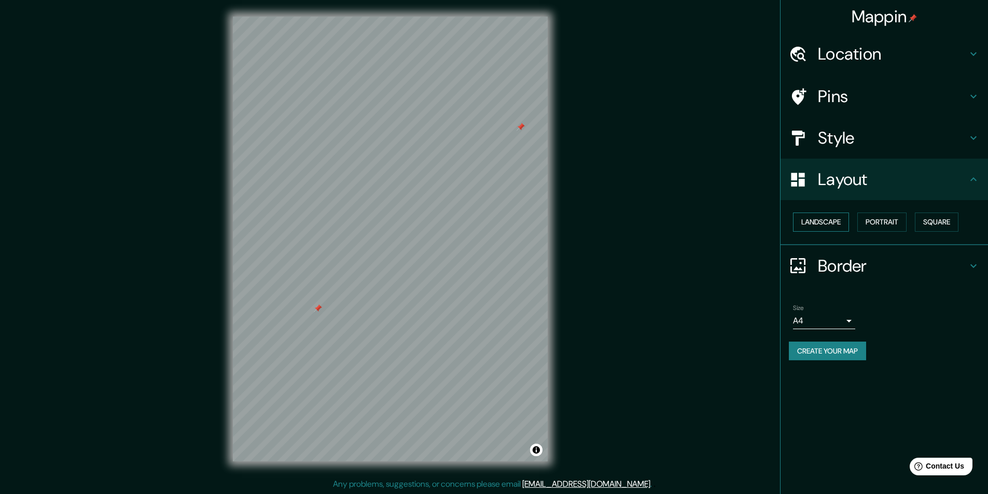
click at [845, 228] on button "Landscape" at bounding box center [821, 222] width 56 height 19
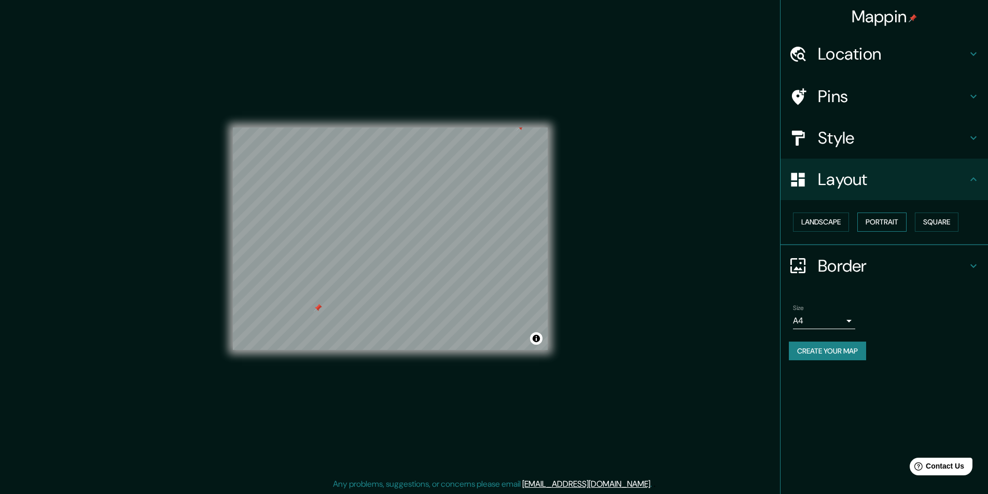
click at [874, 227] on button "Portrait" at bounding box center [881, 222] width 49 height 19
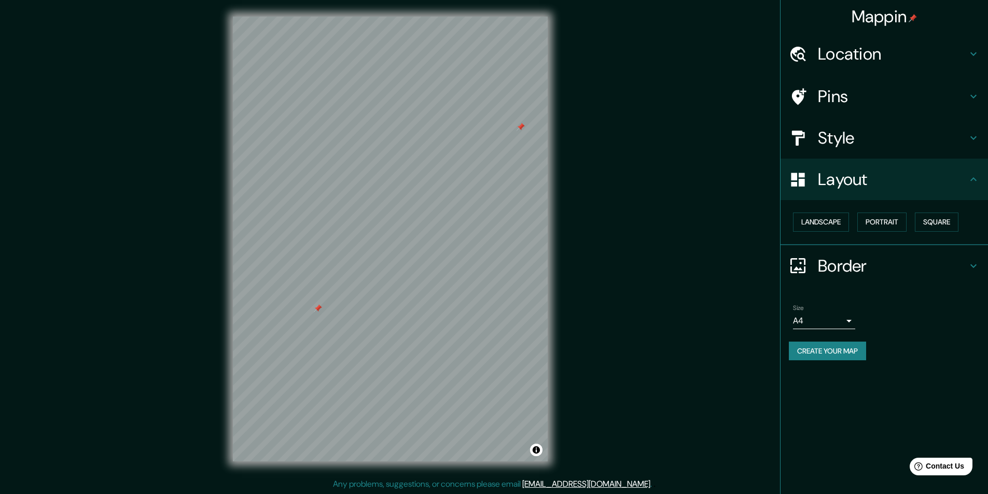
click at [862, 268] on h4 "Border" at bounding box center [892, 266] width 149 height 21
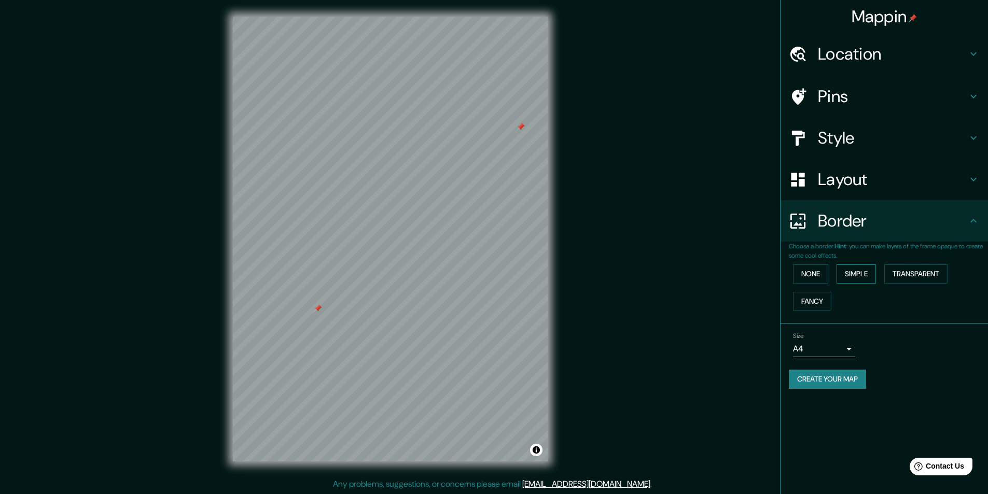
click at [853, 276] on button "Simple" at bounding box center [855, 273] width 39 height 19
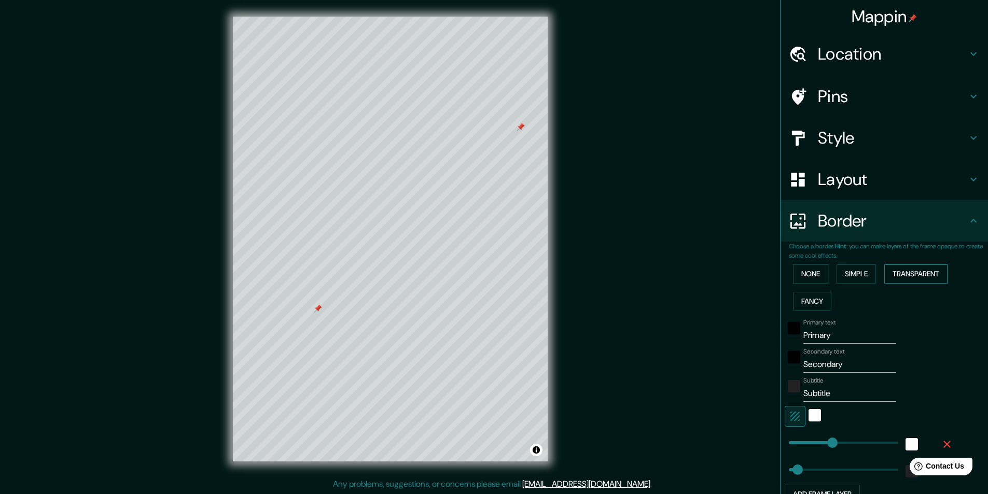
click at [905, 265] on button "Transparent" at bounding box center [915, 273] width 63 height 19
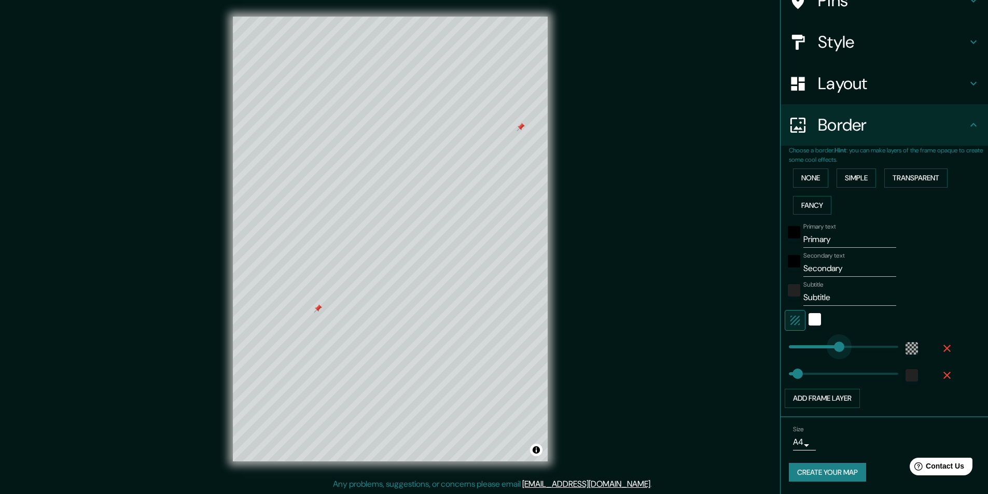
type input "141"
drag, startPoint x: 833, startPoint y: 347, endPoint x: 806, endPoint y: 348, distance: 26.5
type input "49"
type input "124"
type input "49"
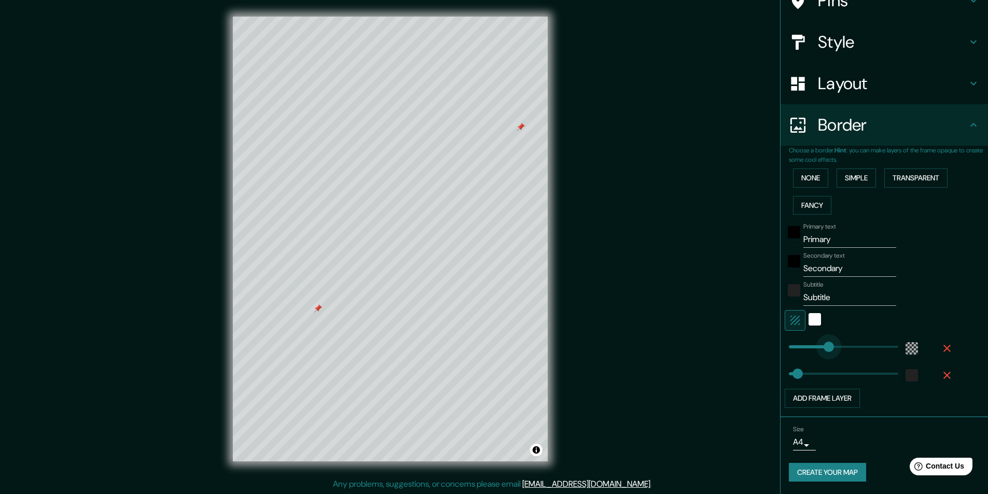
type input "225"
drag, startPoint x: 803, startPoint y: 348, endPoint x: 821, endPoint y: 350, distance: 18.2
type input "49"
type input "190"
click at [818, 348] on span at bounding box center [823, 347] width 10 height 10
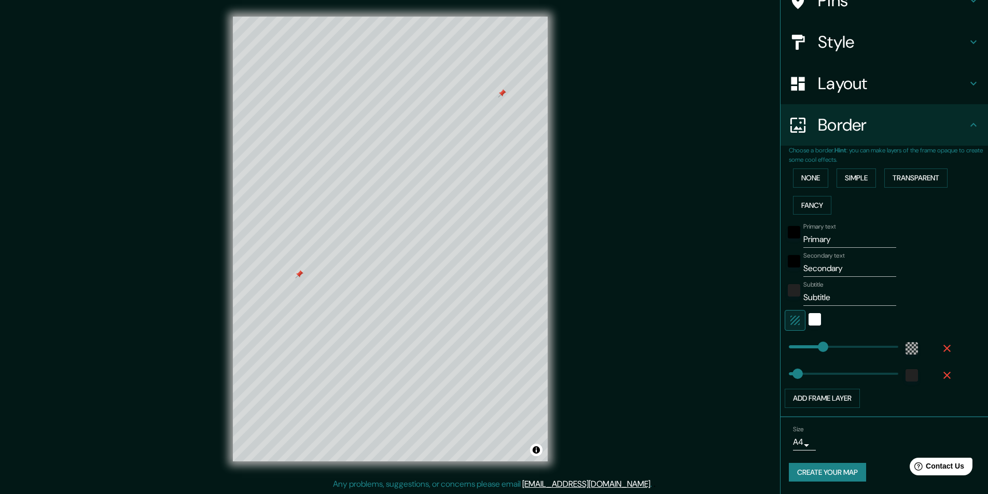
type input "49"
drag, startPoint x: 850, startPoint y: 241, endPoint x: 674, endPoint y: 246, distance: 176.9
click at [674, 246] on div "Mappin Location Pins Style Layout Border Choose a border. Hint : you can make l…" at bounding box center [494, 247] width 988 height 495
type input "49"
drag, startPoint x: 834, startPoint y: 268, endPoint x: 734, endPoint y: 272, distance: 100.1
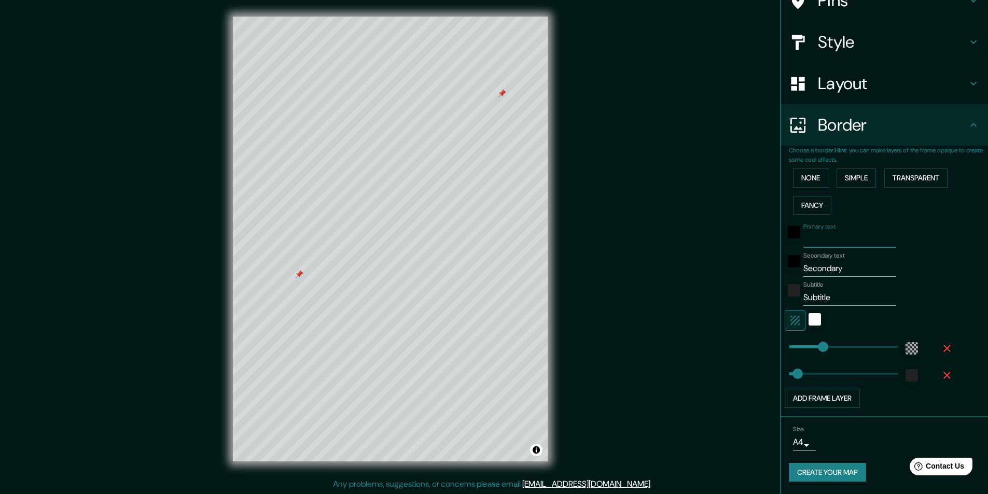
click at [734, 272] on div "Mappin Location Pins Style Layout Border Choose a border. Hint : you can make l…" at bounding box center [494, 247] width 988 height 495
type input "M"
type input "49"
type input "M"
type input "49"
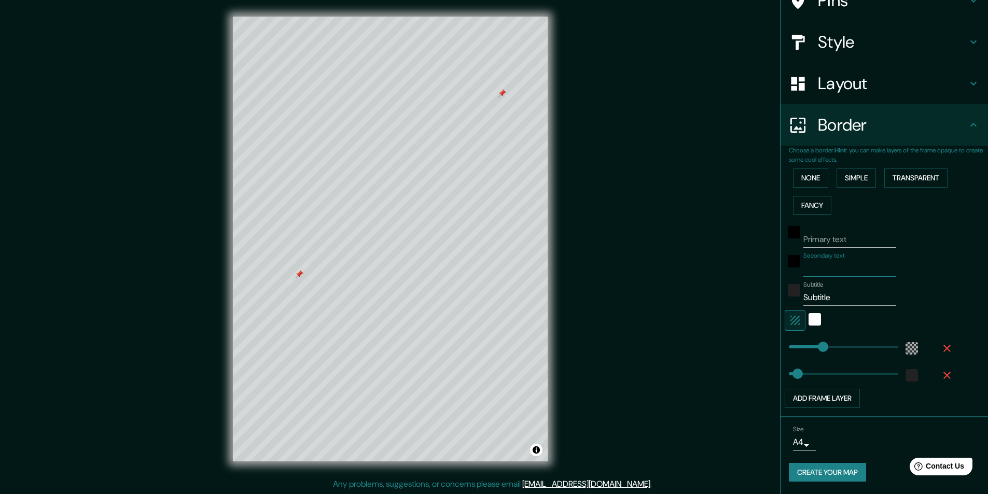
type input "49"
type input "P"
type input "49"
type input "Pr"
type input "49"
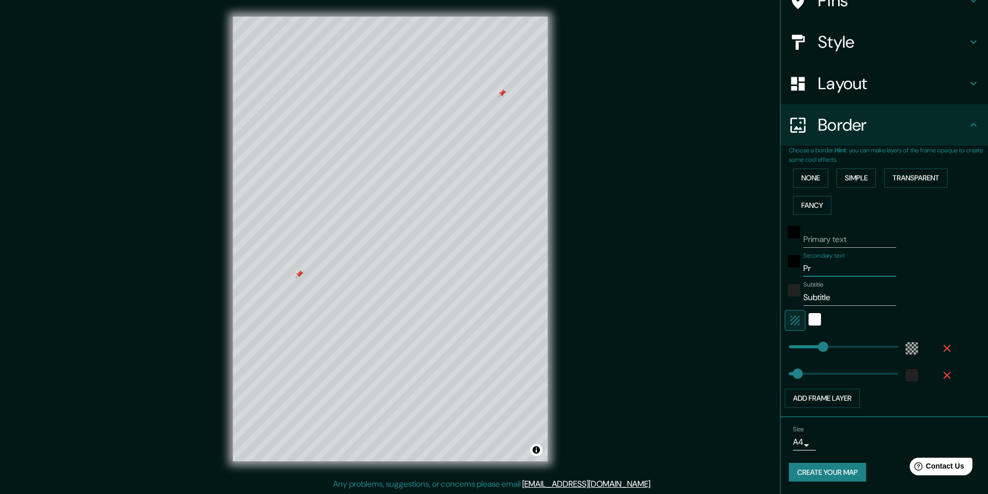
type input "Pri"
type input "49"
type input "Primera"
type input "49"
type input "Primera"
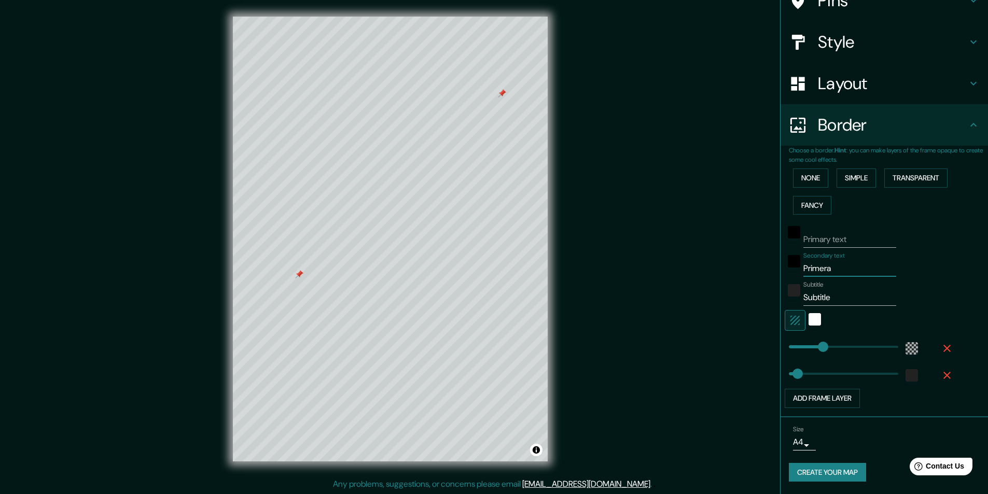
type input "49"
type input "Primera v"
type input "49"
type input "Primera f"
type input "49"
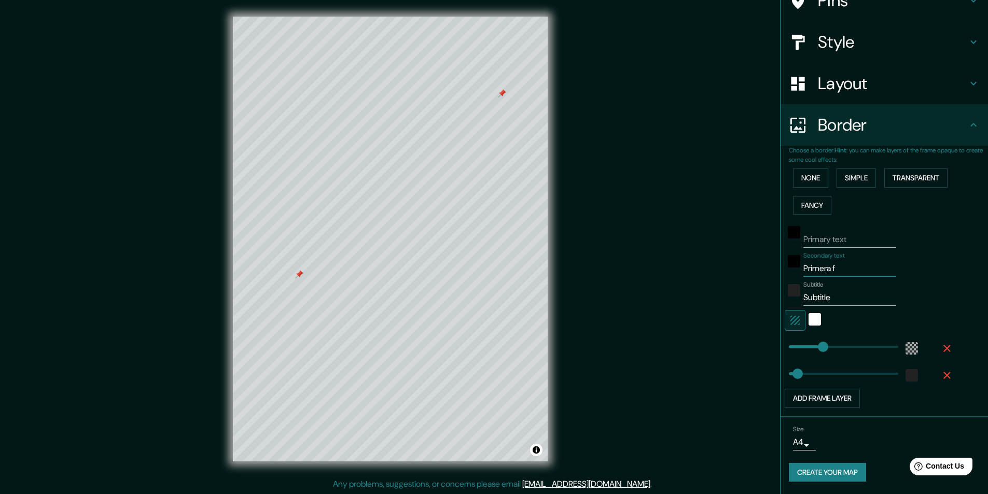
type input "Primera fc"
type input "49"
type input "Primera f"
type input "49"
type input "Primera ci"
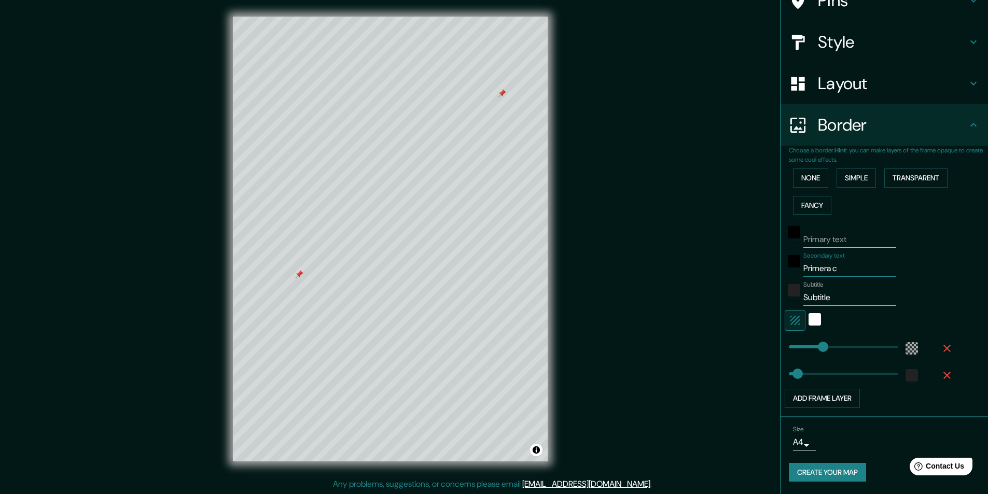
type input "49"
type input "Primera cita"
type input "49"
type input "Primera cita"
type input "49"
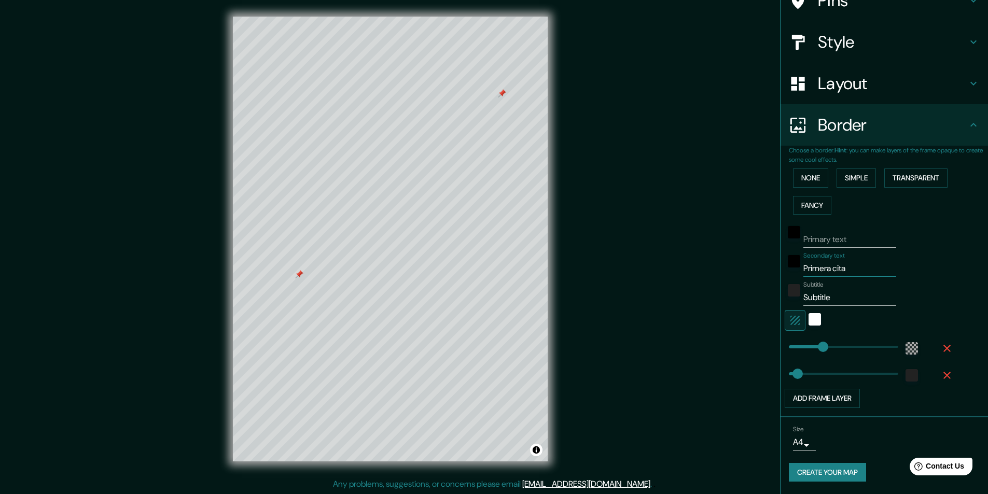
type input "Primera cita 7"
type input "49"
type input "Primera cita"
type input "49"
type input "Primera cita /"
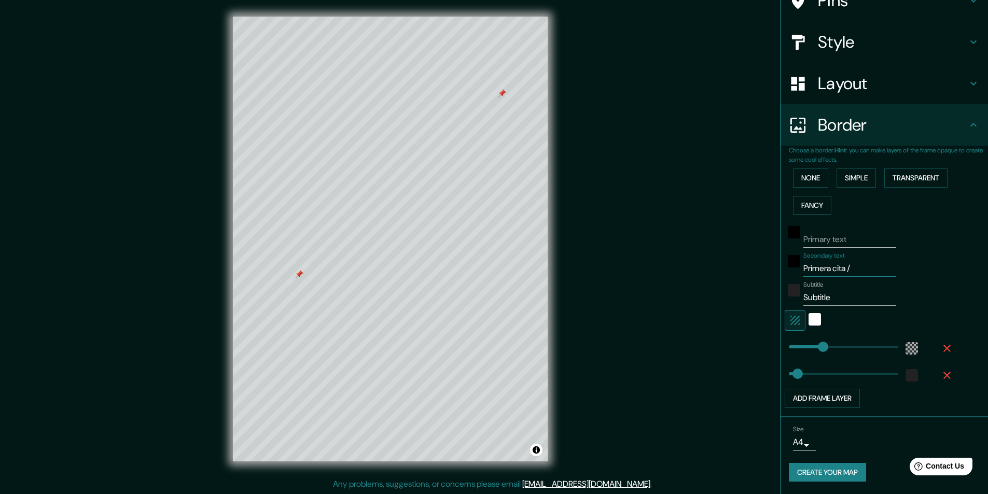
type input "49"
type input "Primera cita /"
type input "49"
type input "Primera cita / p"
type input "49"
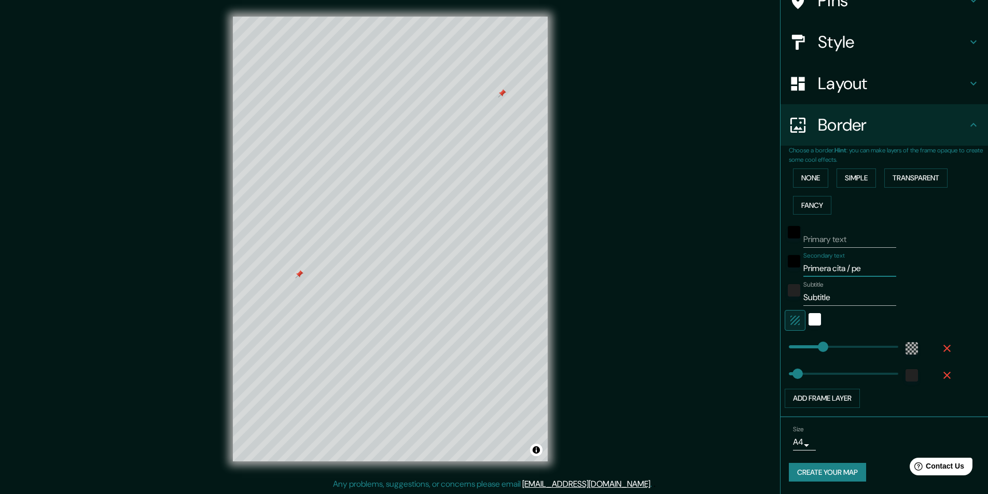
type input "Primera cita / pei"
type input "49"
type input "Primera cita / peimwe"
type input "49"
type input "Primera cita / peimwe"
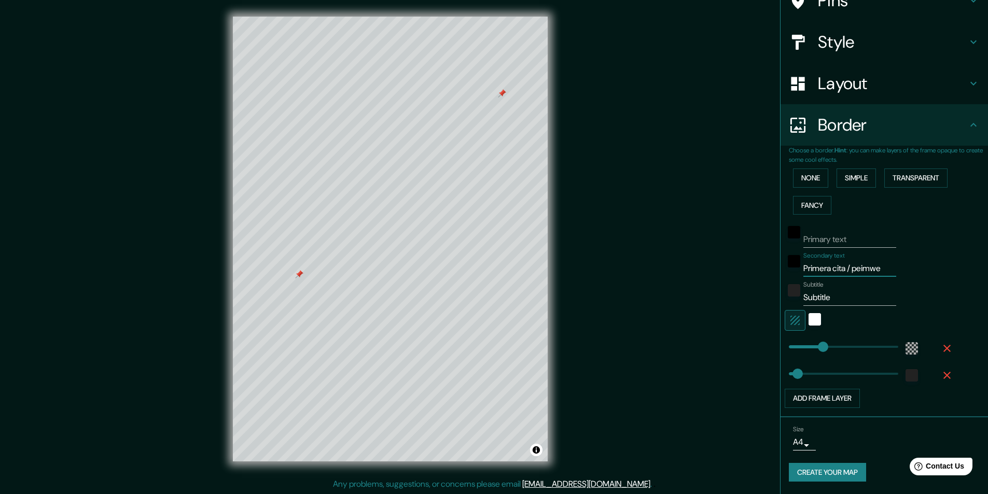
type input "49"
type input "Primera cita / peimw"
type input "49"
type input "Primera cita / peim"
type input "49"
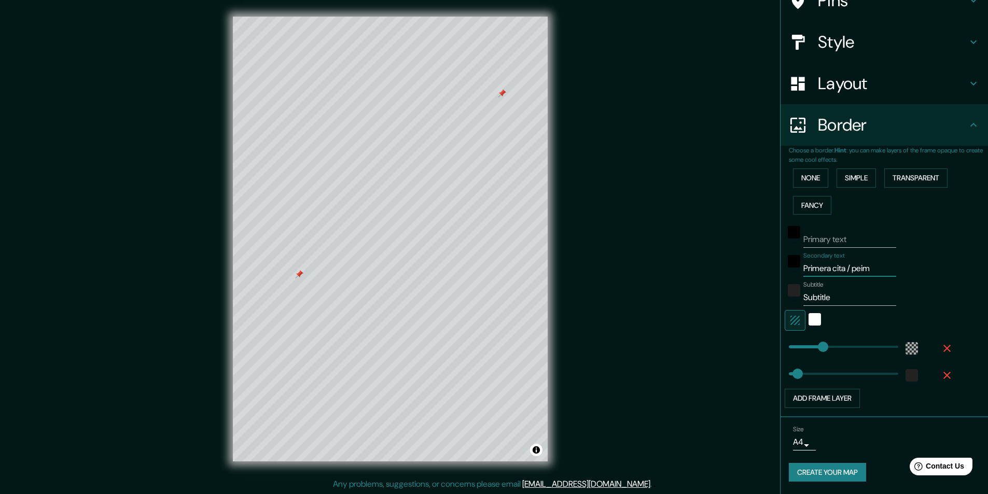
type input "Primera cita / pei"
type input "49"
type input "Primera cita / pe"
type input "49"
type input "Primera cita / p"
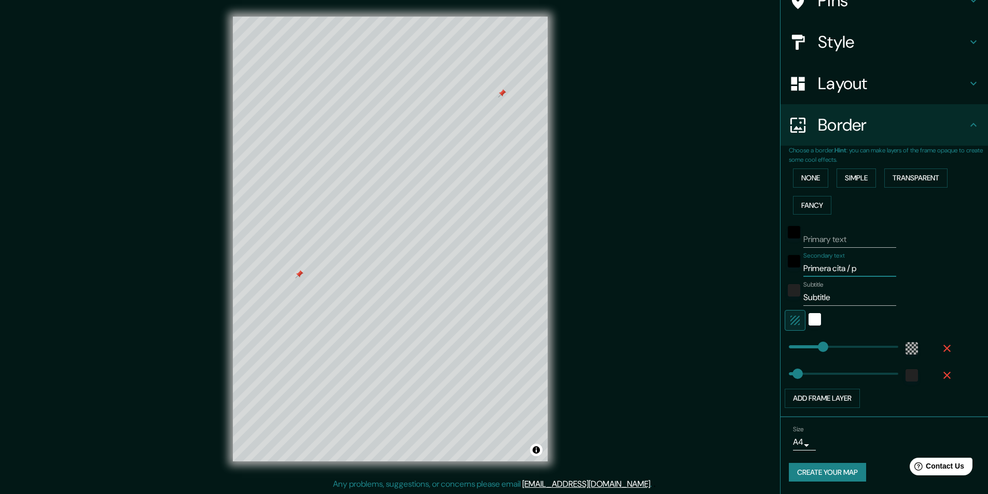
type input "49"
type input "Primera cita / pr"
type input "49"
type input "Primera cita / pri"
type input "49"
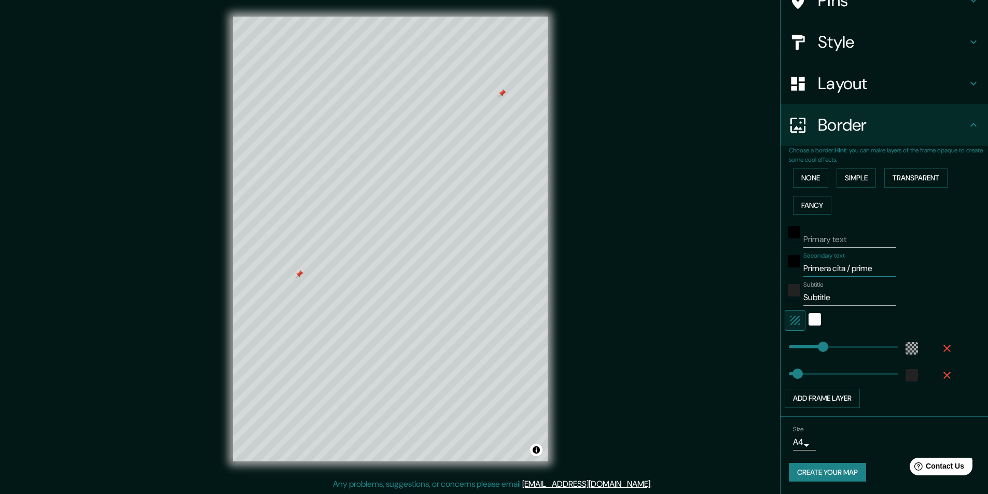
type input "Primera cita / primer"
type input "49"
type input "Primera cita / primer"
type input "49"
type input "Primera cita / primer be"
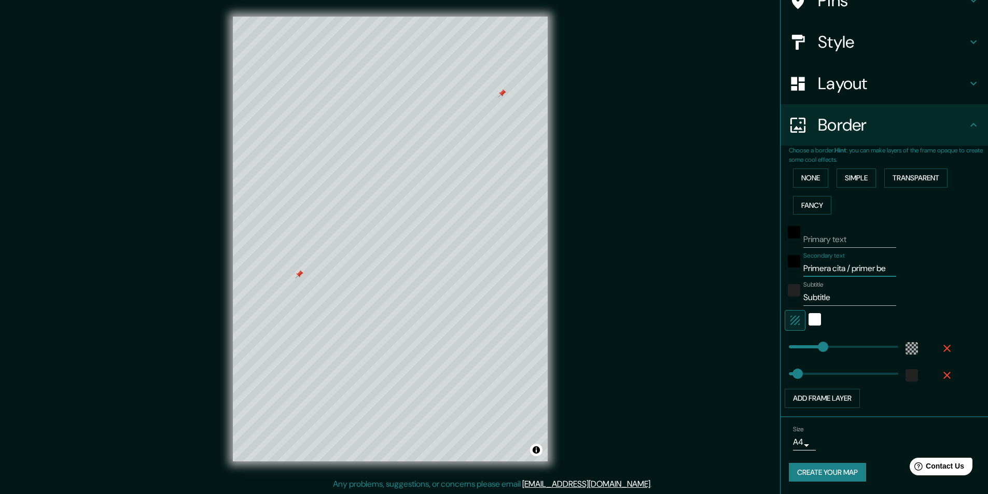
type input "49"
type input "Primera cita / primer bes"
type input "49"
type input "Primera cita / primer beso"
type input "49"
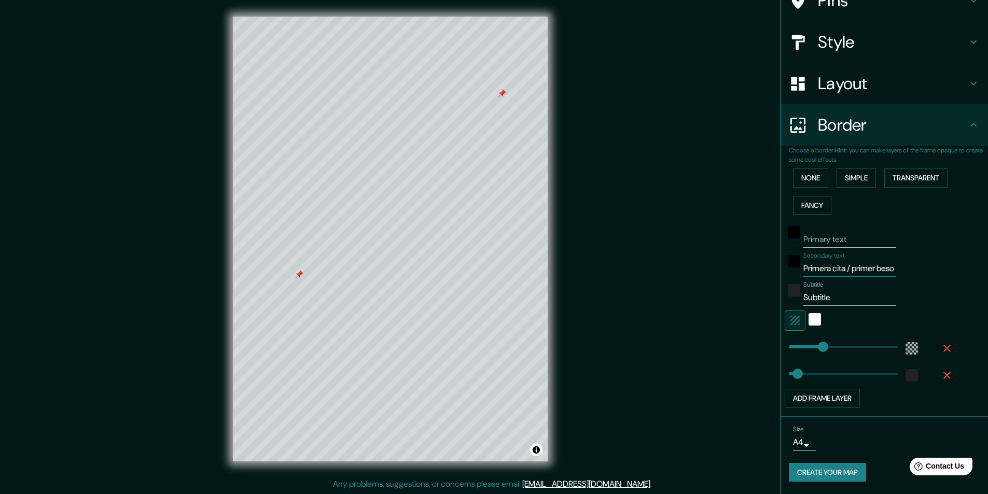
scroll to position [0, 11]
type input "Primera cita / primer beso"
drag, startPoint x: 839, startPoint y: 299, endPoint x: 673, endPoint y: 296, distance: 165.9
click at [673, 296] on div "Mappin Location Pins Style Layout Border Choose a border. Hint : you can make l…" at bounding box center [494, 247] width 988 height 495
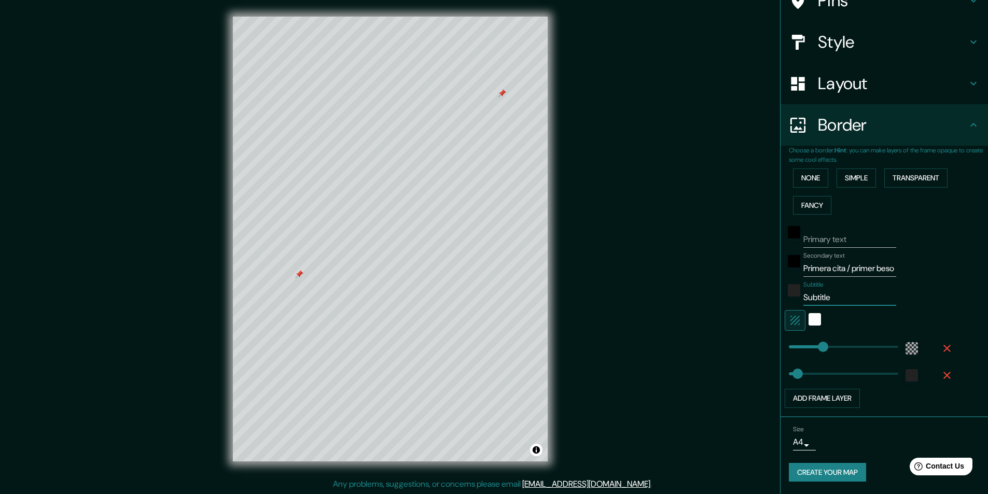
paste input "text"
type input "49"
paste input "[GEOGRAPHIC_DATA]"
type input "[GEOGRAPHIC_DATA]"
type input "49"
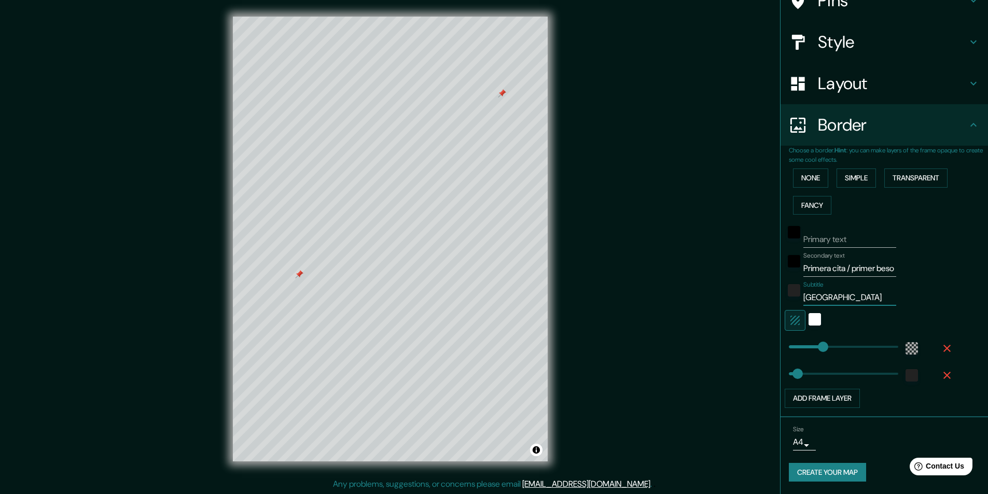
click at [841, 299] on input "[GEOGRAPHIC_DATA]" at bounding box center [849, 297] width 93 height 17
type input "41°19'25.5"N / 2°05'17.1"E"
type input "49"
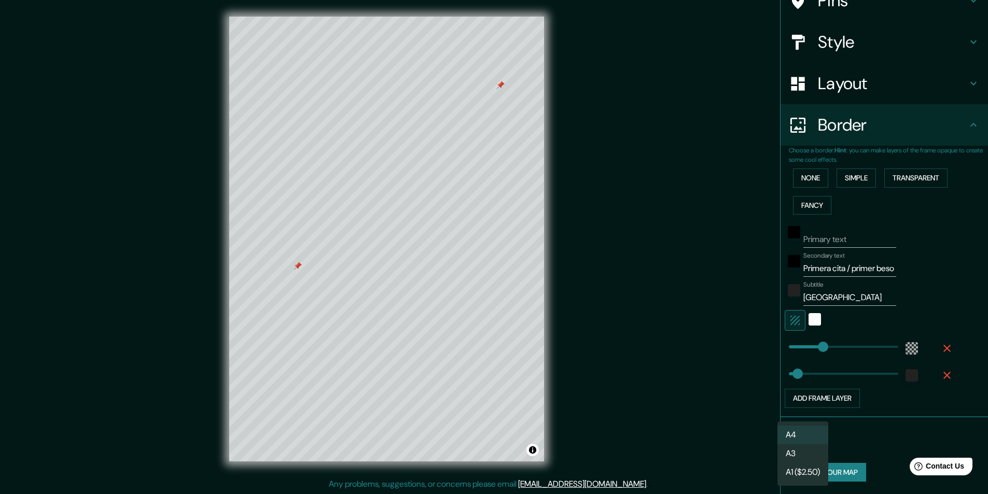
click at [801, 442] on body "Mappin Location Pins Style Layout Border Choose a border. Hint : you can make l…" at bounding box center [494, 247] width 988 height 494
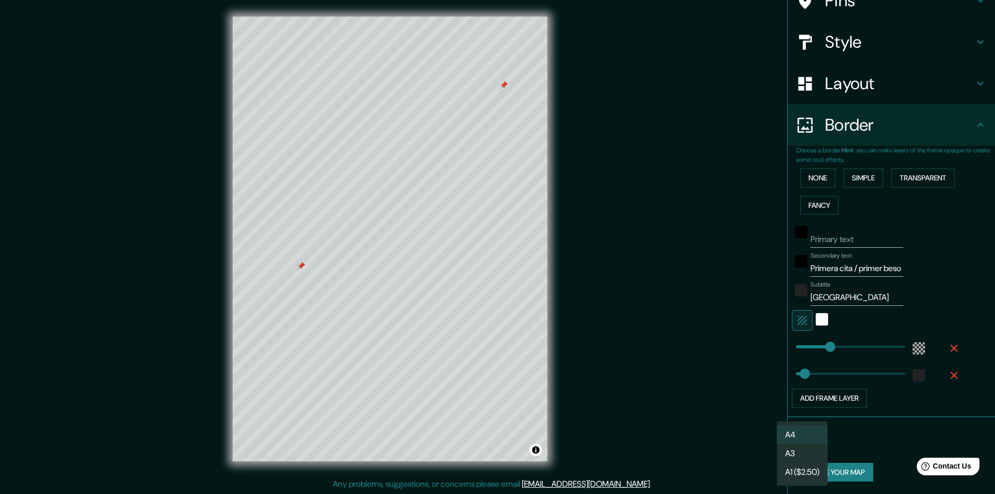
click at [838, 436] on div at bounding box center [497, 247] width 995 height 494
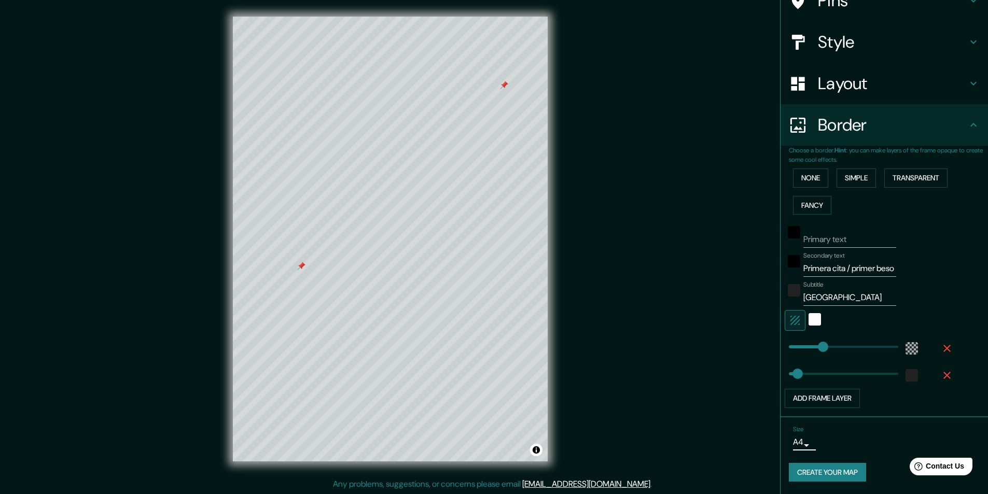
click at [883, 297] on input "41°19'25.5"N / 2°05'17.1"E" at bounding box center [849, 297] width 93 height 17
type input "41°19'25.5"N / 2°05'17.1"E"
type input "49"
type input "41°19'25.5"N / 2°05'17.1"E as"
type input "49"
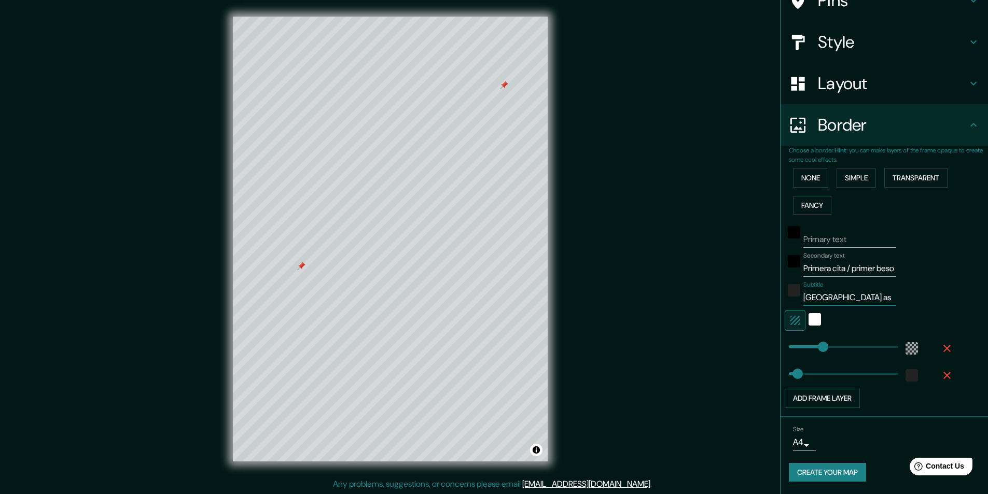
type input "41°19'25.5"N / 2°05'17.1"E asd"
type input "49"
type input "41°19'25.5"N / 2°05'17.1"E asds"
type input "49"
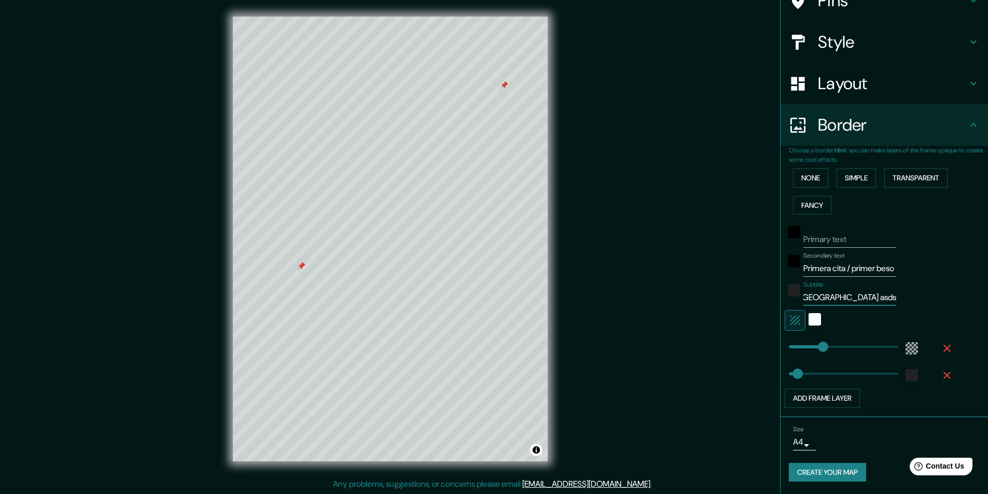
type input "41°19'25.5"N / 2°05'17.1"E asdss"
type input "49"
type input "41°19'25.5"N / 2°05'17.1"E asdsss"
type input "49"
type input "41°19'25.5"N / 2°05'17.1"E asdssss"
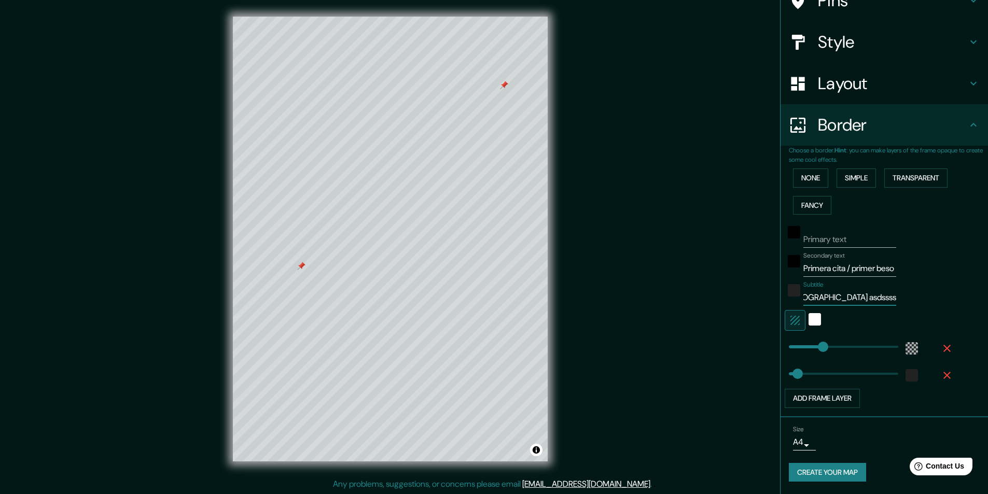
type input "49"
type input "41°19'25.5"N / 2°05'17.1"E asdsssss"
type input "49"
type input "41°19'25.5"N / 2°05'17.1"E asdssssss"
type input "49"
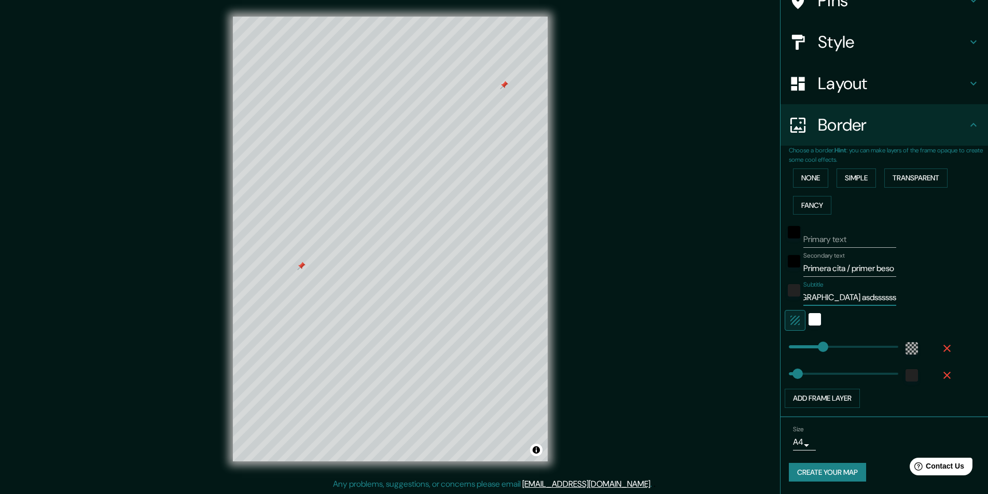
type input "41°19'25.5"N / 2°05'17.1"E asdsssssss"
type input "49"
type input "41°19'25.5"N / 2°05'17.1"E asdssssssss"
type input "49"
type input "41°19'25.5"N / 2°05'17.1"E asdsssssssss"
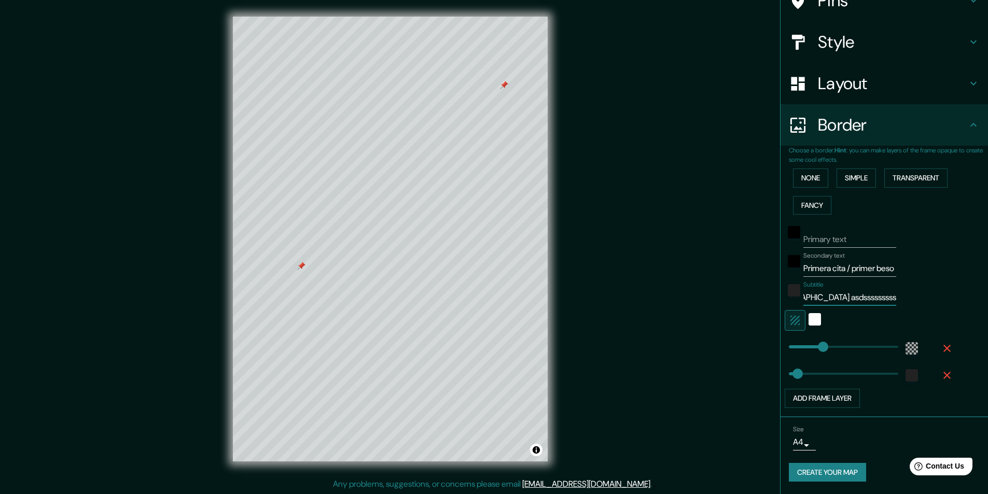
type input "49"
type input "41°19'25.5"N / 2°05'17.1"E asdssssssssss"
type input "49"
type input "41°19'25.5"N / 2°05'17.1"E asdsssssssssss"
type input "49"
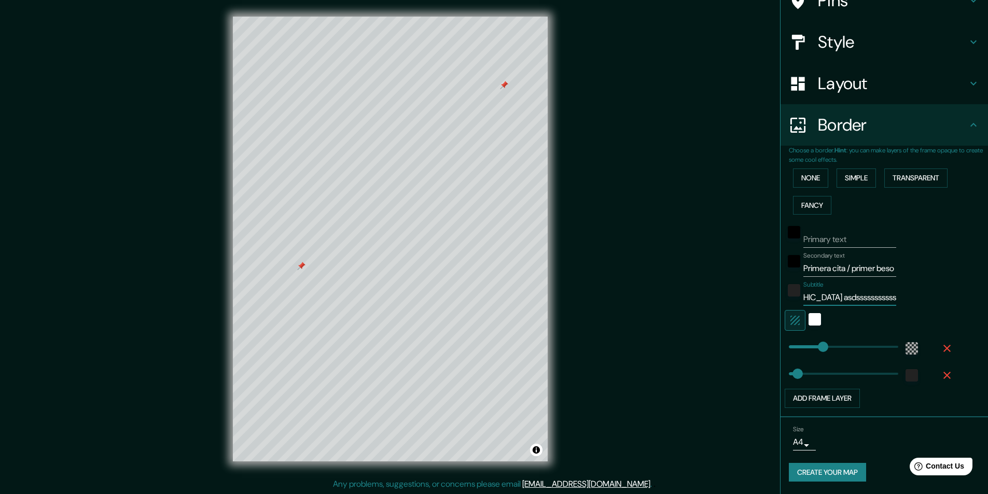
type input "41°19'25.5"N / 2°05'17.1"E asdssssssssssss"
type input "49"
type input "41°19'25.5"N / 2°05'17.1"E asdsssssssssssss"
type input "49"
type input "41°19'25.5"N / 2°05'17.1"E asdssssssssssssss"
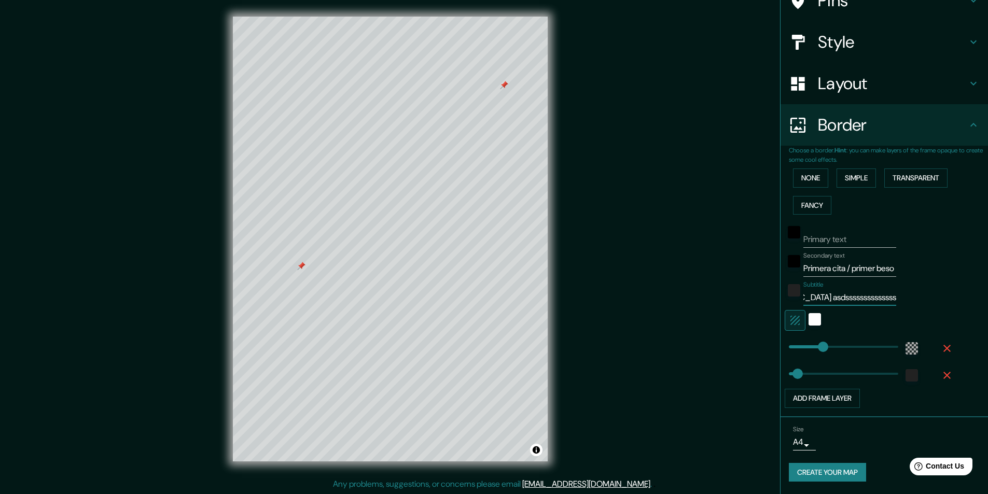
type input "49"
type input "41°19'25.5"N / 2°05'17.1"E asdsssssssssssssss"
type input "49"
type input "41°19'25.5"N / 2°05'17.1"E asdssssssssssssssss"
type input "49"
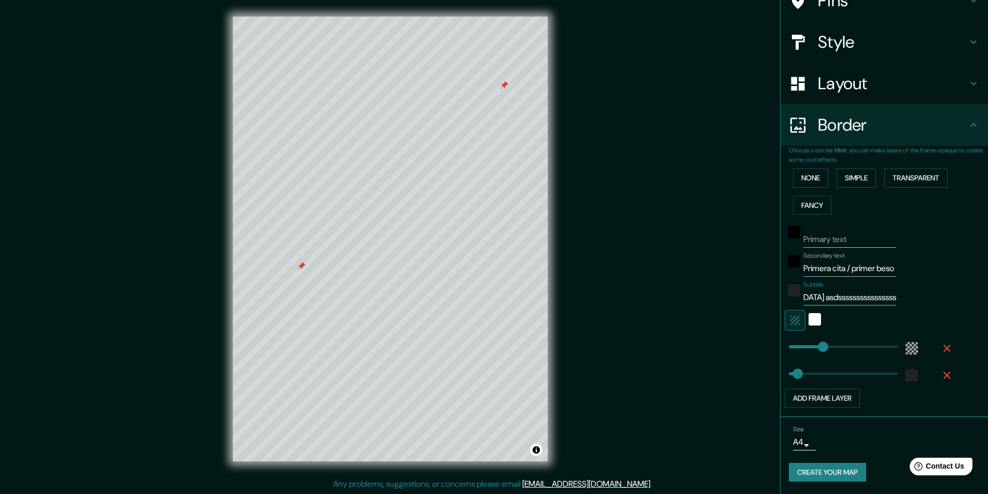
type input "41°19'25.5"N / 2°05'17.1"E asdsssssssssssssssss"
type input "49"
type input "41°19'25.5"N / 2°05'17.1"E asdssssssssssssssssss"
type input "49"
type input "41°19'25.5"N / 2°05'17.1"E asdsssssssssssssssssss"
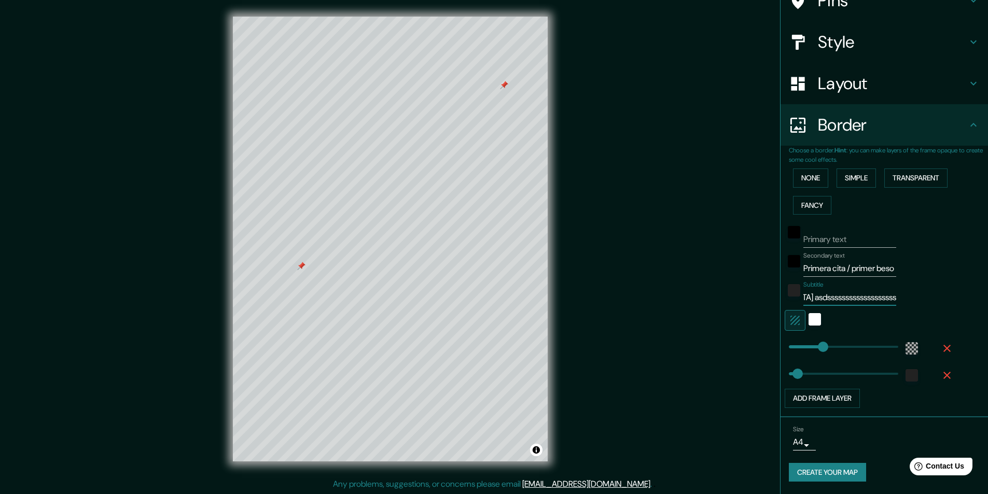
type input "49"
type input "41°19'25.5"N / 2°05'17.1"E asdssssssssssssssssssss"
type input "49"
type input "41°19'25.5"N / 2°05'17.1"E asdsssssssssssssssssssss"
type input "49"
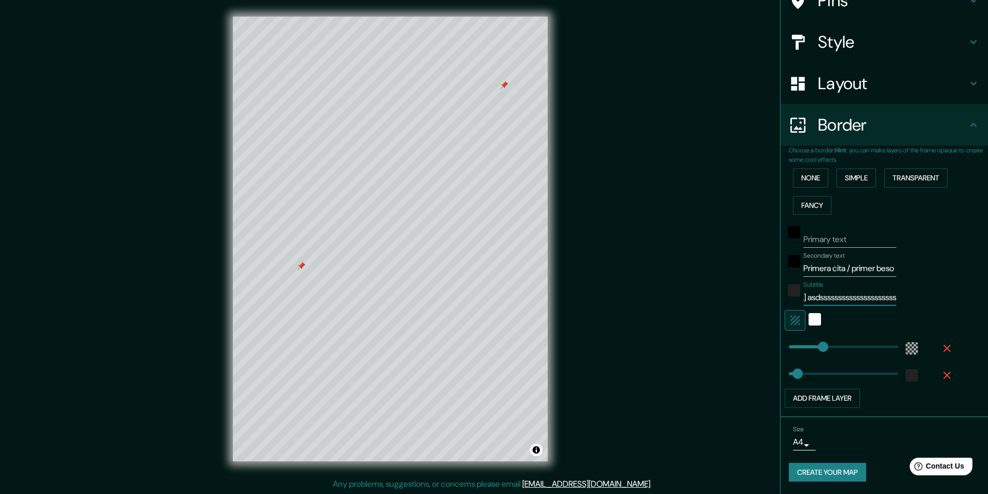
type input "41°19'25.5"N / 2°05'17.1"E asdssssssssssssssssssssss"
type input "49"
type input "41°19'25.5"N / 2°05'17.1"E asdsssssssssssssssssssssss"
type input "49"
type input "41°19'25.5"N / 2°05'17.1"E asdssssssssssssssssssssssss"
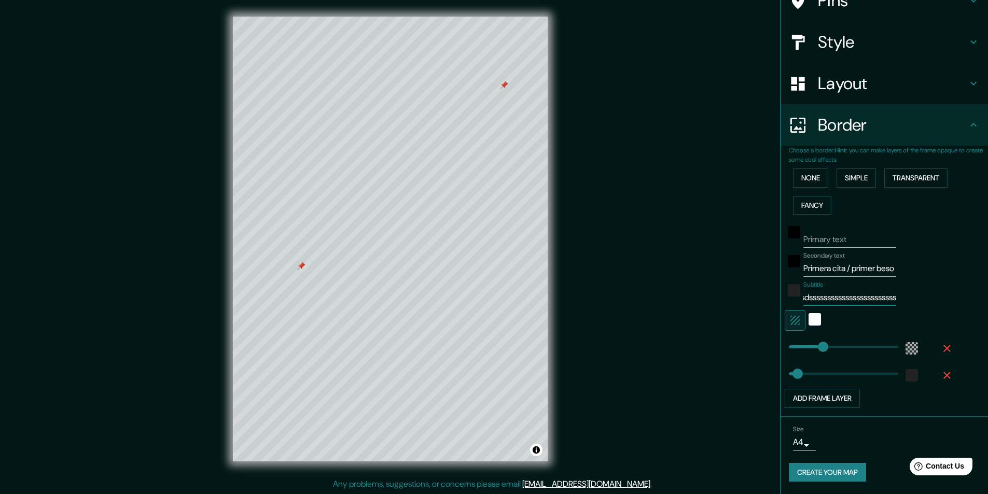
type input "49"
type input "41°19'25.5"N / 2°05'17.1"E asdsssssssssssssssssssssssss"
type input "49"
type input "41°19'25.5"N / 2°05'17.1"E asdssssssssssssssssssssssssss"
type input "49"
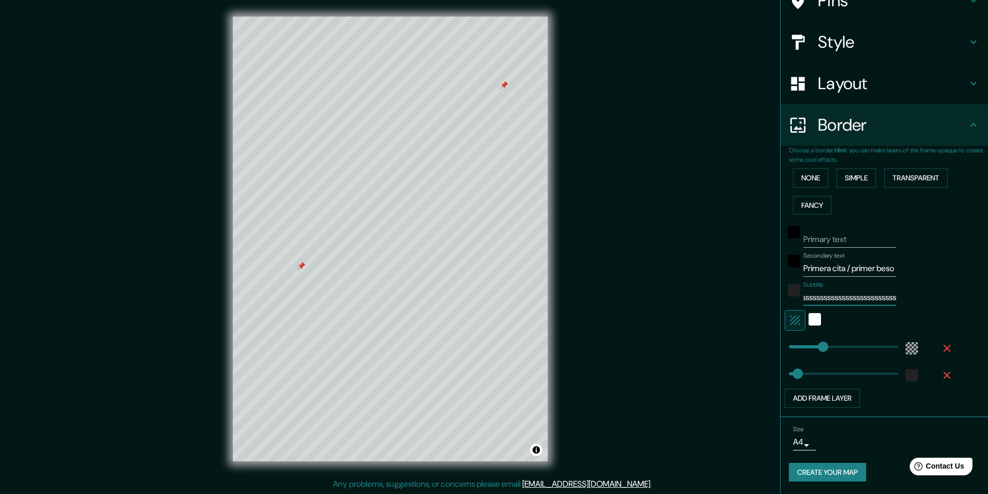
type input "41°19'25.5"N / 2°05'17.1"E asdsssssssssssssssssssssssssss"
type input "49"
type input "41°19'25.5"N / 2°05'17.1"E asdssssssssssssssssssssssssssss"
type input "49"
type input "41°19'25.5"N / 2°05'17.1"E asdsssssssssssssssssssssssssssss"
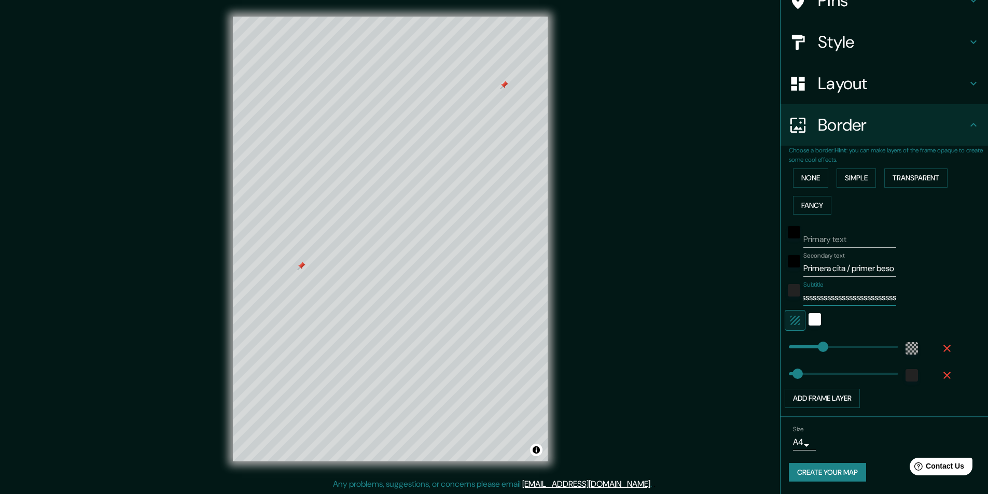
type input "49"
type input "41°19'25.5"N / 2°05'17.1"E asdssssssssssssssssssssssssssssss"
type input "49"
type input "41°19'25.5"N / 2°05'17.1"E asdsssssssssssssssssssssssssssssss"
type input "49"
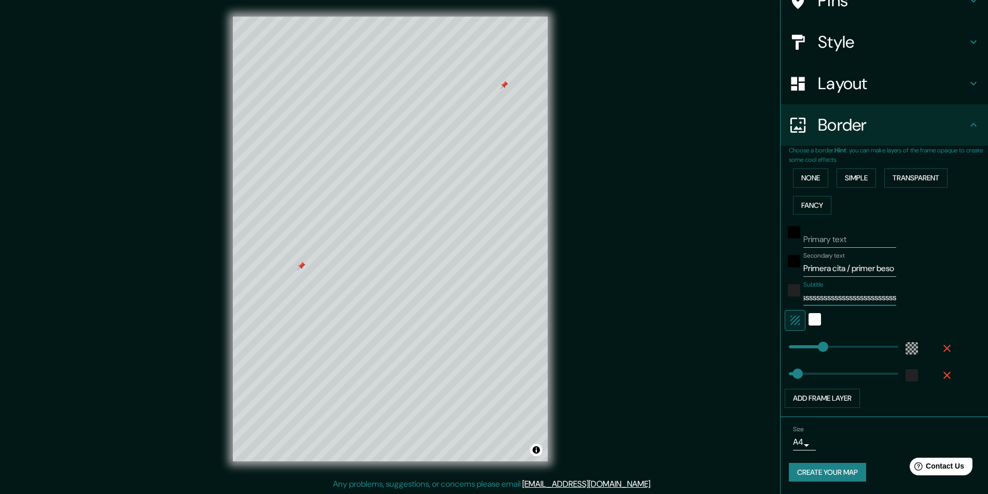
type input "41°19'25.5"N / 2°05'17.1"E asdssssssssssssssssssssssssssssssss"
type input "49"
type input "41°19'25.5"N / 2°05'17.1"E asdsssssssssssssssssssssssssssssssss"
type input "49"
type input "41°19'25.5"N / 2°05'17.1"E asdssssssssssssssssssssssssssssssssss"
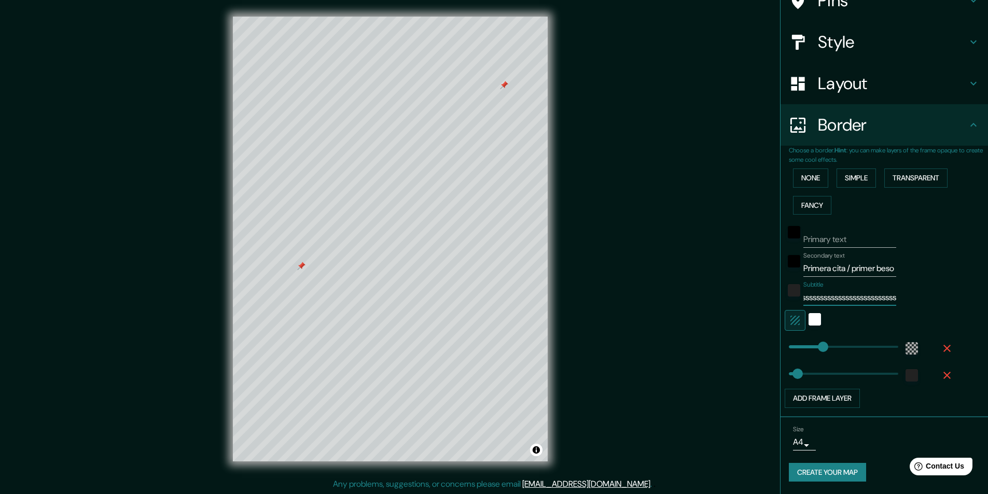
type input "49"
type input "41°19'25.5"N / 2°05'17.1"E asdsssssssssssssssssssssssssssssssssss"
type input "49"
type input "41°19'25.5"N / 2°05'17.1"E asdssssssssssssssssssssssssssssssssssss"
type input "49"
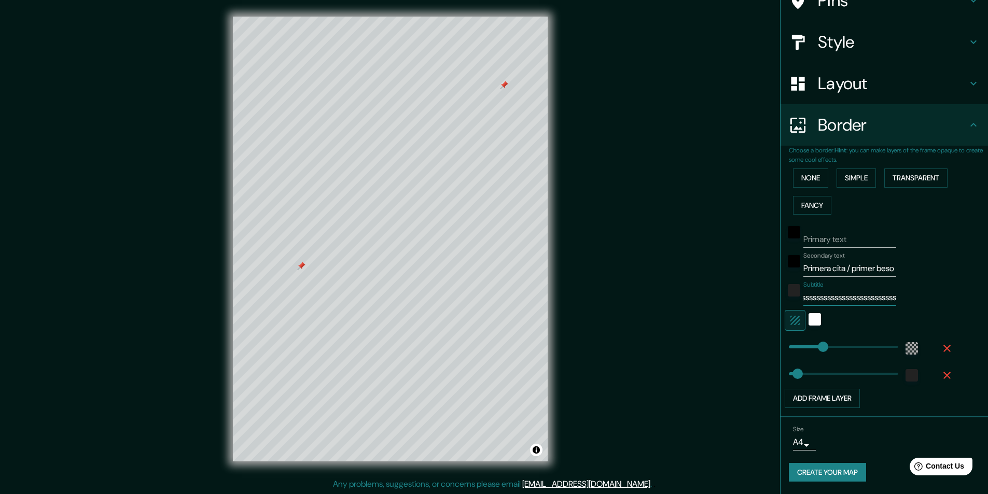
type input "41°19'25.5"N / 2°05'17.1"E asdsssssssssssssssssssssssssssssssssssss"
type input "49"
type input "41°19'25.5"N / 2°05'17.1"E asdssssssssssssssssssssssssssssssssssssss"
type input "49"
type input "41°19'25.5"N / 2°05'17.1"E asdsssssssssssssssssssssssssssssssssssssss"
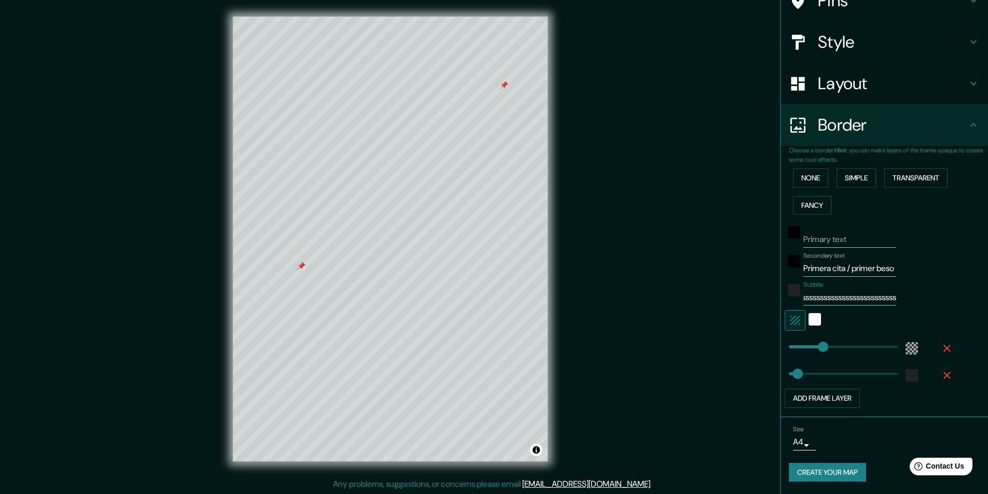
type input "49"
type input "41°19'25.5"N / 2°05'17.1"E asdssssssssssssssssssssssssssssssssssssssss"
type input "49"
type input "41°19'25.5"N / 2°05'17.1"E asdsssssssssssssssssssssssssssssssssssssssss"
type input "49"
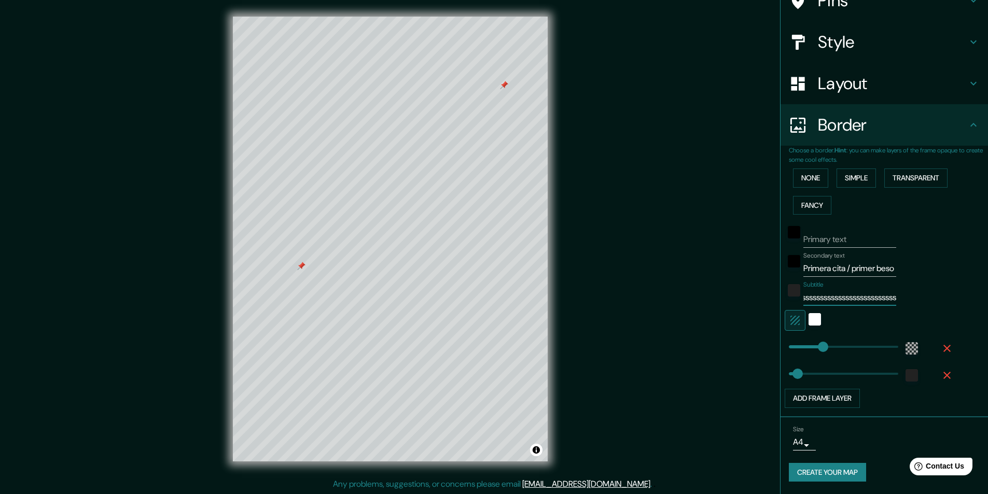
type input "41°19'25.5"N / 2°05'17.1"E asdssssssssssssssssssssssssssssssssssssssss"
type input "49"
type input "41°19'25.5"N / 2°05'17.1"E asdssssssssssss"
type input "49"
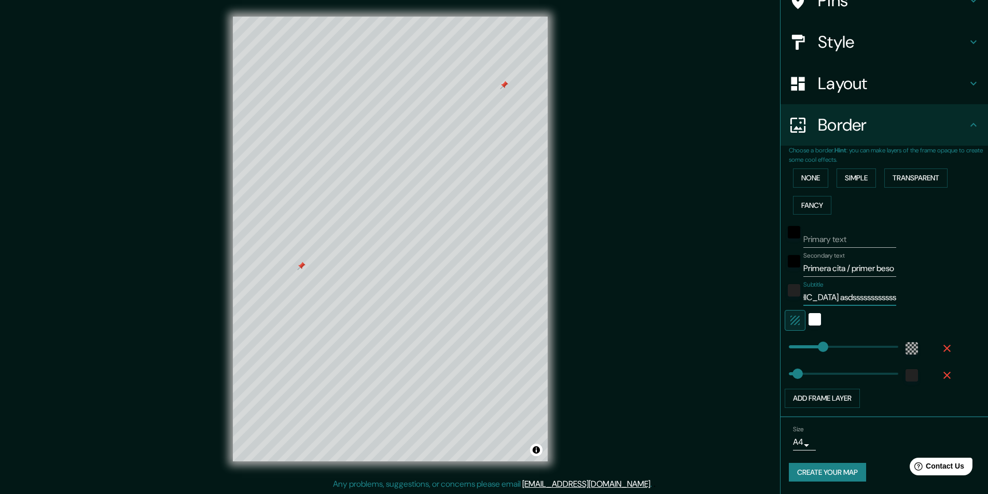
scroll to position [0, 66]
drag, startPoint x: 880, startPoint y: 299, endPoint x: 832, endPoint y: 301, distance: 48.8
click at [839, 301] on input "41°19'25.5"N / 2°05'17.1"E asdssssssssssss" at bounding box center [849, 297] width 93 height 17
drag, startPoint x: 823, startPoint y: 299, endPoint x: 893, endPoint y: 300, distance: 70.0
click at [892, 299] on div "Subtitle 41°19'25.5"N / 2°05'17.1"E asdssssssssssss" at bounding box center [869, 293] width 170 height 25
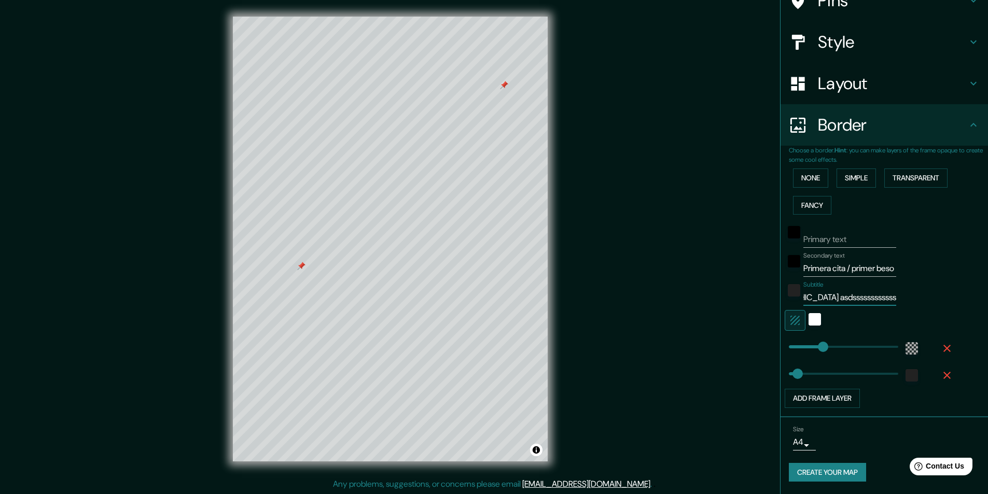
type input "41°19'25.5"N / 2°05'17.1"E a"
type input "49"
type input "41°19'25.5"N / 2°05'17.1"E"
type input "49"
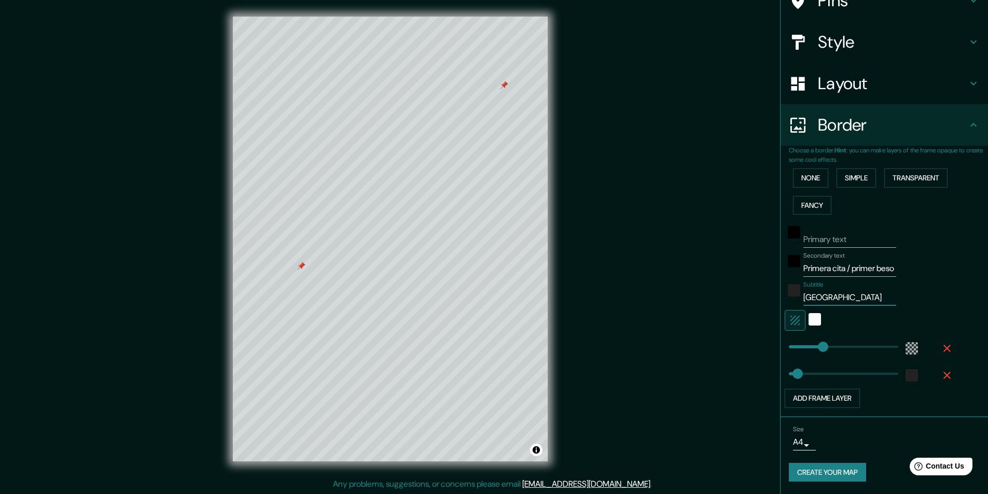
type input "41°19'25.5"N / 2°05'17.1"E"
type input "49"
click at [803, 297] on input "41°19'25.5"N / 2°05'17.1"E" at bounding box center [849, 297] width 93 height 17
type input "*41°19'25.5"N / 2°05'17.1"E"
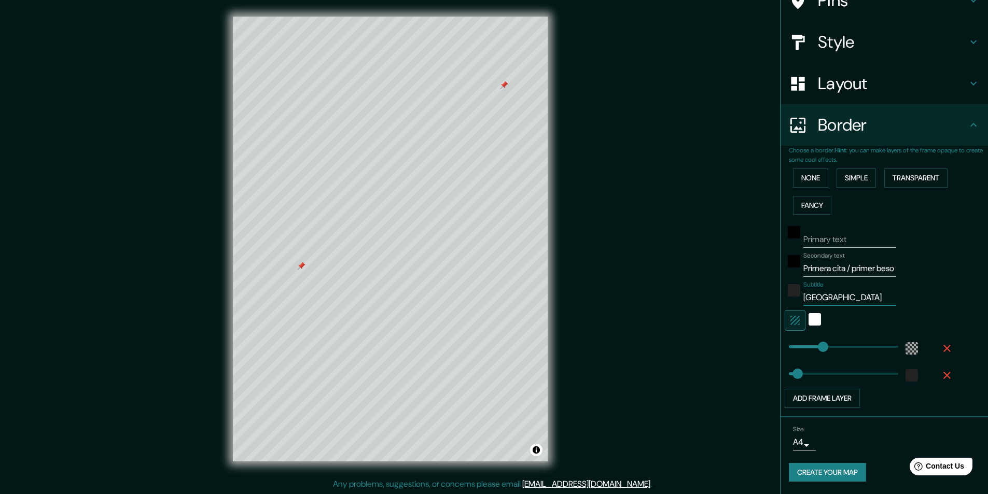
type input "49"
type input "* 41°19'25.5"N / 2°05'17.1"E"
type input "49"
paste input "41°24'01.0"N 2°12'08.5"E"
type input "41°24'01.0"N 2°12'08.5"E* 41°19'25.5"N / 2°05'17.1"E"
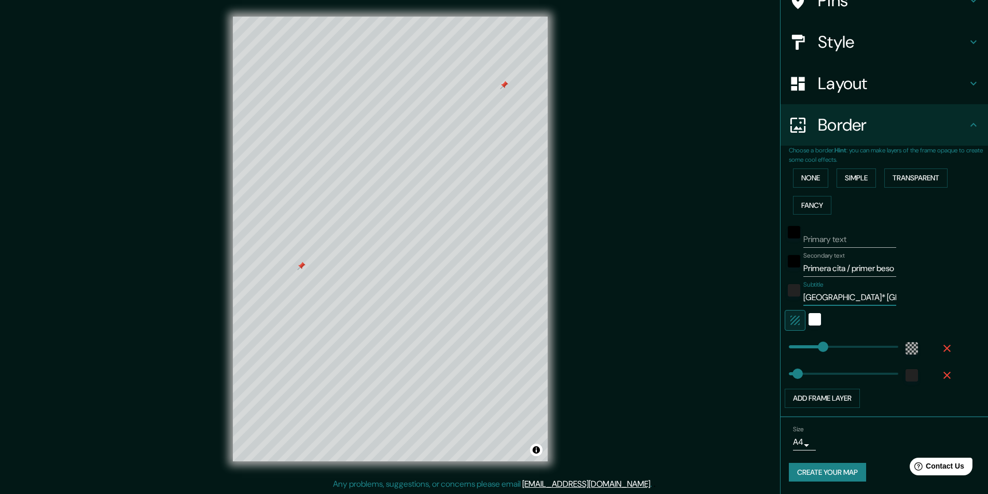
type input "49"
type input "41°24'01.0"N 2°12'08.5"E * 41°19'25.5"N / 2°05'17.1"E"
type input "49"
type input "41°24'01.0"N 2°12'08.5"E * 41°19'25.5"N / 2°05'17.1"E"
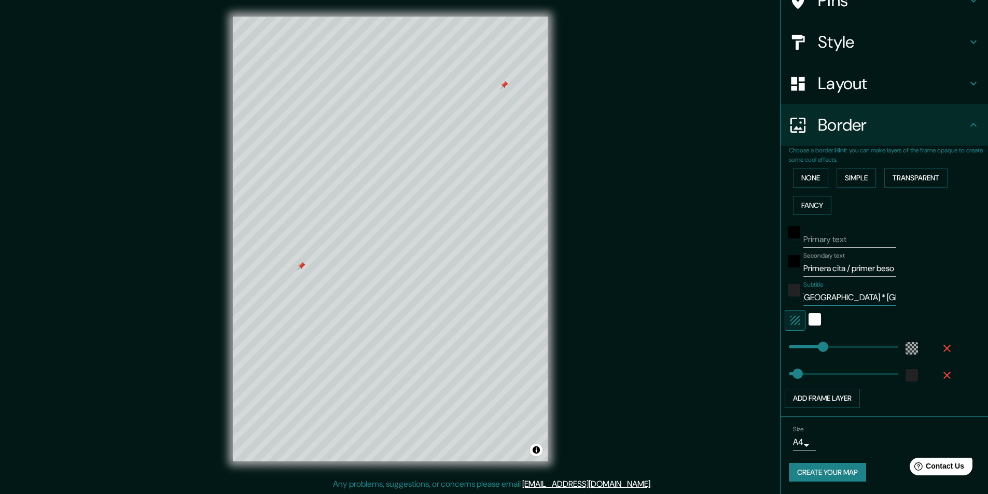
scroll to position [0, 0]
click at [810, 478] on button "Create your map" at bounding box center [827, 472] width 77 height 19
click at [843, 242] on input "Primary text" at bounding box center [849, 239] width 93 height 17
type input "1"
type input "49"
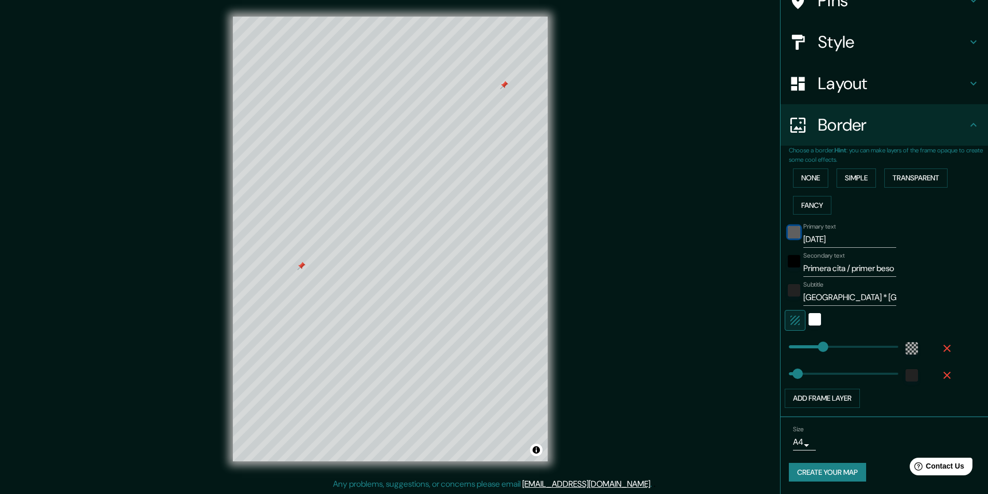
click at [792, 235] on div "black" at bounding box center [794, 232] width 12 height 12
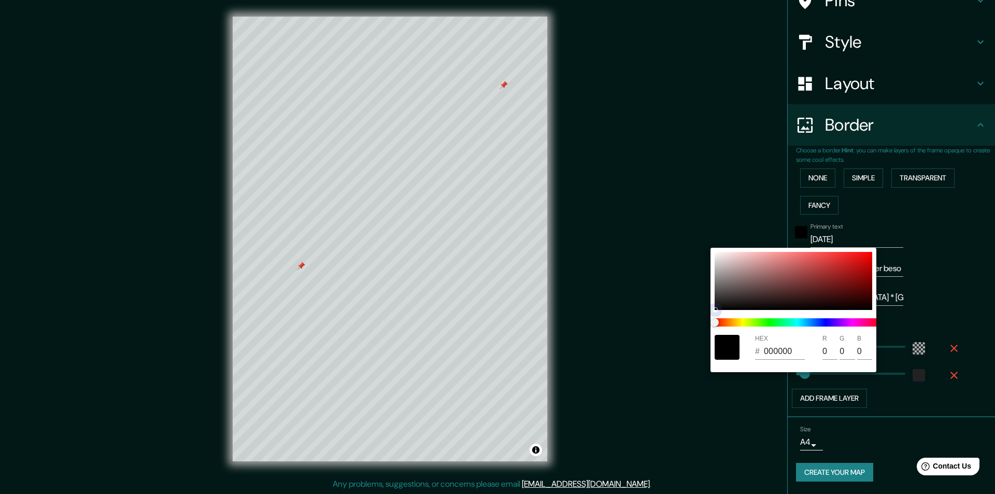
click at [736, 306] on div at bounding box center [794, 281] width 158 height 58
click at [725, 306] on div at bounding box center [794, 281] width 158 height 58
click at [727, 305] on div at bounding box center [726, 307] width 4 height 4
drag, startPoint x: 731, startPoint y: 278, endPoint x: 751, endPoint y: 276, distance: 20.3
click at [731, 278] on div at bounding box center [794, 281] width 158 height 58
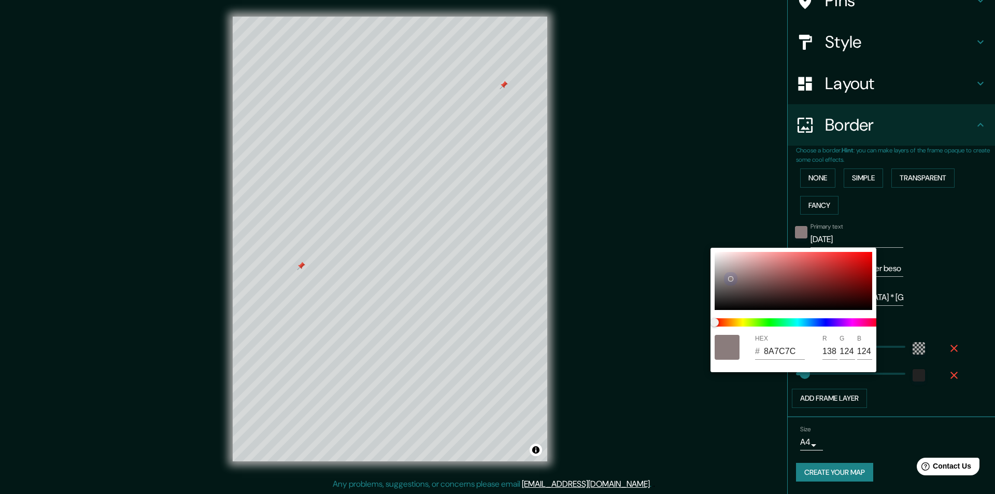
click at [752, 276] on div at bounding box center [794, 281] width 158 height 58
click at [752, 293] on div at bounding box center [794, 281] width 158 height 58
click at [766, 286] on div at bounding box center [794, 281] width 158 height 58
click at [760, 302] on div at bounding box center [794, 281] width 158 height 58
click at [766, 276] on div at bounding box center [794, 281] width 158 height 58
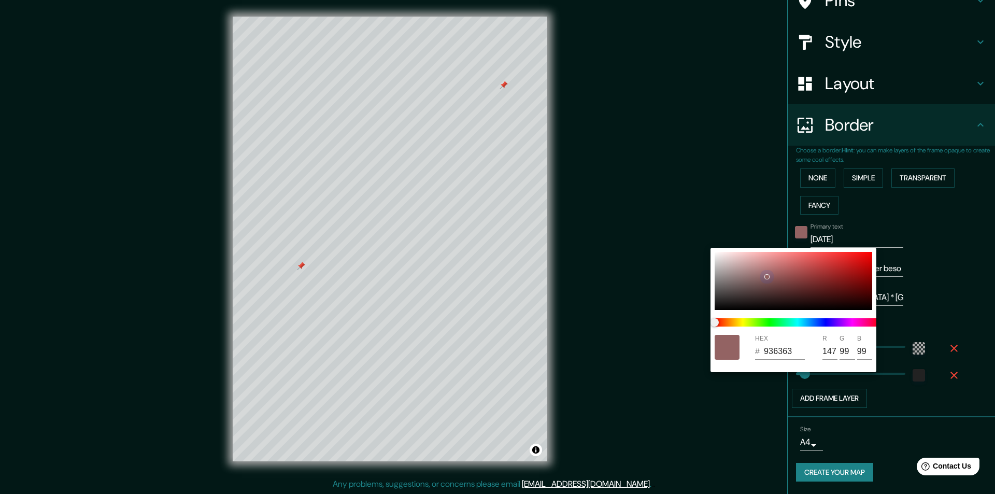
click at [751, 282] on div at bounding box center [794, 281] width 158 height 58
click at [744, 268] on div at bounding box center [794, 281] width 158 height 58
drag, startPoint x: 794, startPoint y: 350, endPoint x: 753, endPoint y: 349, distance: 41.5
click at [753, 349] on div "HEX # B89696 R 184 G 150 B 150" at bounding box center [794, 347] width 166 height 33
click at [955, 256] on div at bounding box center [497, 247] width 995 height 494
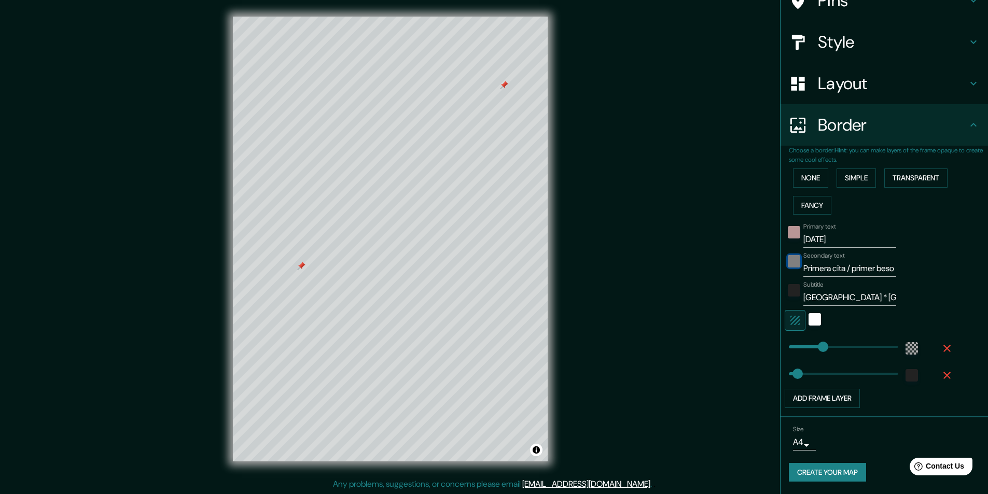
click at [788, 261] on div "black" at bounding box center [794, 261] width 12 height 12
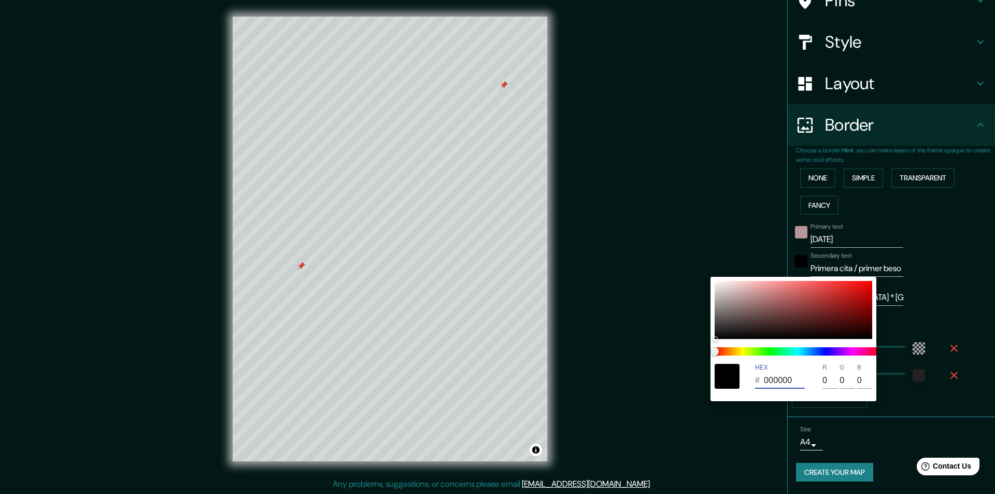
drag, startPoint x: 796, startPoint y: 377, endPoint x: 805, endPoint y: 376, distance: 8.9
click at [734, 378] on div "HEX # 000000 R 0 G 0 B 0" at bounding box center [794, 376] width 166 height 33
paste input "B89696"
click at [908, 274] on div at bounding box center [497, 247] width 995 height 494
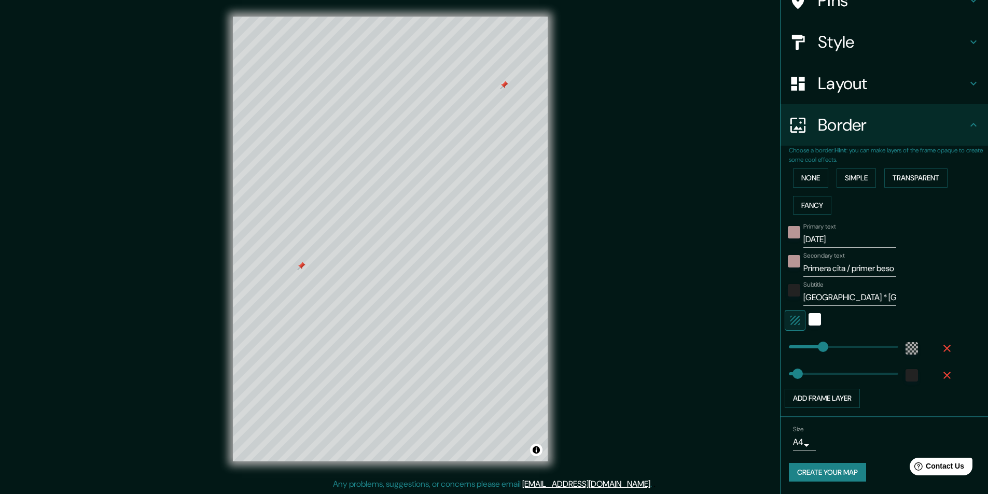
click at [789, 299] on div at bounding box center [793, 293] width 19 height 25
click at [790, 291] on div "color-222222" at bounding box center [794, 290] width 12 height 12
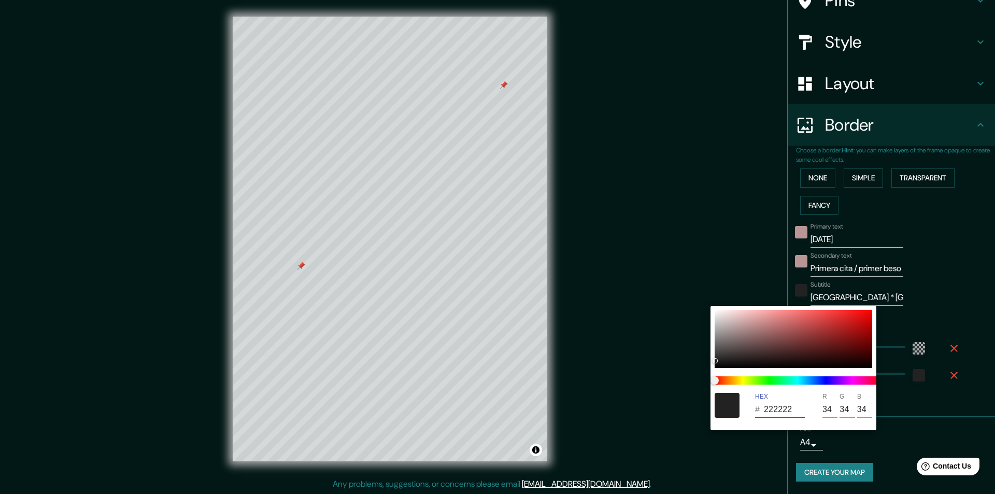
drag, startPoint x: 796, startPoint y: 409, endPoint x: 679, endPoint y: 405, distance: 116.7
click at [679, 405] on div "HEX # 222222 R 34 G 34 B 34" at bounding box center [497, 247] width 995 height 494
paste input "B89696"
drag, startPoint x: 980, startPoint y: 246, endPoint x: 955, endPoint y: 253, distance: 26.9
click at [980, 245] on div at bounding box center [497, 247] width 995 height 494
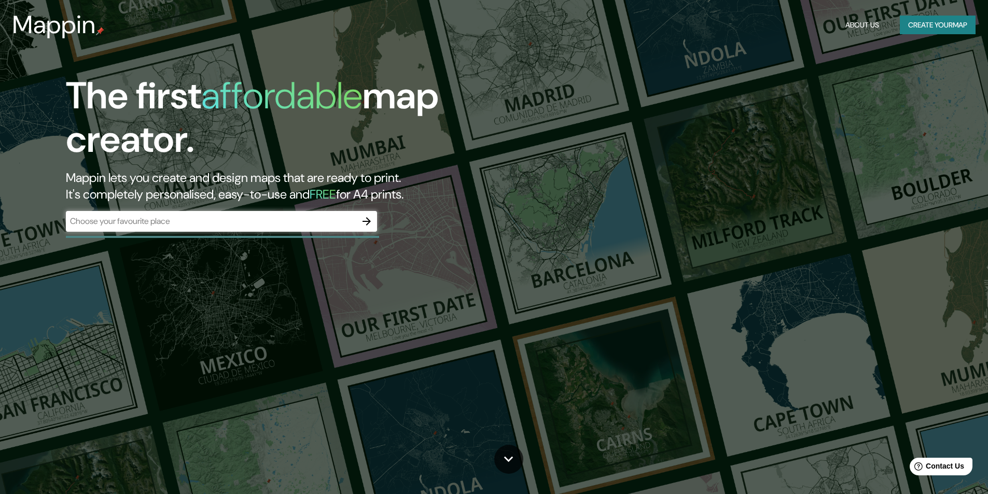
click at [690, 83] on div "The first affordable map creator. Mappin lets you create and design maps that a…" at bounding box center [494, 247] width 988 height 494
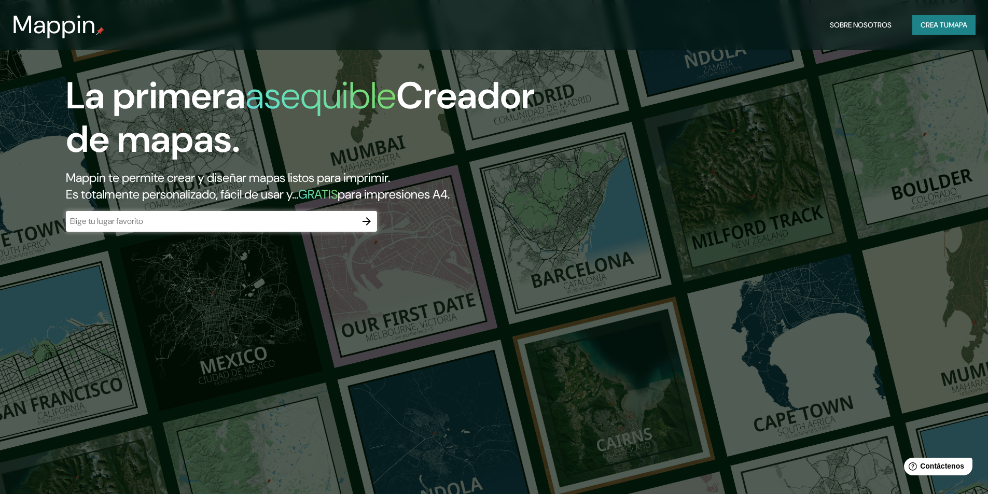
scroll to position [864, 0]
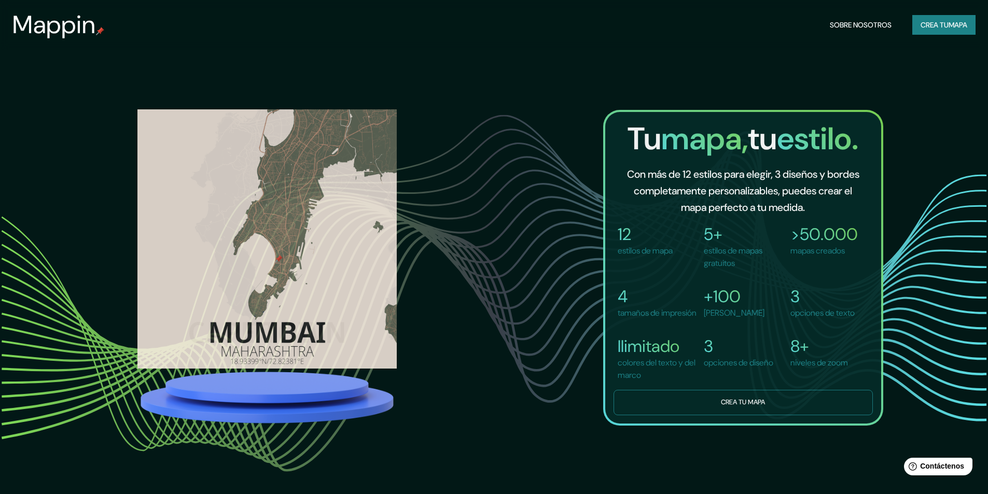
click at [779, 413] on button "Crea tu mapa" at bounding box center [742, 402] width 259 height 25
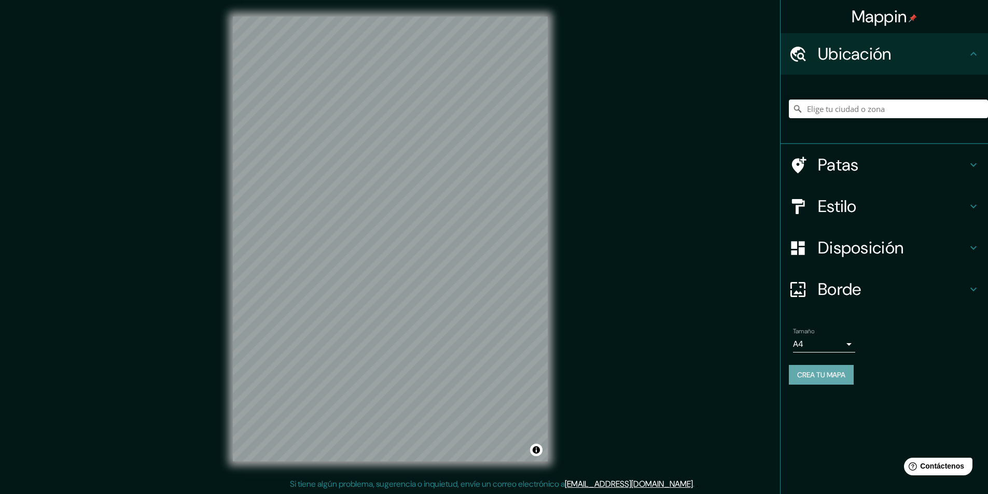
click at [806, 378] on font "Crea tu mapa" at bounding box center [821, 374] width 48 height 9
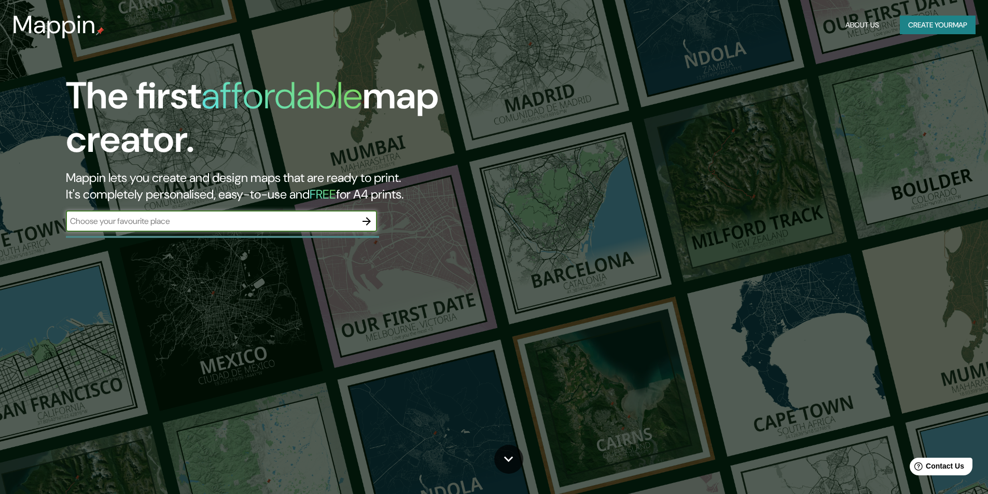
click at [289, 221] on input "text" at bounding box center [211, 221] width 290 height 12
click at [186, 221] on input "text" at bounding box center [211, 221] width 290 height 12
paste input "[GEOGRAPHIC_DATA]"
type input "[GEOGRAPHIC_DATA]"
click at [369, 221] on icon "button" at bounding box center [366, 221] width 8 height 8
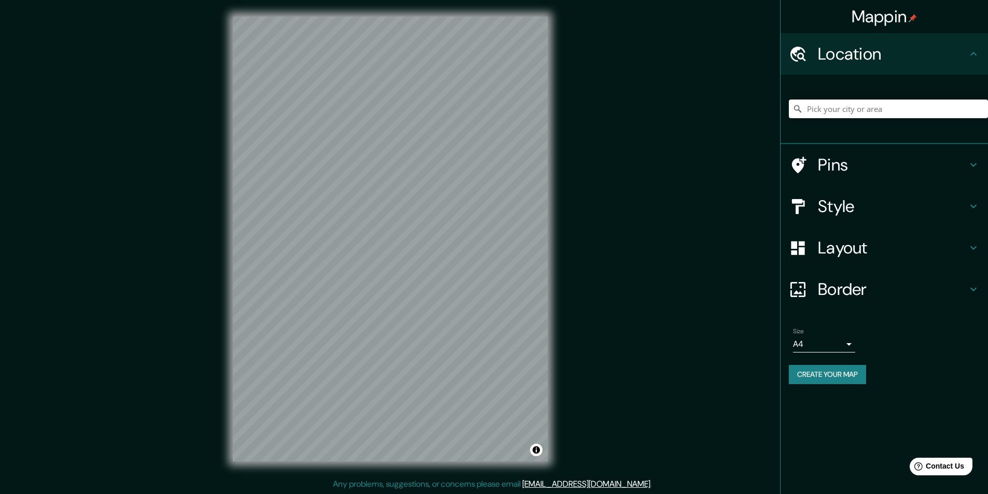
click at [840, 163] on h4 "Pins" at bounding box center [892, 165] width 149 height 21
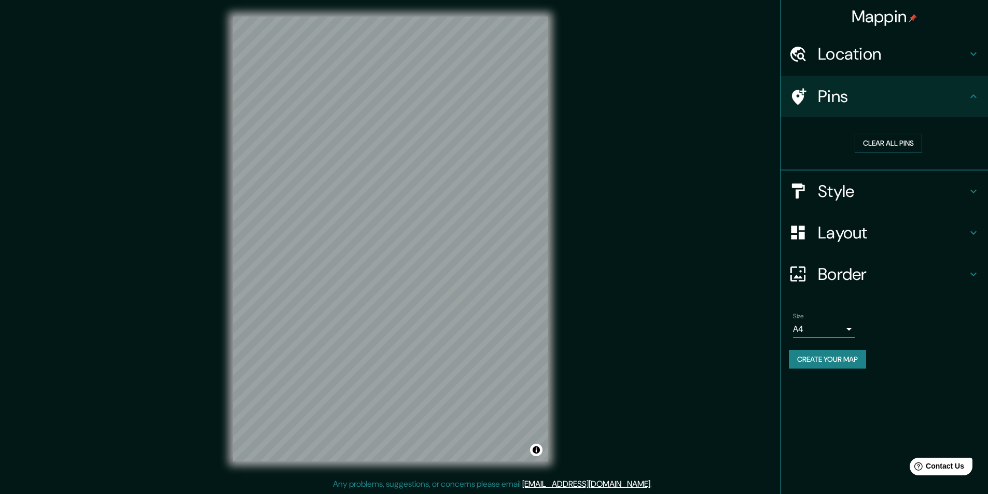
click at [187, 366] on div "Mappin Location Pins Clear all pins Style Layout Border Choose a border. Hint :…" at bounding box center [494, 247] width 988 height 495
click at [846, 191] on h4 "Style" at bounding box center [892, 191] width 149 height 21
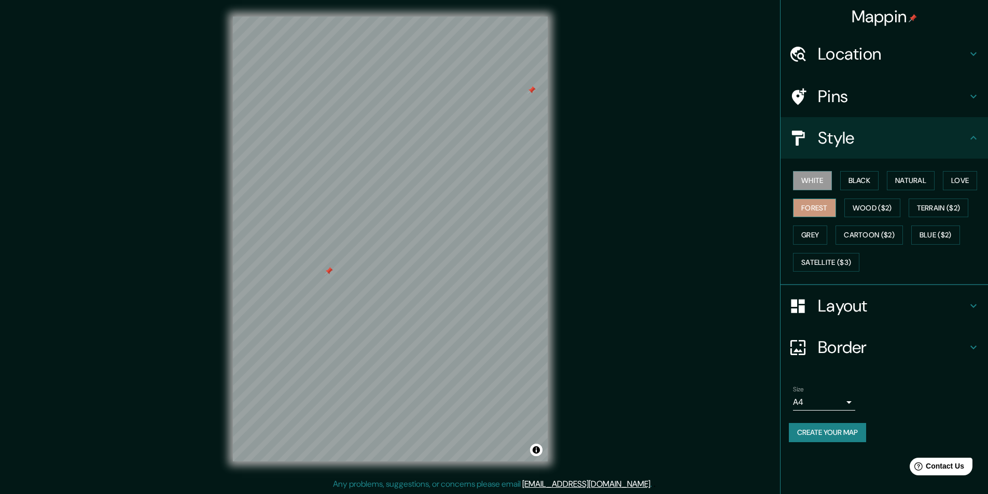
click at [818, 209] on button "Forest" at bounding box center [814, 208] width 43 height 19
click at [860, 311] on h4 "Layout" at bounding box center [892, 306] width 149 height 21
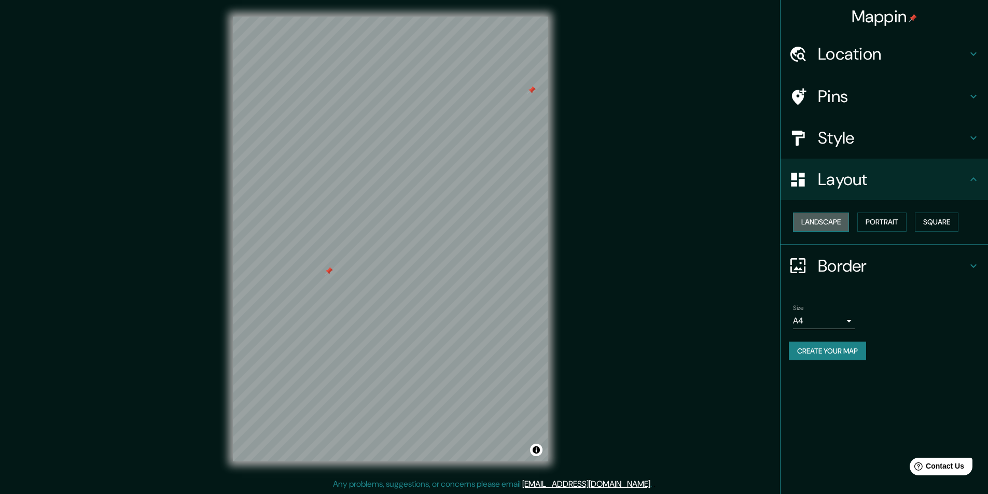
click at [839, 213] on button "Landscape" at bounding box center [821, 222] width 56 height 19
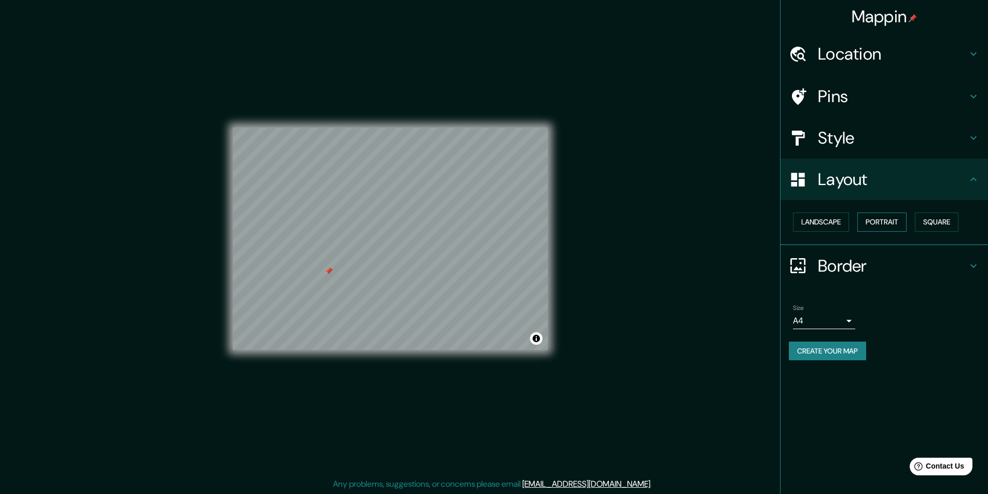
click at [872, 219] on button "Portrait" at bounding box center [881, 222] width 49 height 19
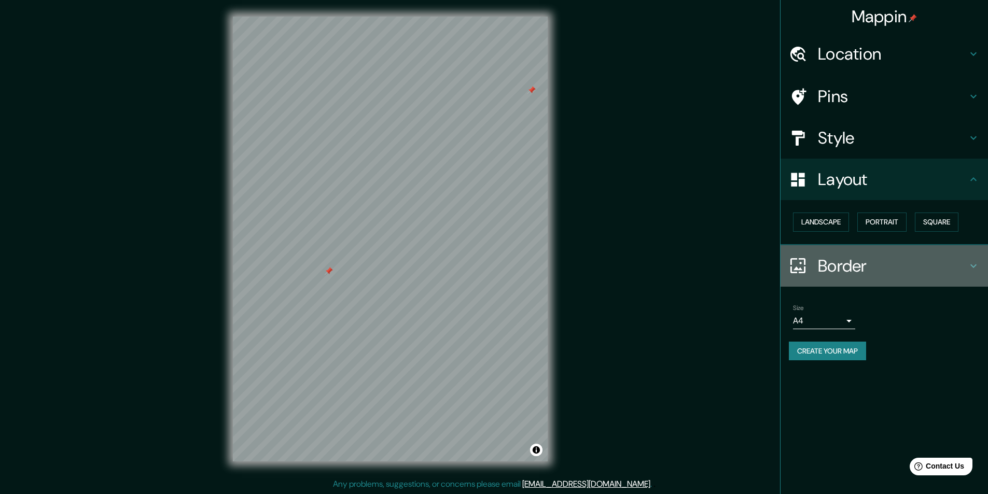
click at [832, 274] on h4 "Border" at bounding box center [892, 266] width 149 height 21
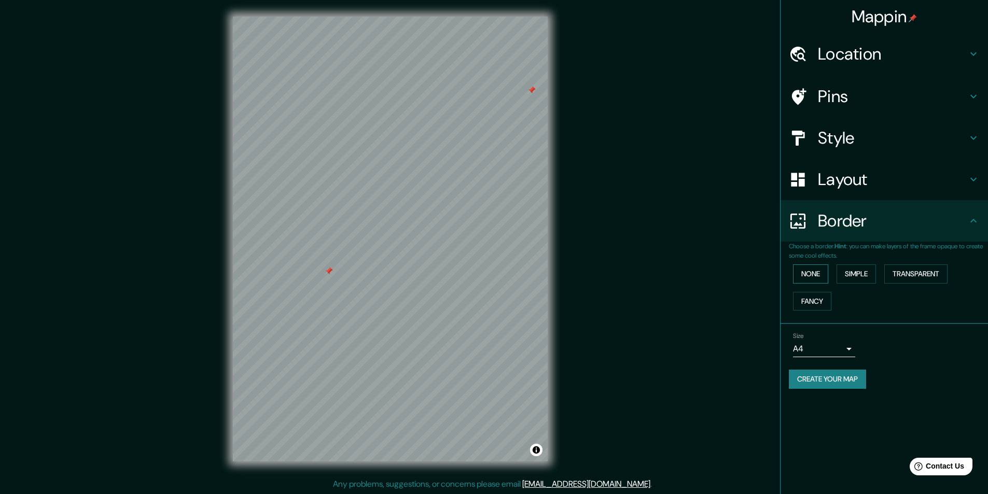
click at [819, 276] on button "None" at bounding box center [810, 273] width 35 height 19
click at [856, 275] on button "Simple" at bounding box center [855, 273] width 39 height 19
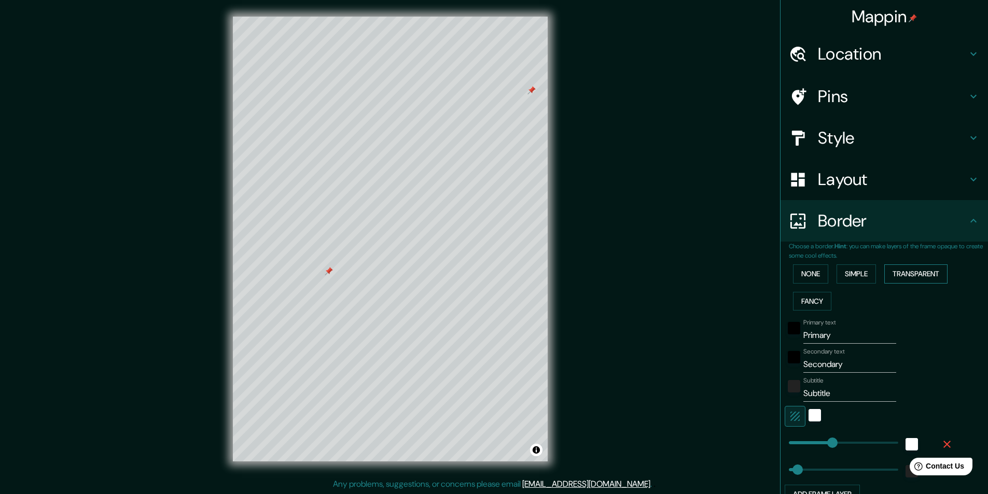
click at [906, 276] on button "Transparent" at bounding box center [915, 273] width 63 height 19
click at [843, 272] on button "Simple" at bounding box center [855, 273] width 39 height 19
click at [806, 277] on button "None" at bounding box center [810, 273] width 35 height 19
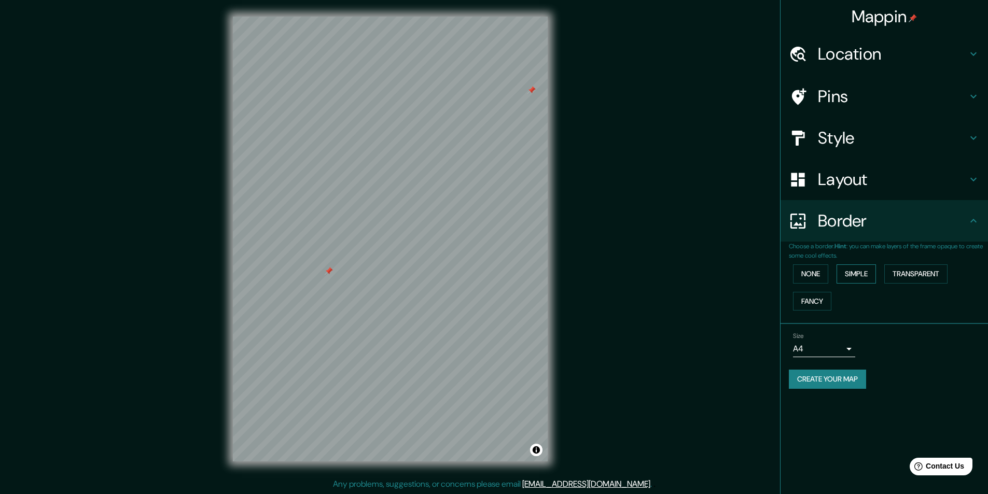
click at [858, 278] on button "Simple" at bounding box center [855, 273] width 39 height 19
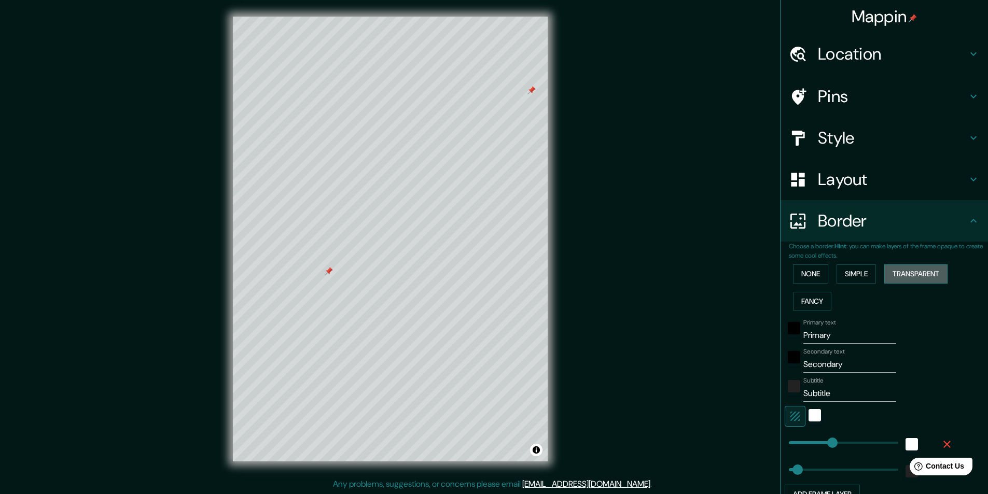
click at [895, 275] on button "Transparent" at bounding box center [915, 273] width 63 height 19
click at [804, 303] on button "Fancy" at bounding box center [812, 301] width 38 height 19
click at [904, 272] on button "Transparent" at bounding box center [915, 273] width 63 height 19
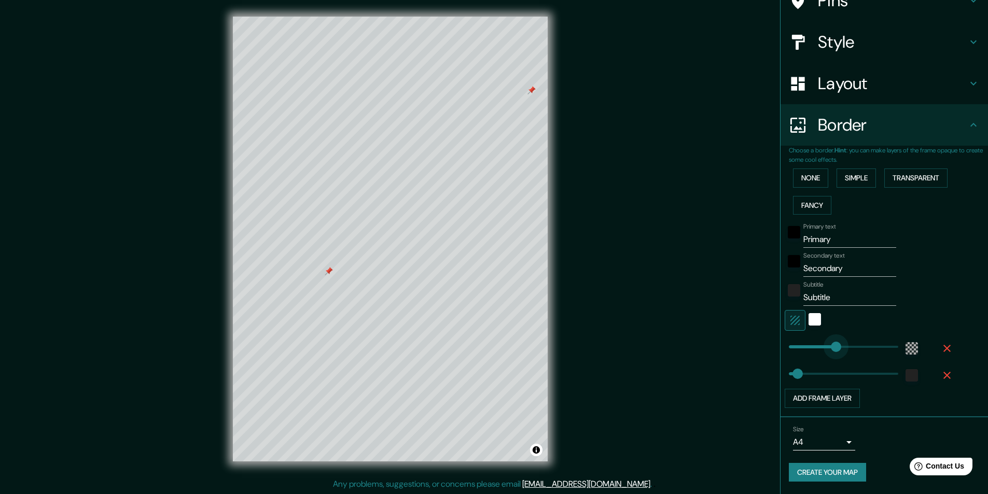
type input "239"
drag, startPoint x: 833, startPoint y: 345, endPoint x: 824, endPoint y: 345, distance: 9.3
type input "49"
type input "205"
drag, startPoint x: 824, startPoint y: 345, endPoint x: 818, endPoint y: 345, distance: 6.2
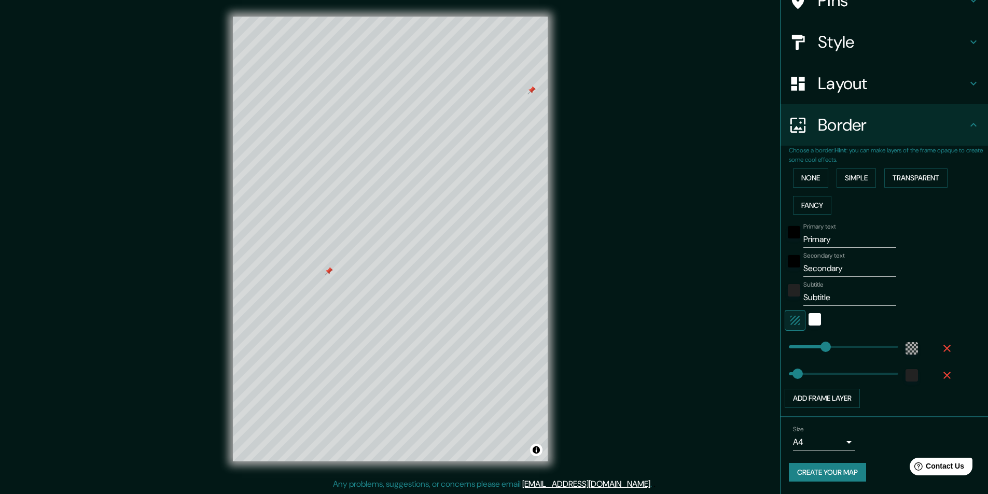
type input "49"
drag, startPoint x: 830, startPoint y: 239, endPoint x: 734, endPoint y: 225, distance: 97.0
click at [737, 226] on div "Mappin Location Pins Style Layout Border Choose a border. Hint : you can make l…" at bounding box center [494, 247] width 988 height 495
type input "p"
type input "49"
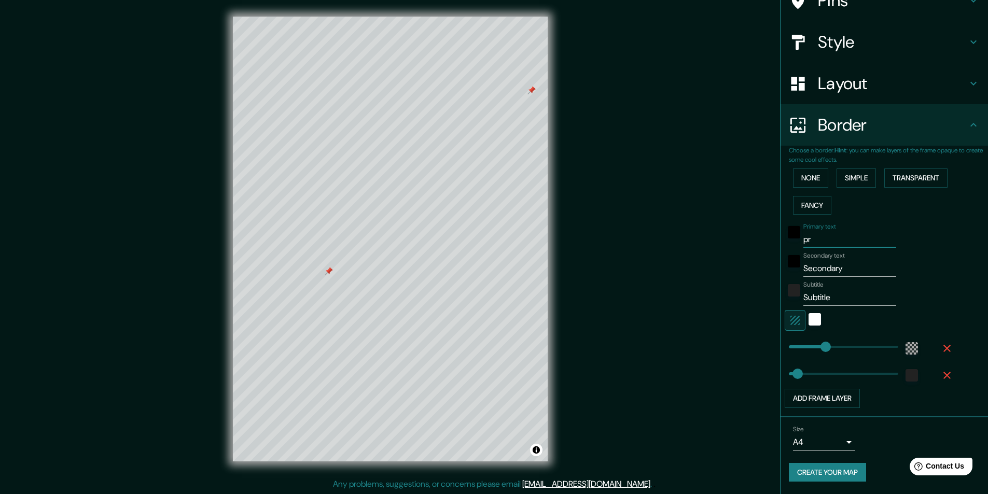
type input "pri"
type input "49"
type input "primer"
type input "49"
type input "prime"
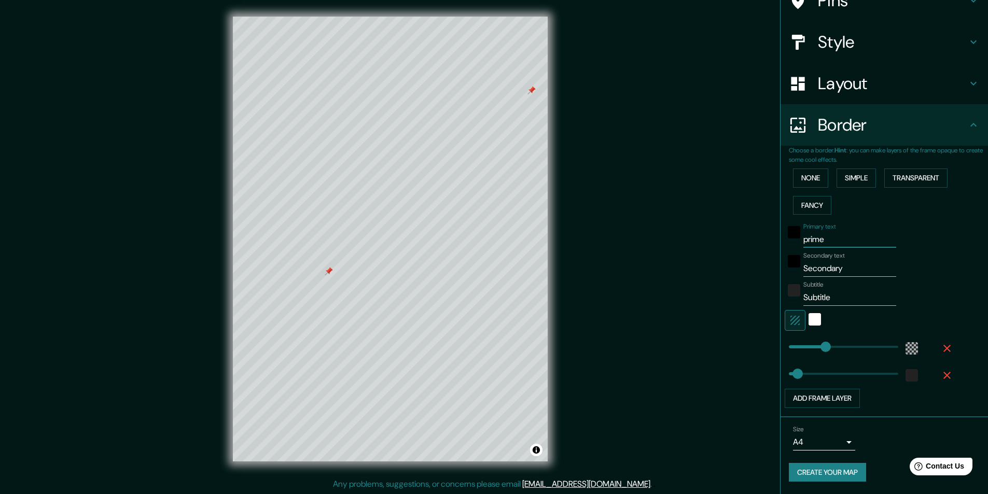
type input "49"
type input "prim"
type input "49"
type input "pri"
type input "49"
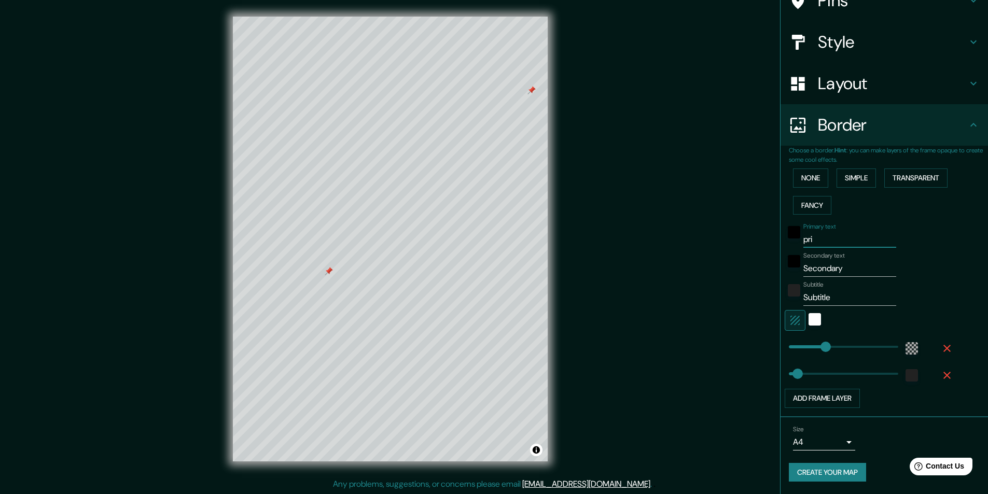
type input "pr"
type input "49"
type input "p"
type input "49"
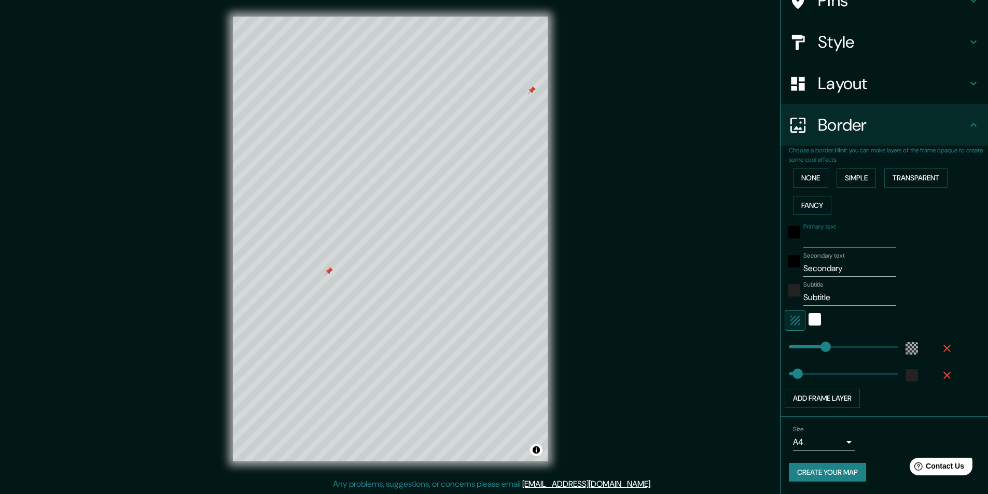
drag, startPoint x: 851, startPoint y: 273, endPoint x: 711, endPoint y: 276, distance: 140.0
click at [719, 276] on div "Mappin Location Pins Style Layout Border Choose a border. Hint : you can make l…" at bounding box center [494, 247] width 988 height 495
type input "e"
type input "49"
type input "el"
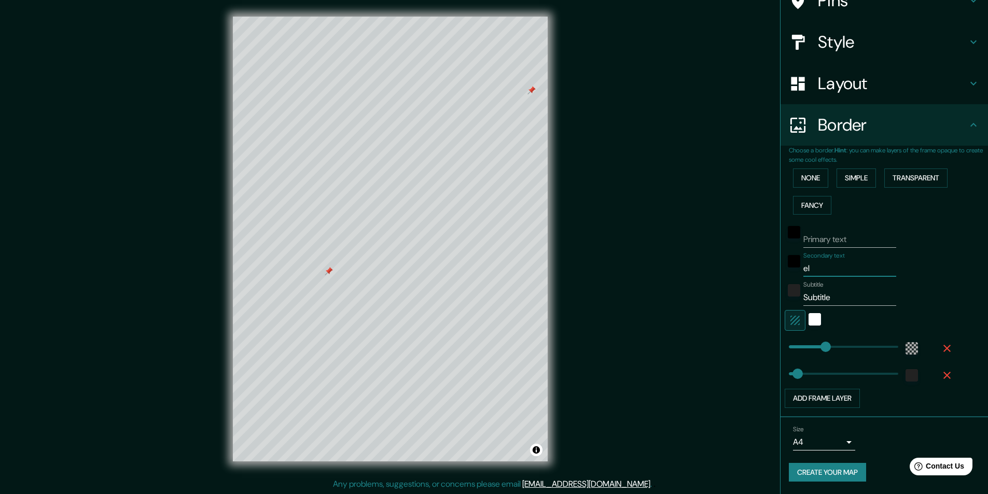
type input "49"
type input "el p"
type input "49"
type input "el pr"
type input "49"
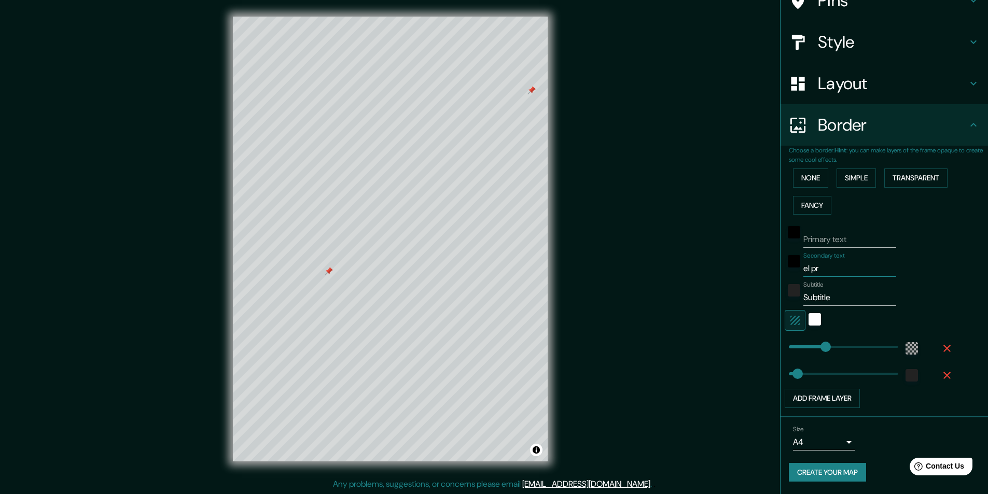
type input "el pri"
type input "49"
type input "el primer"
type input "49"
type input "el prime"
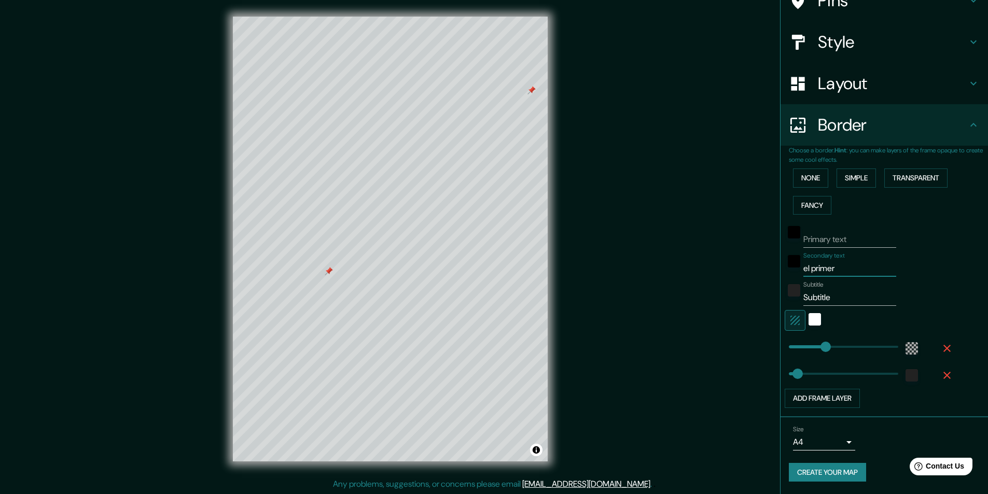
type input "49"
type input "e"
type input "49"
type input "p"
type input "49"
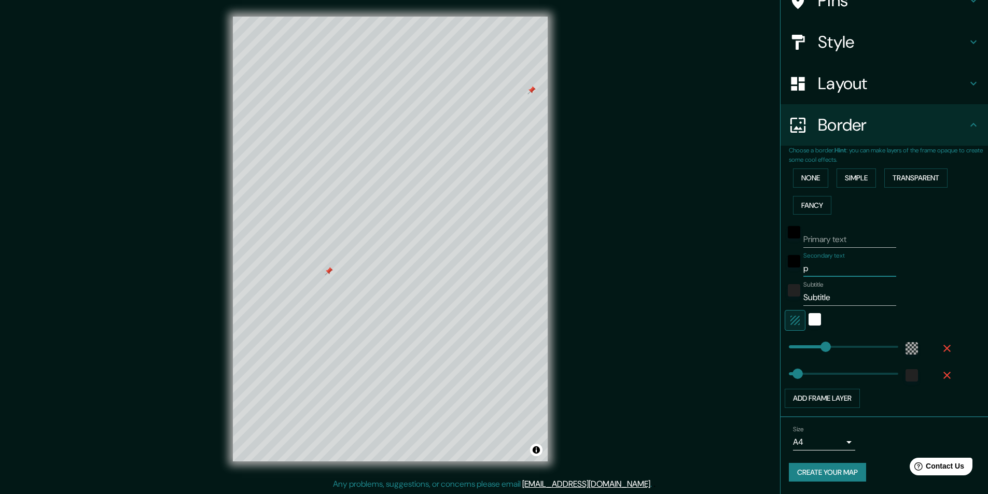
type input "pr"
type input "49"
type input "pri"
type input "49"
type input "prime"
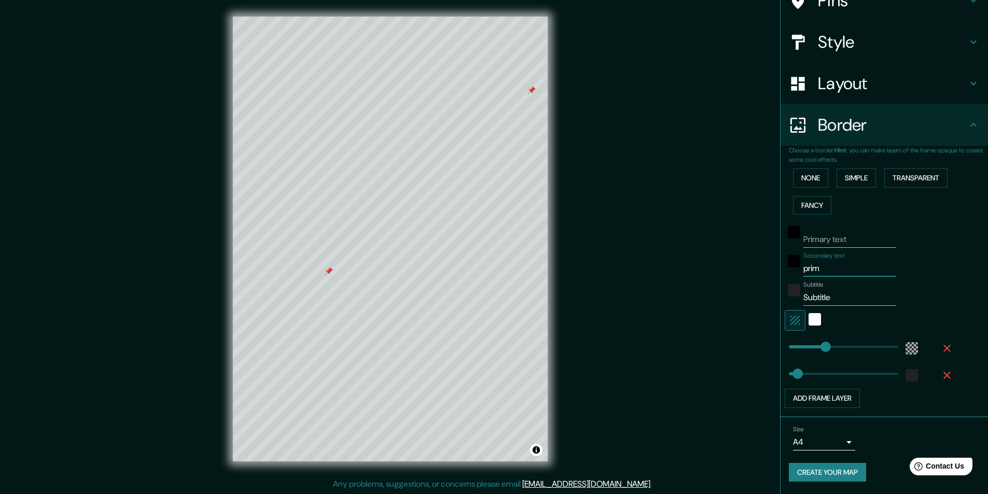
type input "49"
type input "primera"
type input "49"
type input "primera"
type input "49"
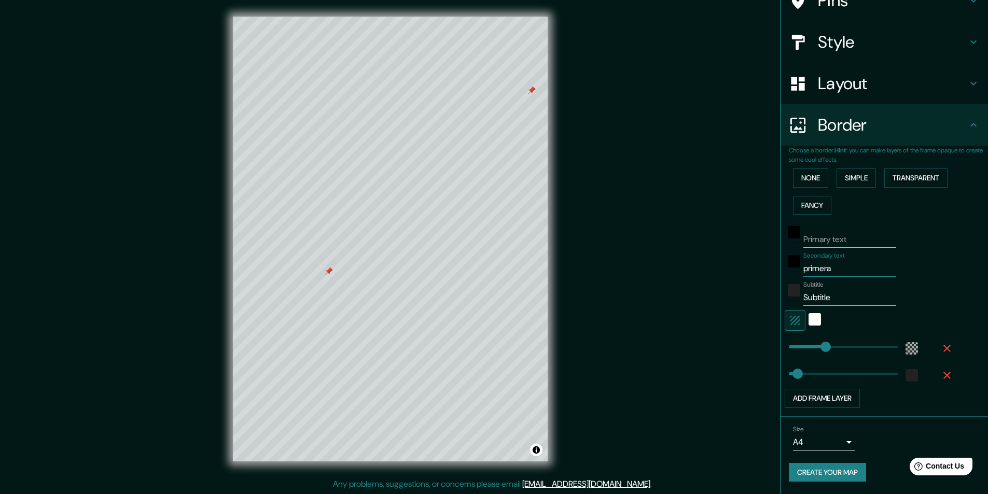
type input "primera v"
type input "49"
type input "primera vi"
type input "49"
type input "primera vit"
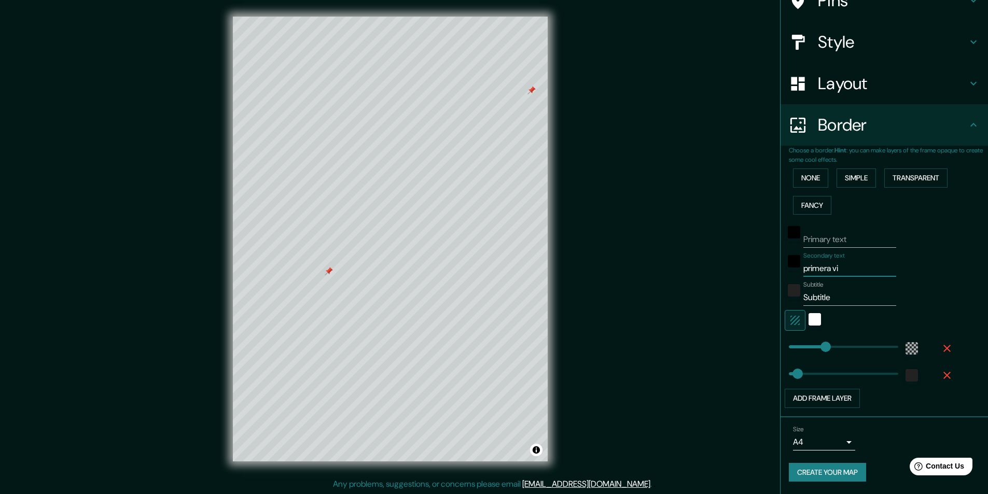
type input "49"
type input "primera vita"
type input "49"
type input "primera vit"
type input "49"
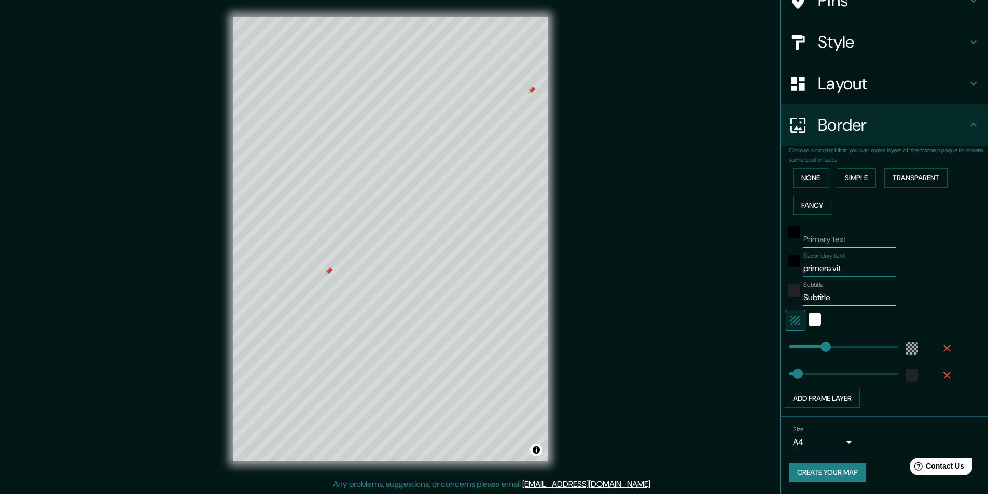
type input "primera vi"
type input "49"
type input "primera v"
type input "49"
type input "primera c"
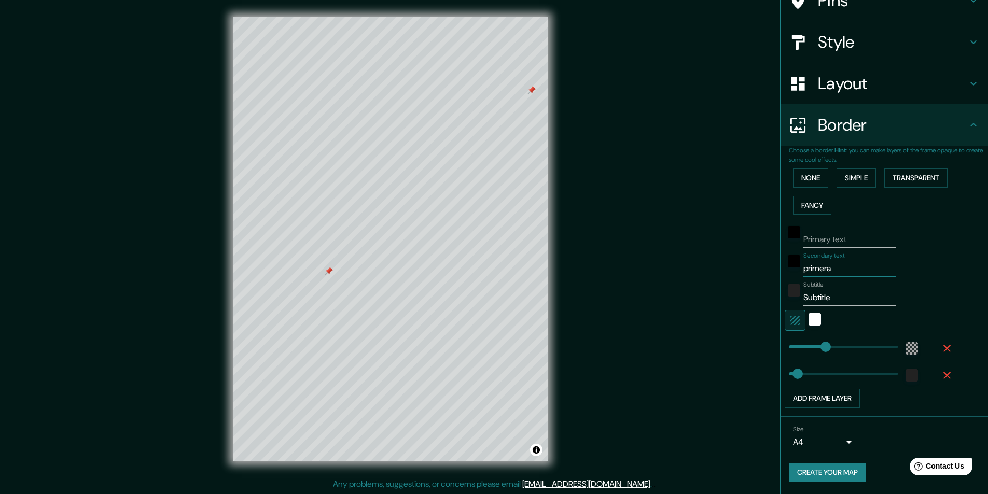
type input "49"
type input "primera ci"
type input "49"
type input "primera cita"
type input "49"
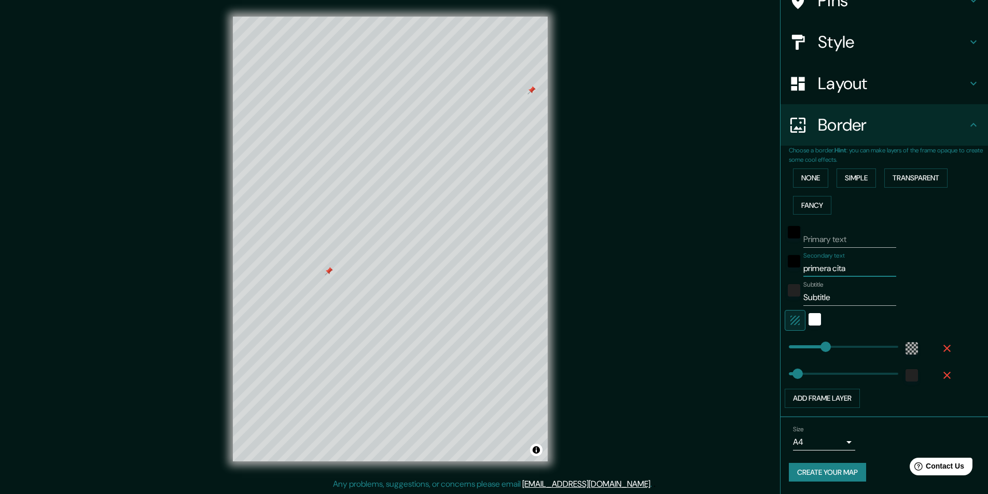
type input "primera cita"
type input "49"
type input "primera cita y"
type input "49"
type input "primera cita y"
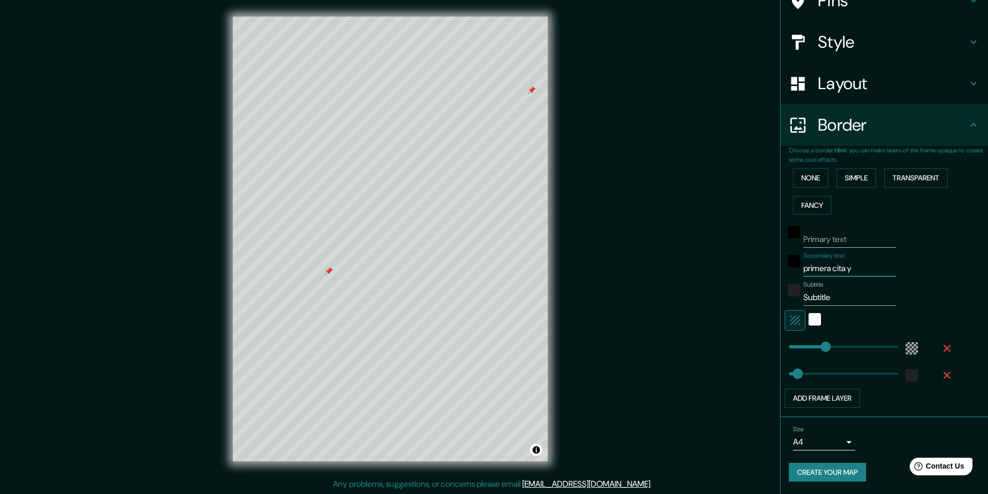
type input "49"
type input "primera cita y p"
type input "49"
type input "primera cita y pr"
type input "49"
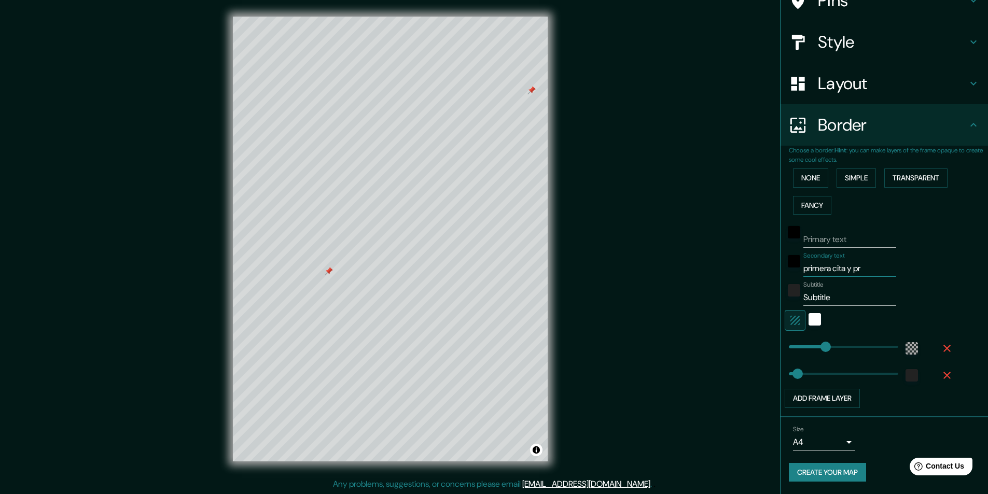
type input "primera cita y pri"
type input "49"
type input "primera cita y primer"
type input "49"
type input "primera cita y primer be"
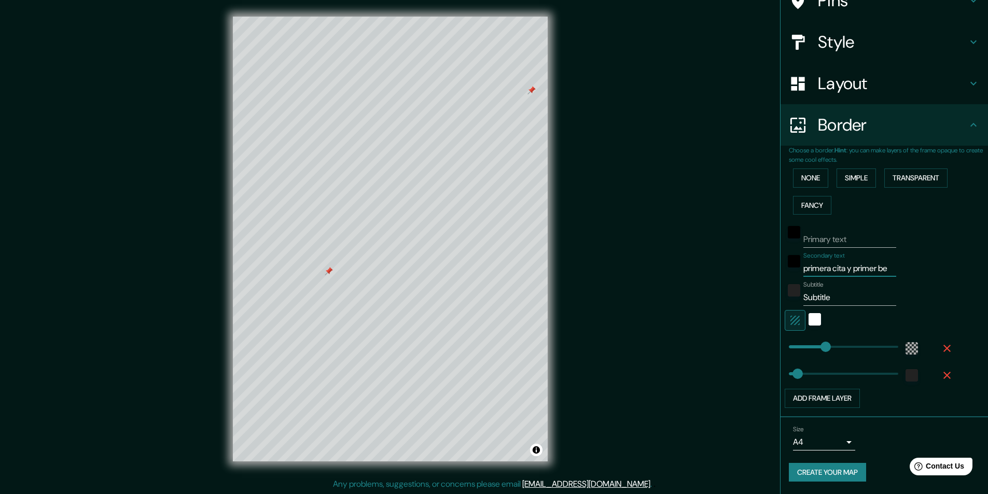
type input "49"
type input "primera cita y primer beso"
type input "49"
type input "primera cita y primer beso"
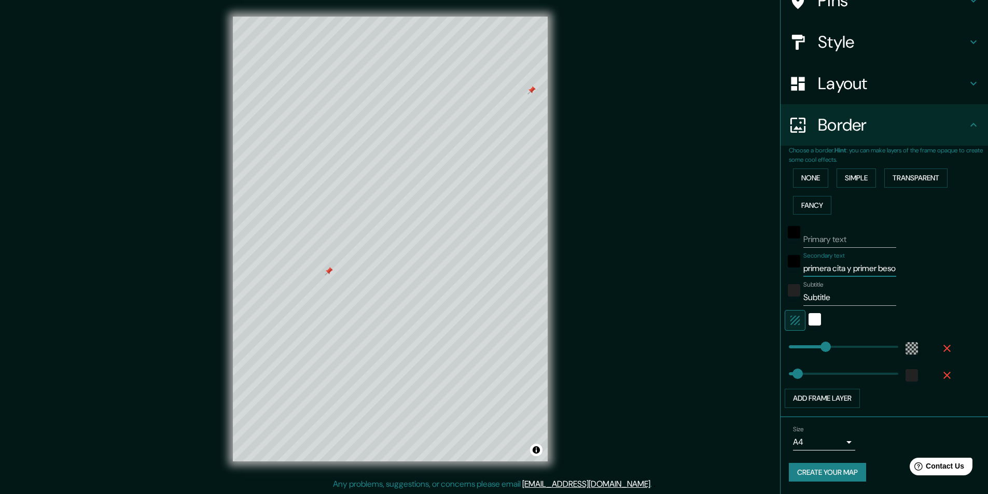
click at [831, 296] on input "Subtitle" at bounding box center [849, 297] width 93 height 17
drag, startPoint x: 840, startPoint y: 301, endPoint x: 738, endPoint y: 291, distance: 102.6
click at [738, 291] on div "Mappin Location Pins Style Layout Border Choose a border. Hint : you can make l…" at bounding box center [494, 247] width 988 height 495
type input "49"
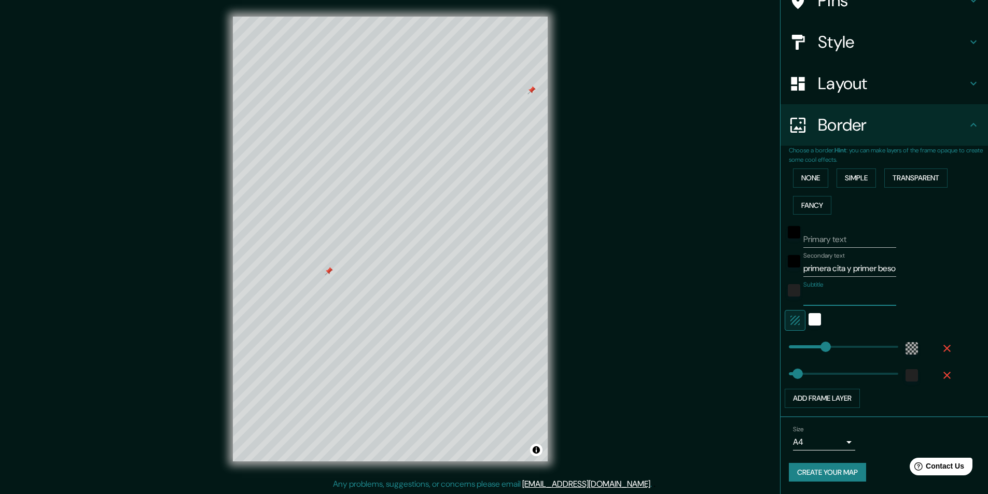
click at [843, 301] on input "Subtitle" at bounding box center [849, 297] width 93 height 17
paste input "41°19'25.5"N 2°05'17.1"E"
type input "41°19'25.5"N 2°05'17.1"E"
type input "49"
click at [803, 297] on input "41°19'25.5"N 2°05'17.1"E" at bounding box center [849, 297] width 93 height 17
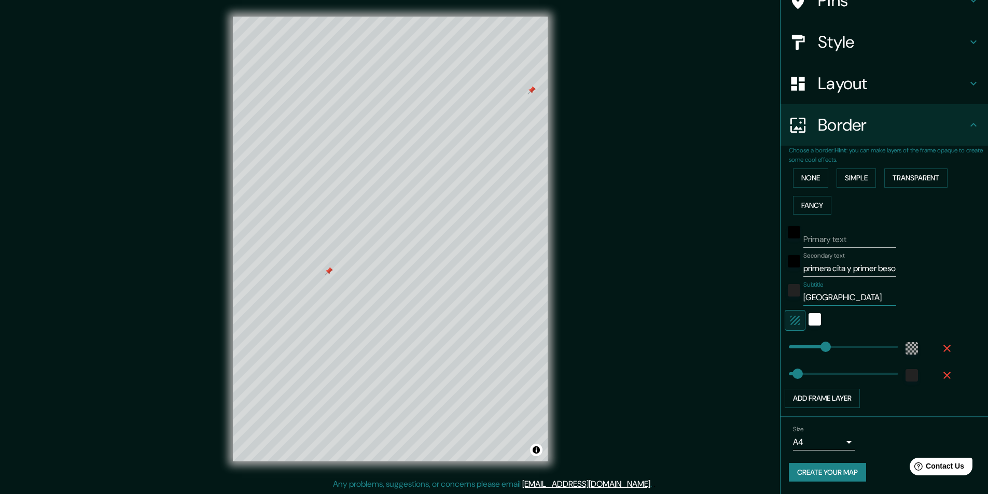
paste input "41°24'01.1"N 2°12'08.3"E"
type input "41°24'01.1"N 2°12'08.3"E41°19'25.5"N 2°05'17.1"E"
type input "49"
type input "41°24'01.1"N 2°12'08.3"E 41°19'25.5"N 2°05'17.1"E"
type input "49"
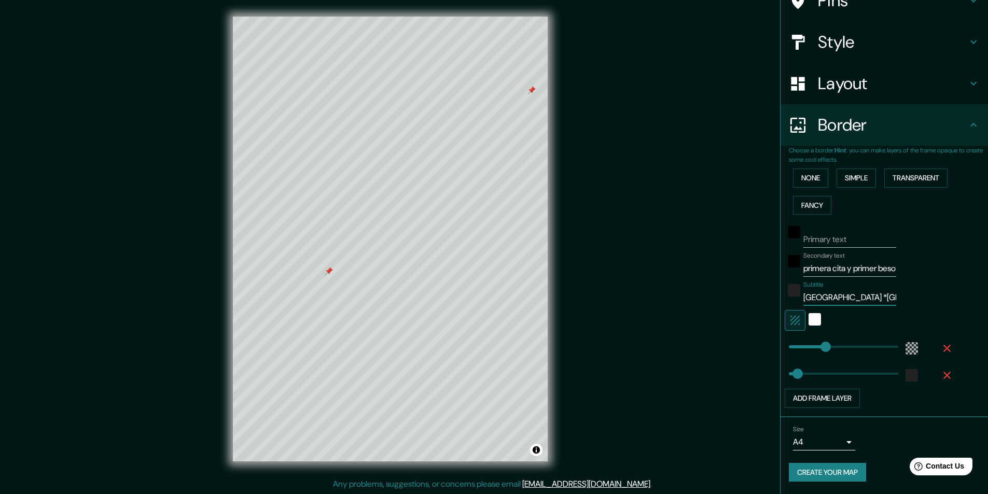
type input "41°24'01.1"N 2°12'08.3"E * 41°19'25.5"N 2°05'17.1"E"
type input "49"
click at [837, 297] on input "41°24'01.1"N 2°12'08.3"E * 41°19'25.5"N 2°05'17.1"E" at bounding box center [849, 297] width 93 height 17
type input "41°24'01.1"N /2°12'08.3"E * 41°19'25.5"N 2°05'17.1"E"
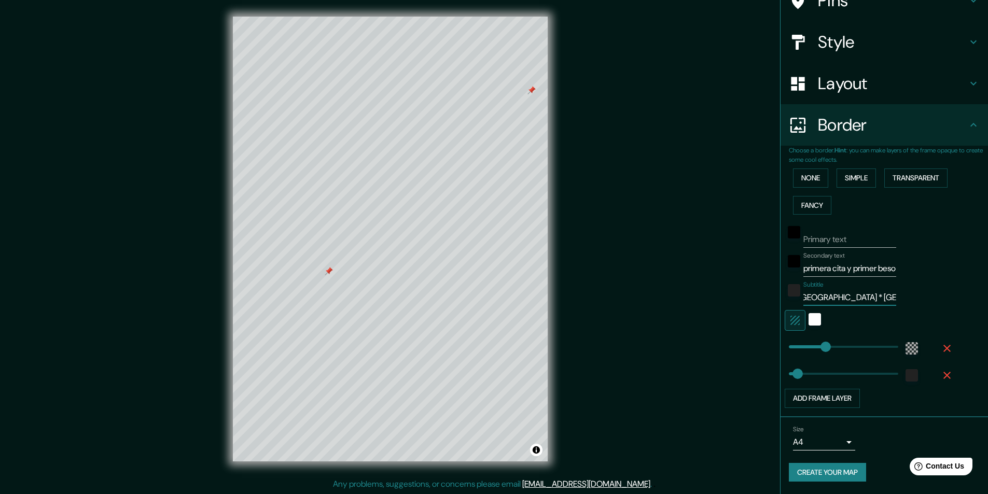
type input "49"
type input "41°24'01.1"N/2°12'08.3"E * 41°19'25.5"N 2°05'17.1"E"
type input "49"
drag, startPoint x: 871, startPoint y: 296, endPoint x: 840, endPoint y: 296, distance: 30.6
click at [840, 296] on input "41°24'01.1"N/2°12'08.3"E * 41°19'25.5"N 2°05'17.1"E" at bounding box center [849, 297] width 93 height 17
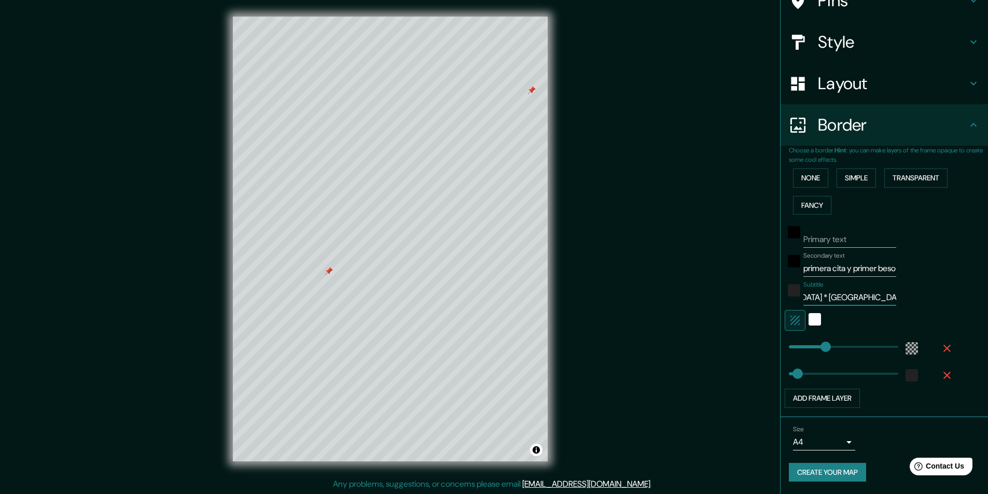
scroll to position [0, 65]
type input "41°24'01.1"N/2°12'08.3"E * 41°19'25.5"N2°05'17.1"E"
type input "49"
type input "41°24'01.1"N/2°12'08.3"E * 41°19'25.5"N/2°05'17.1"E"
type input "49"
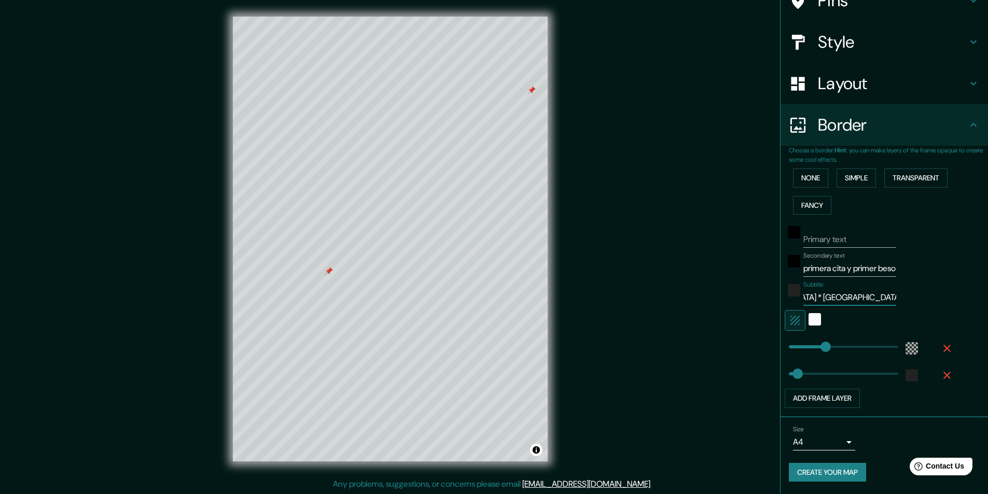
type input "41°24'01.1"N/2°12'08.3"E * 41°19'25.5"N/2°05'17.1"E"
click at [839, 237] on input "Primary text" at bounding box center [849, 239] width 93 height 17
type input "1"
type input "49"
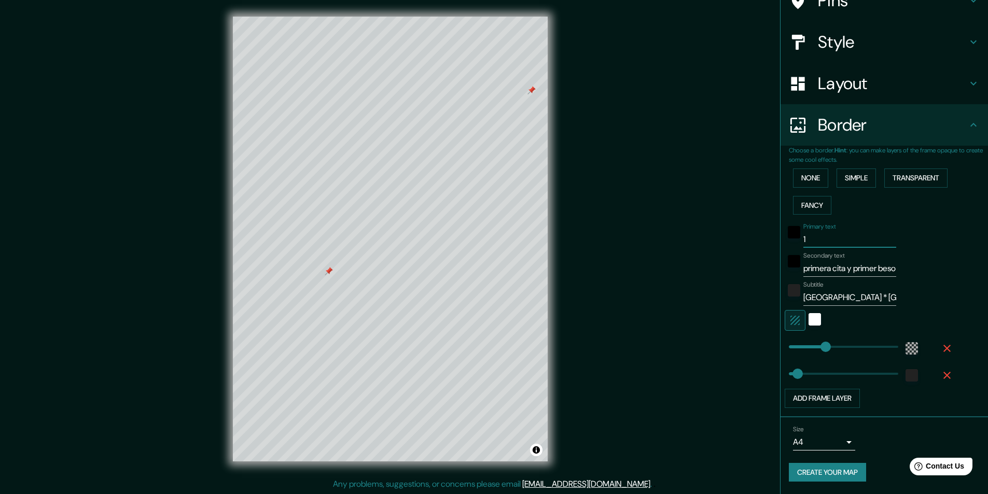
type input "17"
type input "49"
type input "170"
type input "49"
type input "1704"
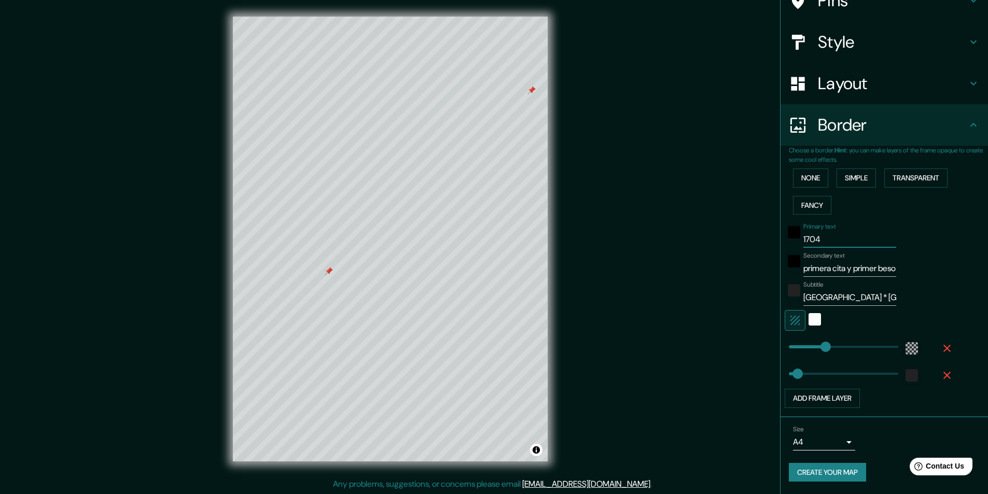
type input "49"
type input "170"
type input "49"
type input "17"
type input "49"
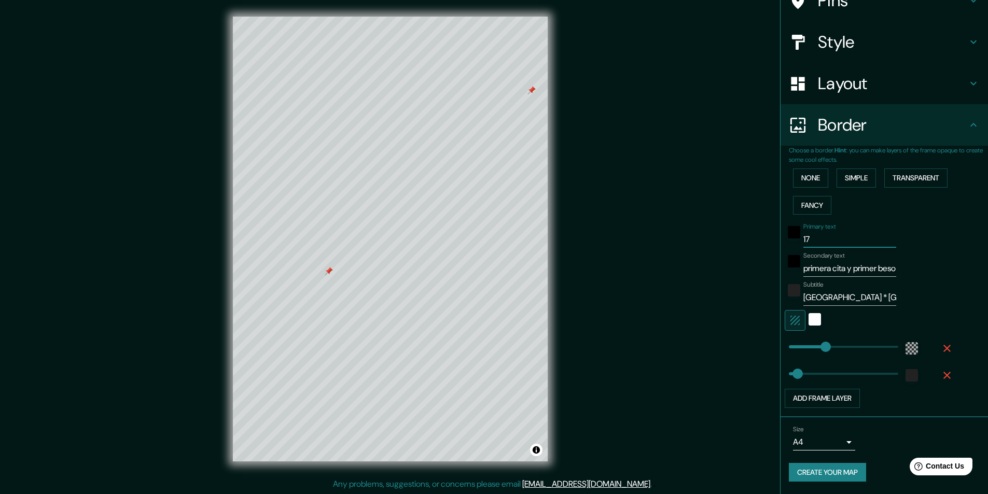
type input "17/"
type input "49"
type input "17/0"
type input "49"
type input "17/04"
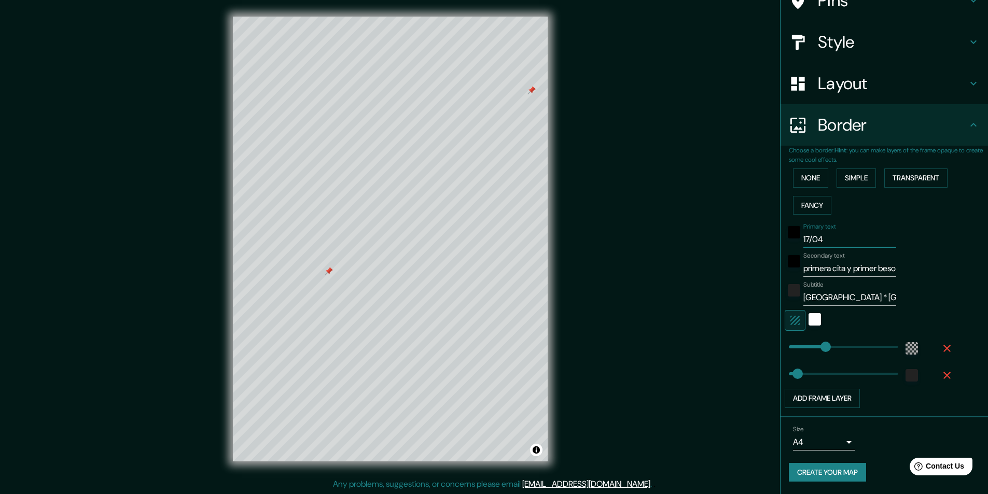
type input "49"
type input "17/04/"
type input "49"
type input "17/04/2"
type input "49"
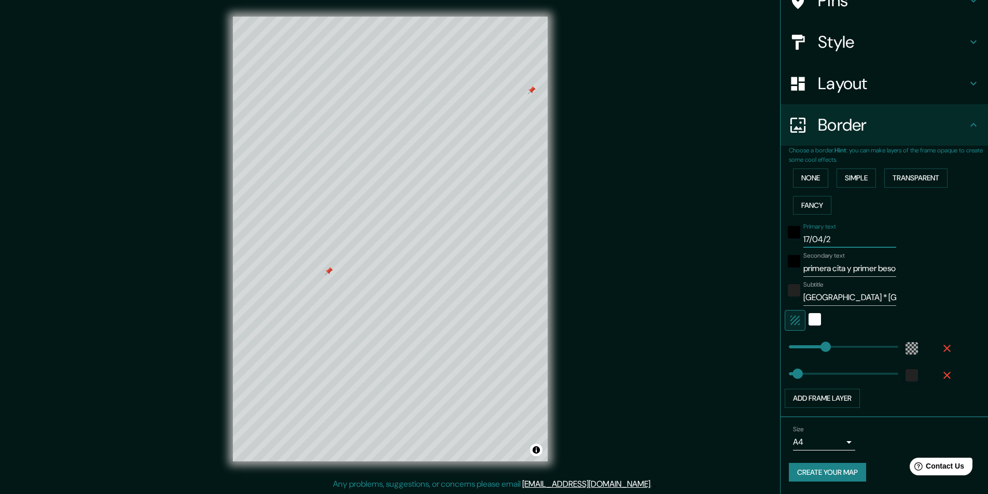
type input "17/04/20"
type input "49"
type input "17/04/201"
type input "49"
type input "[DATE]"
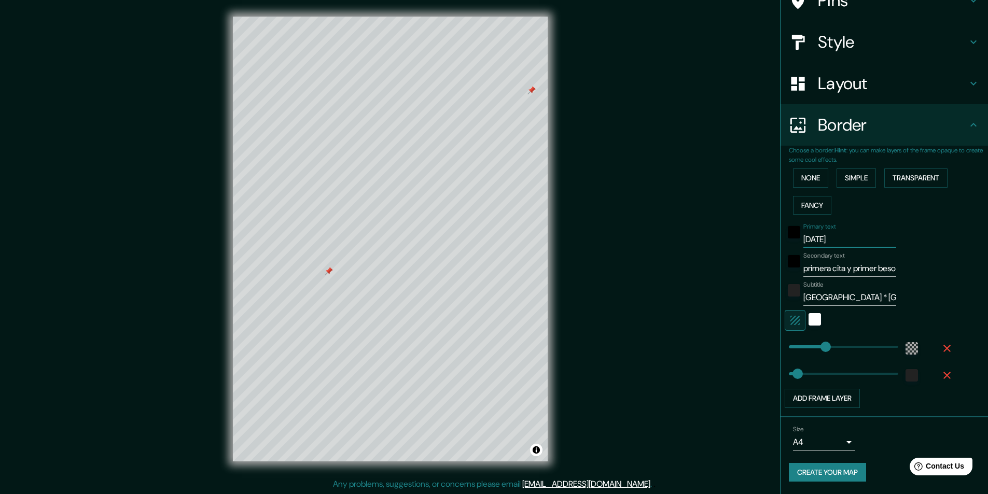
type input "49"
type input "[DATE]"
click at [827, 468] on button "Create your map" at bounding box center [827, 472] width 77 height 19
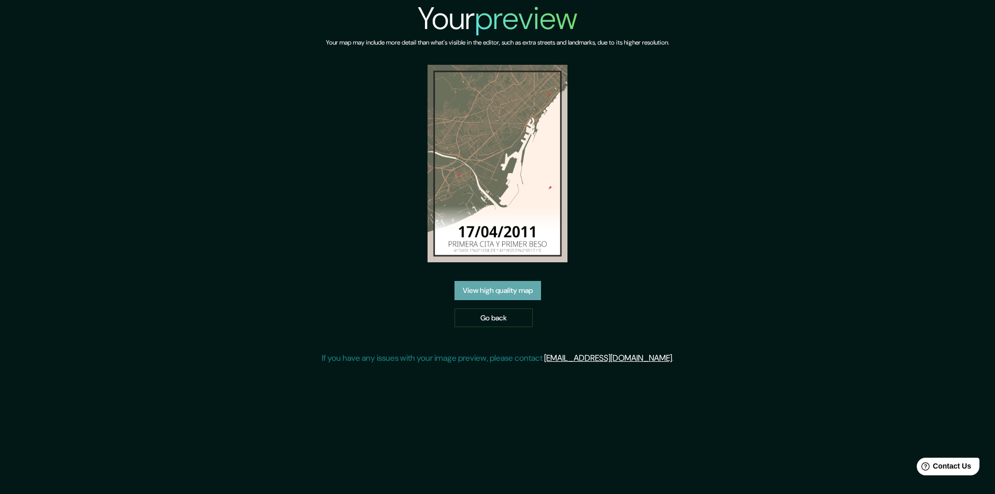
click at [528, 295] on link "View high quality map" at bounding box center [498, 290] width 87 height 19
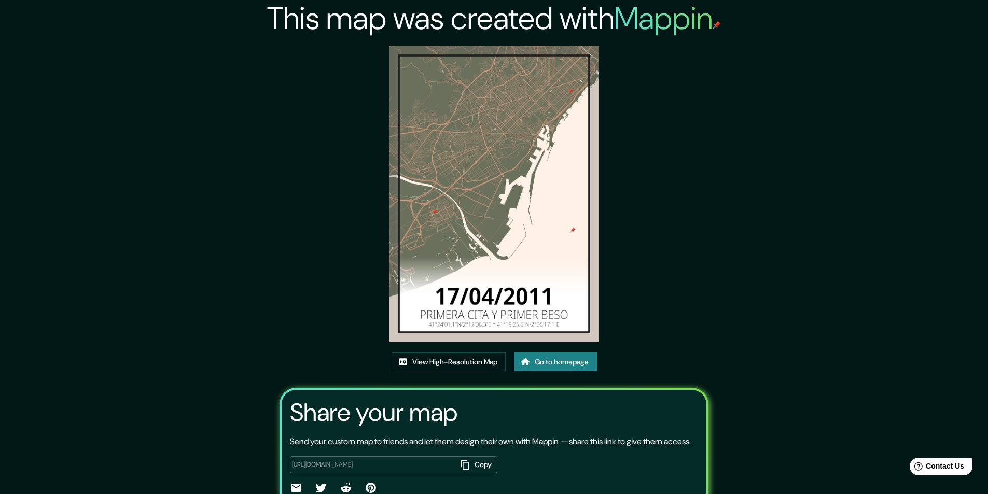
scroll to position [62, 0]
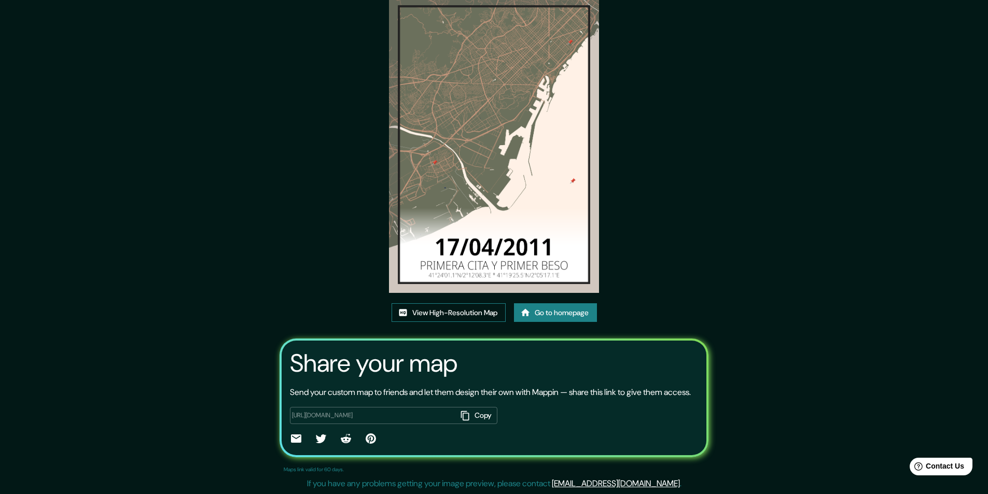
click at [434, 303] on link "View High-Resolution Map" at bounding box center [448, 312] width 114 height 19
